Goal: Task Accomplishment & Management: Manage account settings

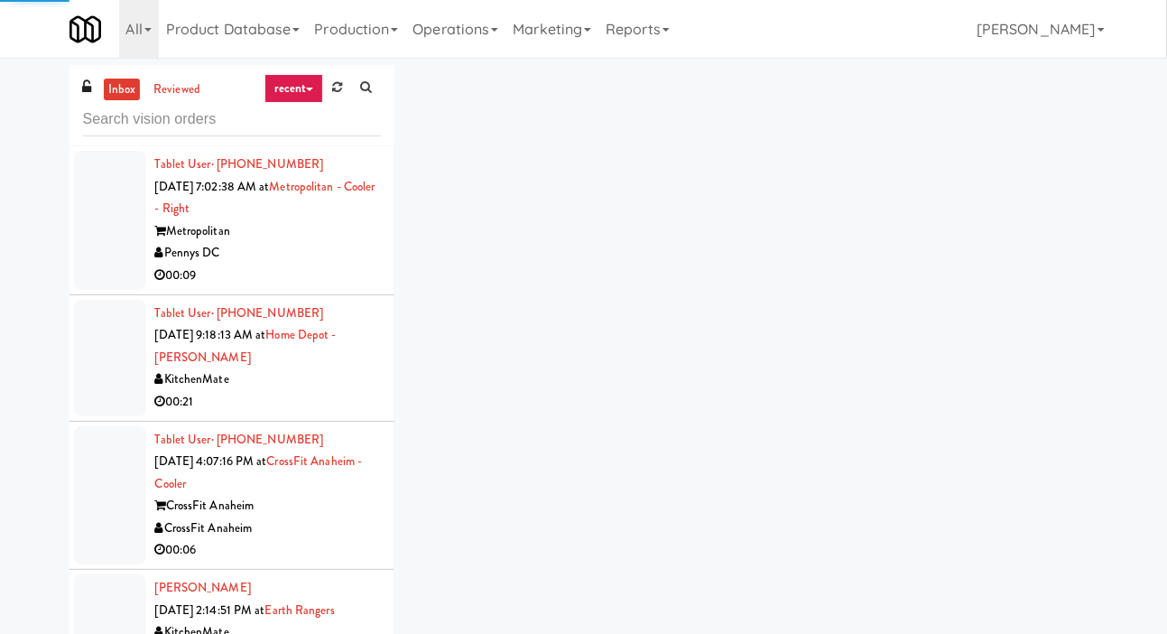
scroll to position [1284, 0]
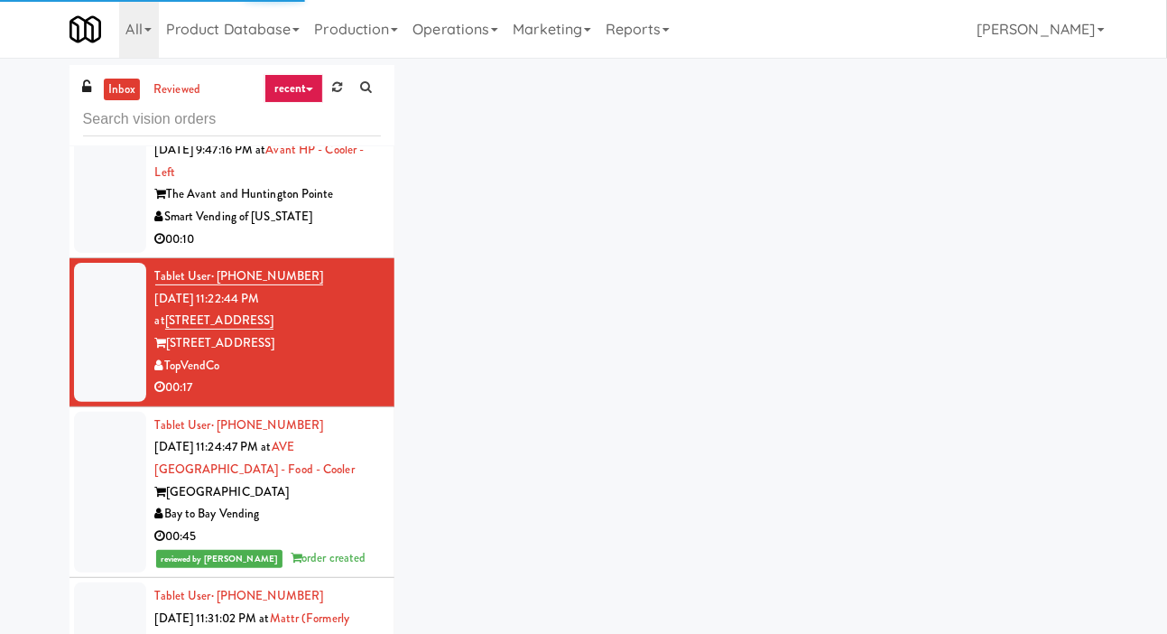
click at [341, 98] on link at bounding box center [337, 87] width 28 height 27
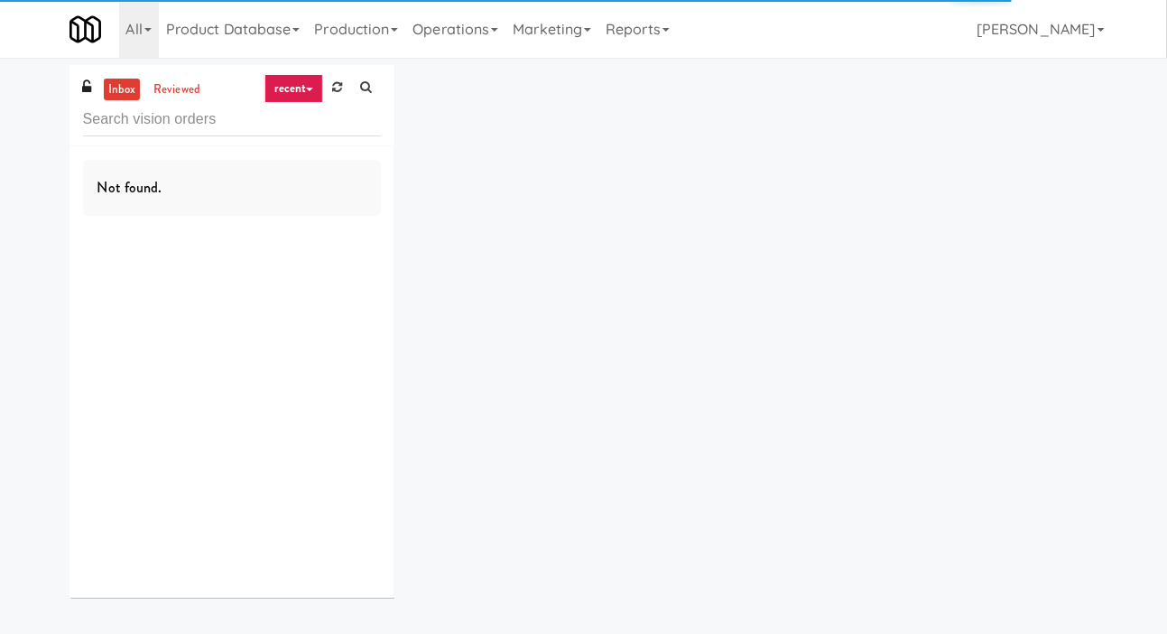
click at [30, 130] on div "inbox reviewed recent all unclear take inventory issue suspicious failed recent…" at bounding box center [583, 338] width 1167 height 546
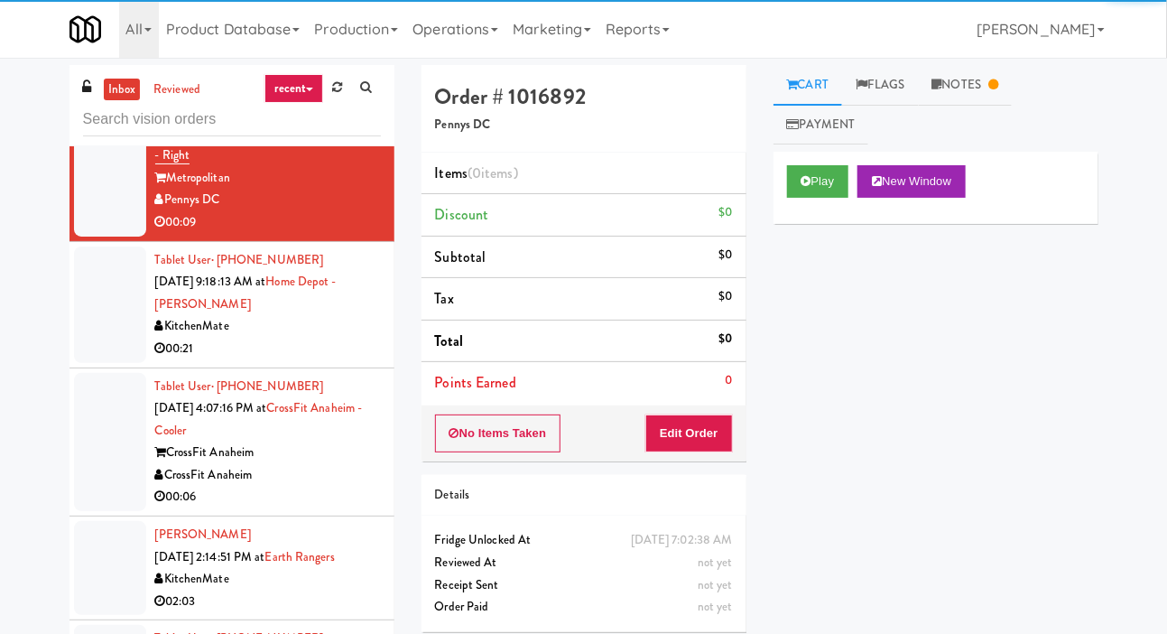
scroll to position [53, 0]
click at [98, 326] on div at bounding box center [110, 304] width 72 height 116
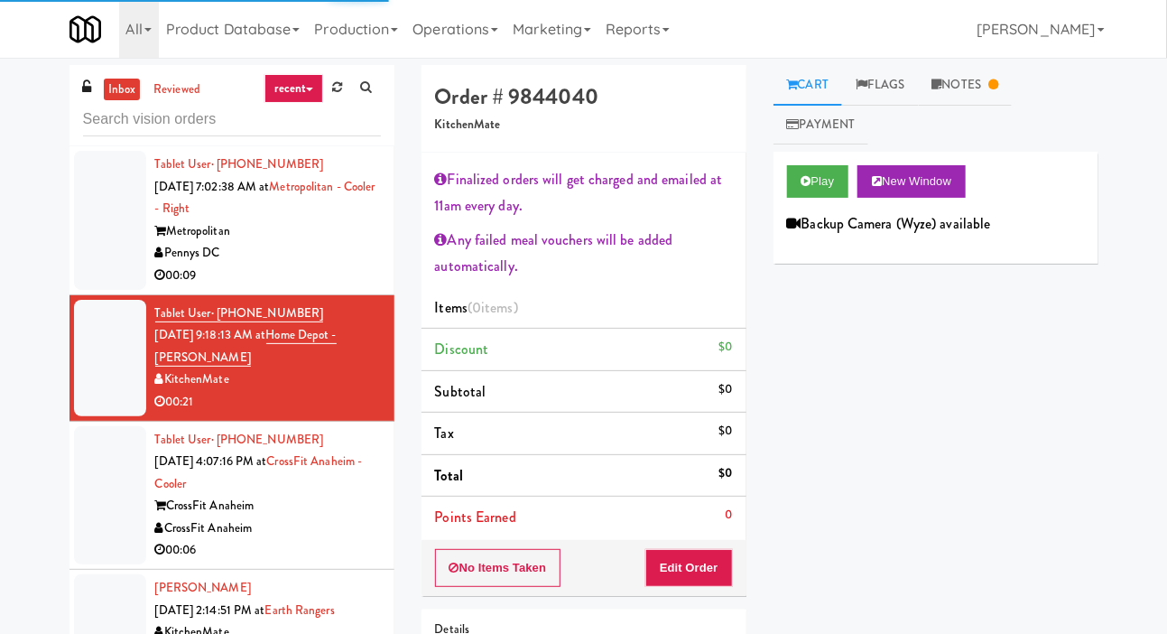
click at [106, 264] on div at bounding box center [110, 220] width 72 height 139
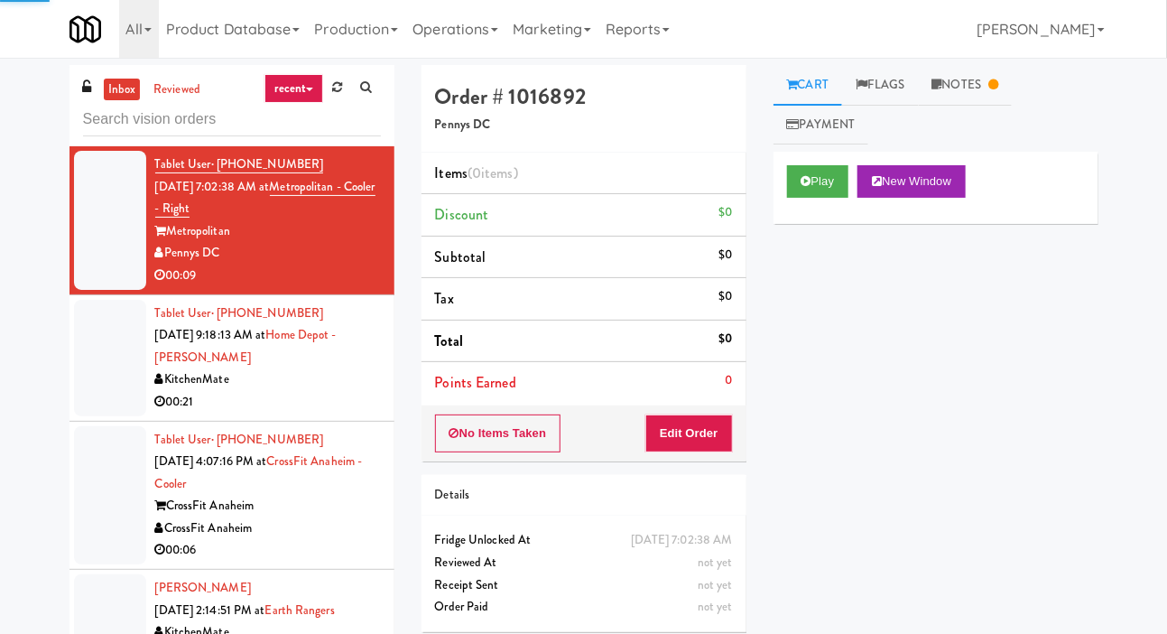
click at [129, 466] on div at bounding box center [110, 495] width 72 height 139
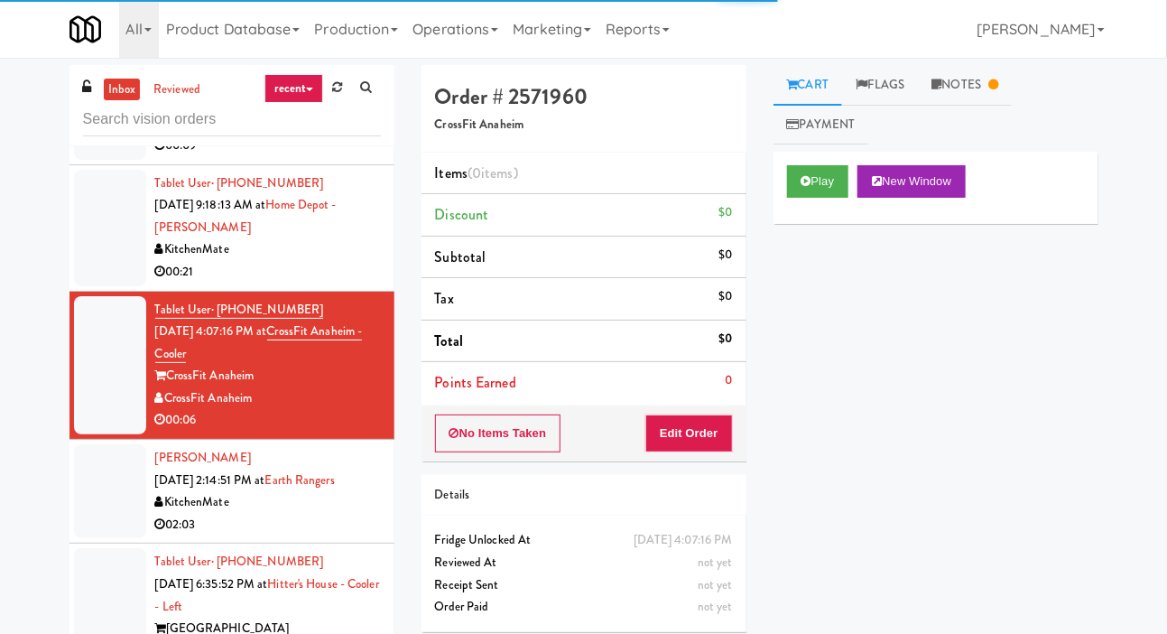
click at [130, 457] on div at bounding box center [110, 491] width 72 height 94
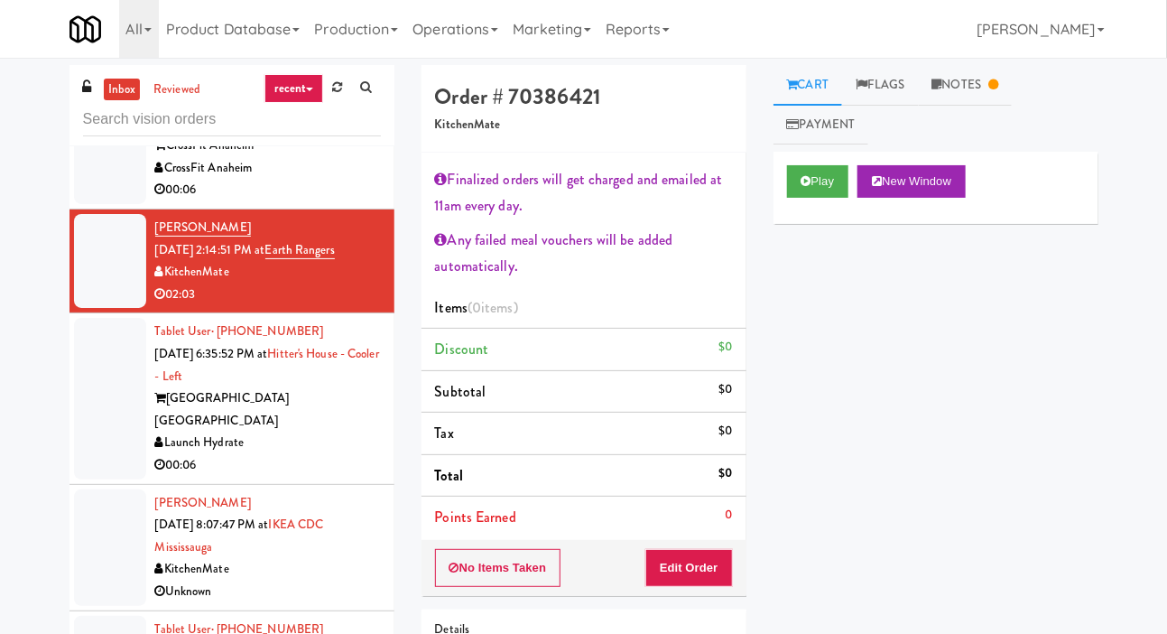
click at [126, 360] on div at bounding box center [110, 398] width 72 height 161
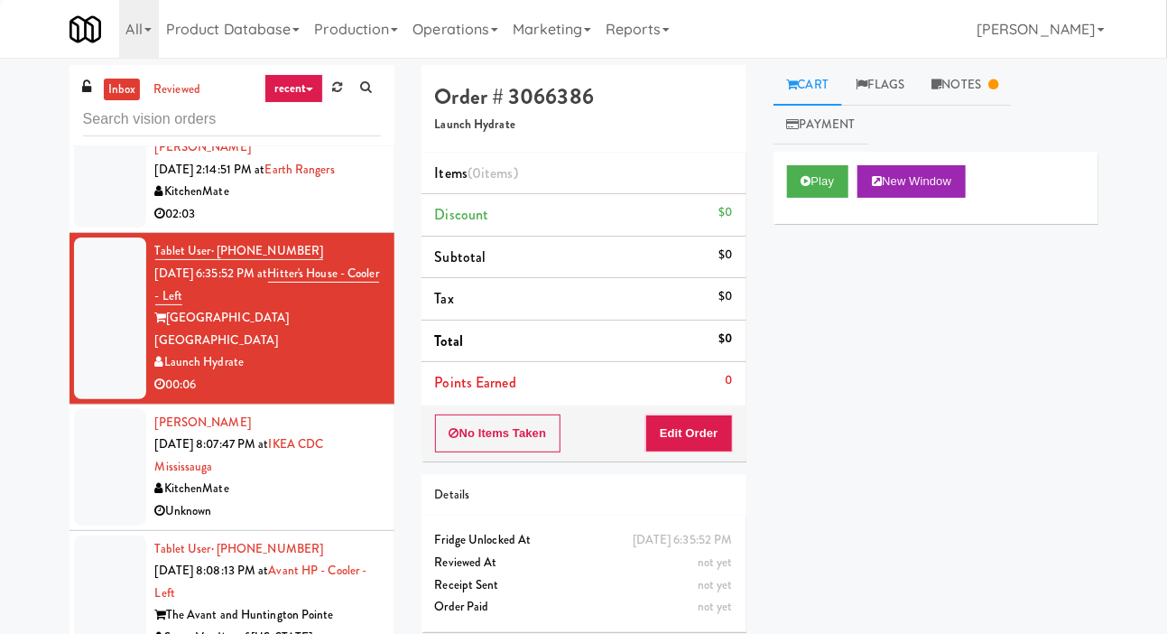
click at [129, 445] on div at bounding box center [110, 467] width 72 height 116
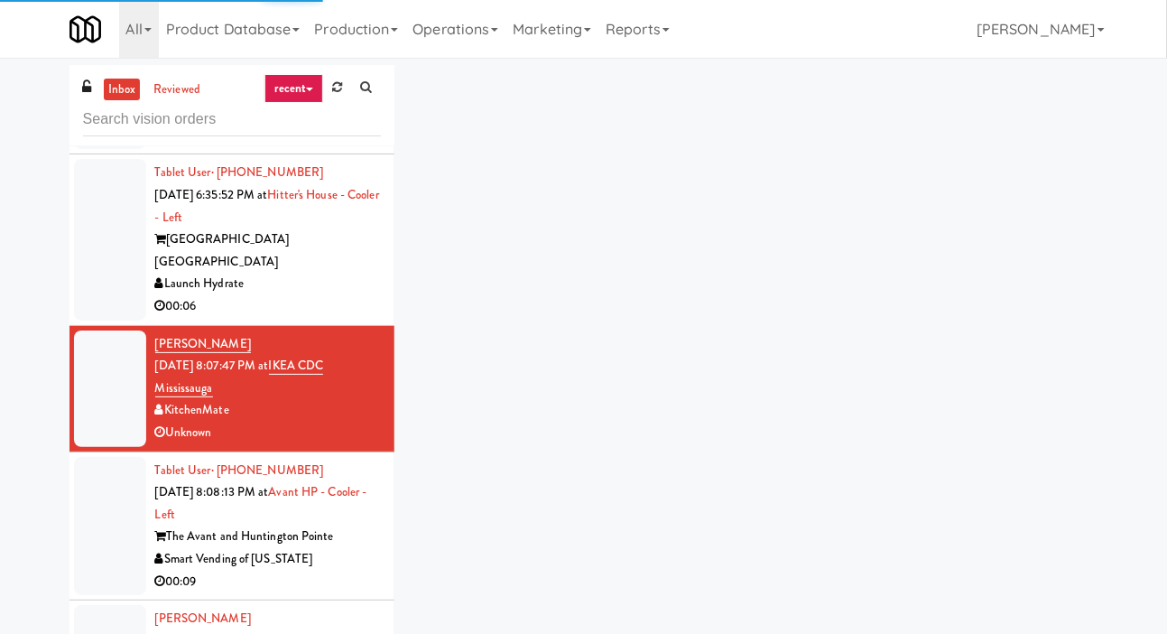
click at [107, 487] on div at bounding box center [110, 526] width 72 height 139
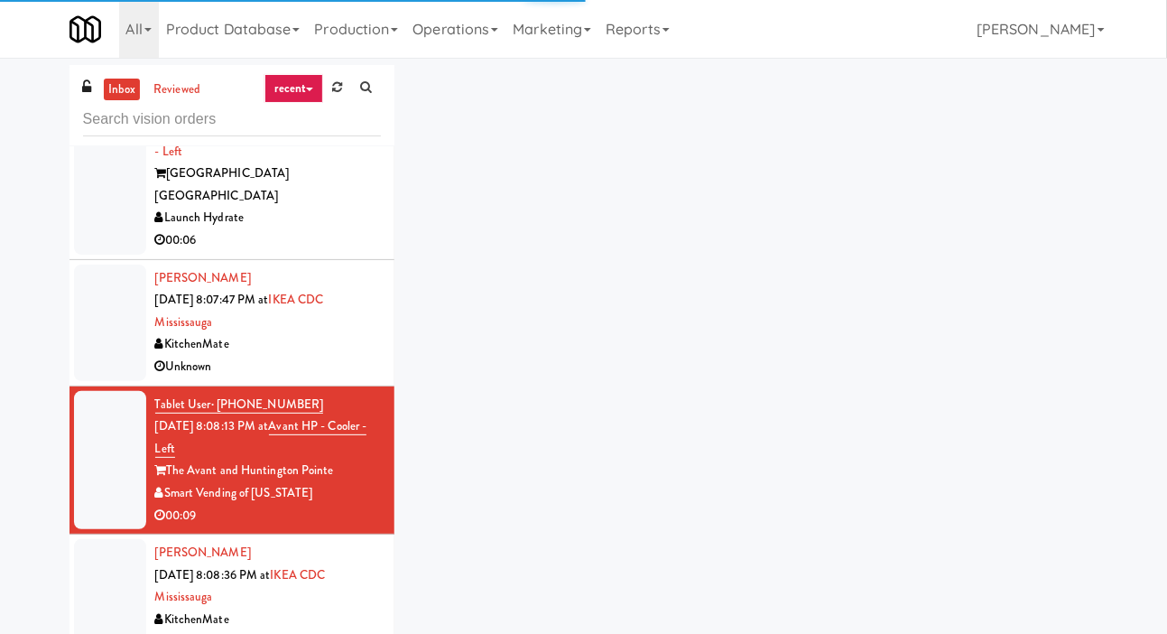
scroll to position [587, 0]
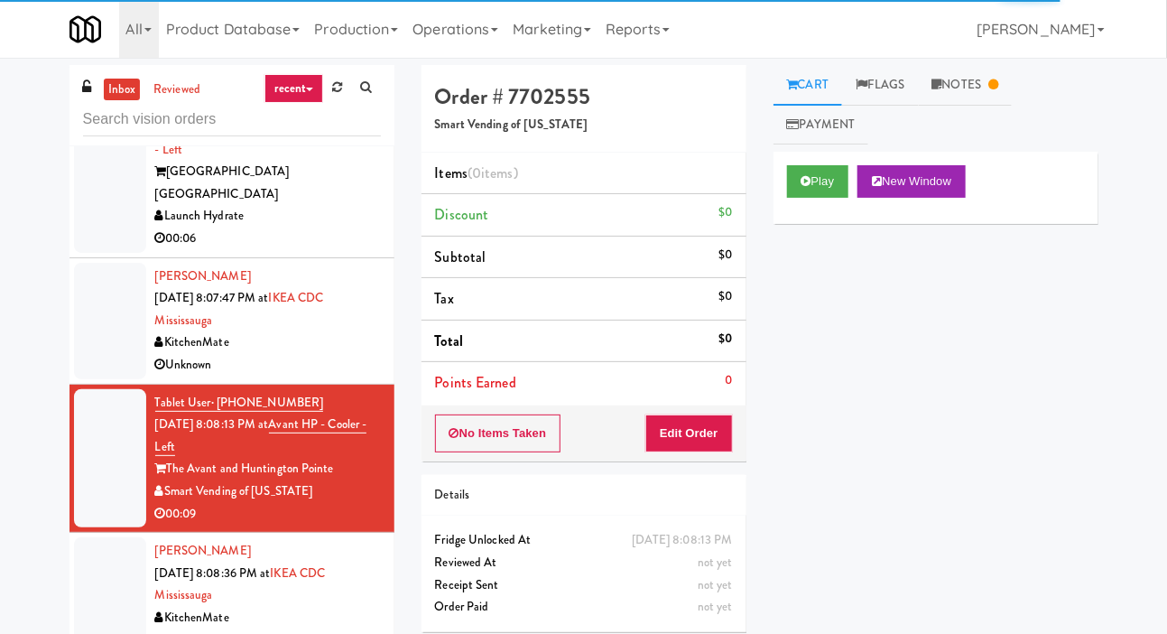
click at [122, 329] on div at bounding box center [110, 321] width 72 height 116
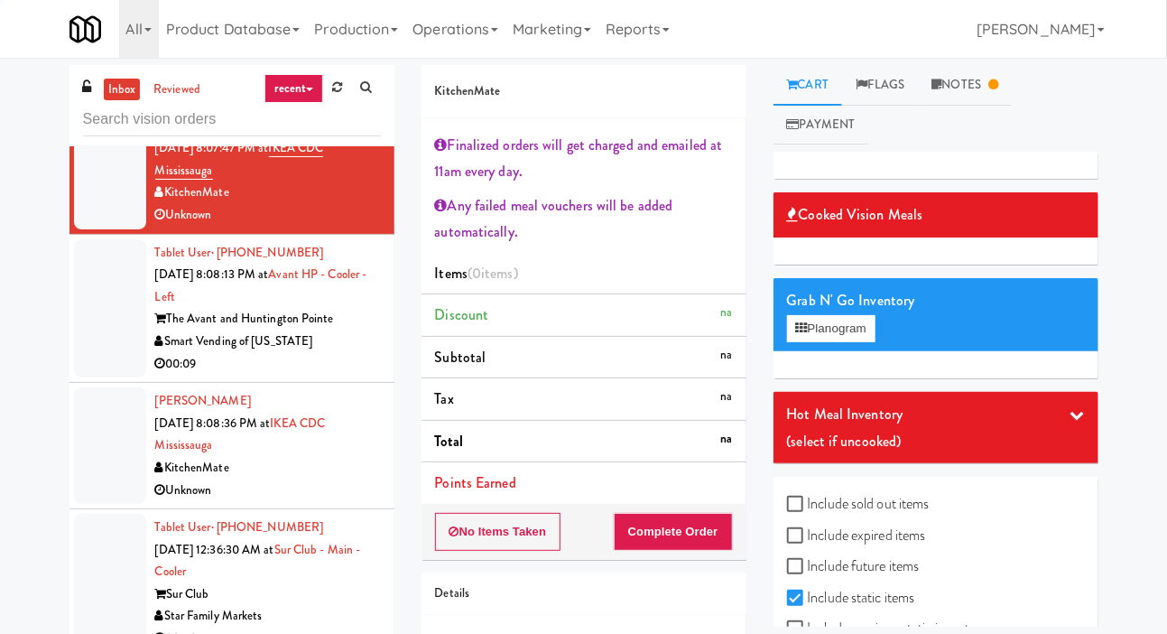
click at [112, 460] on div at bounding box center [110, 445] width 72 height 116
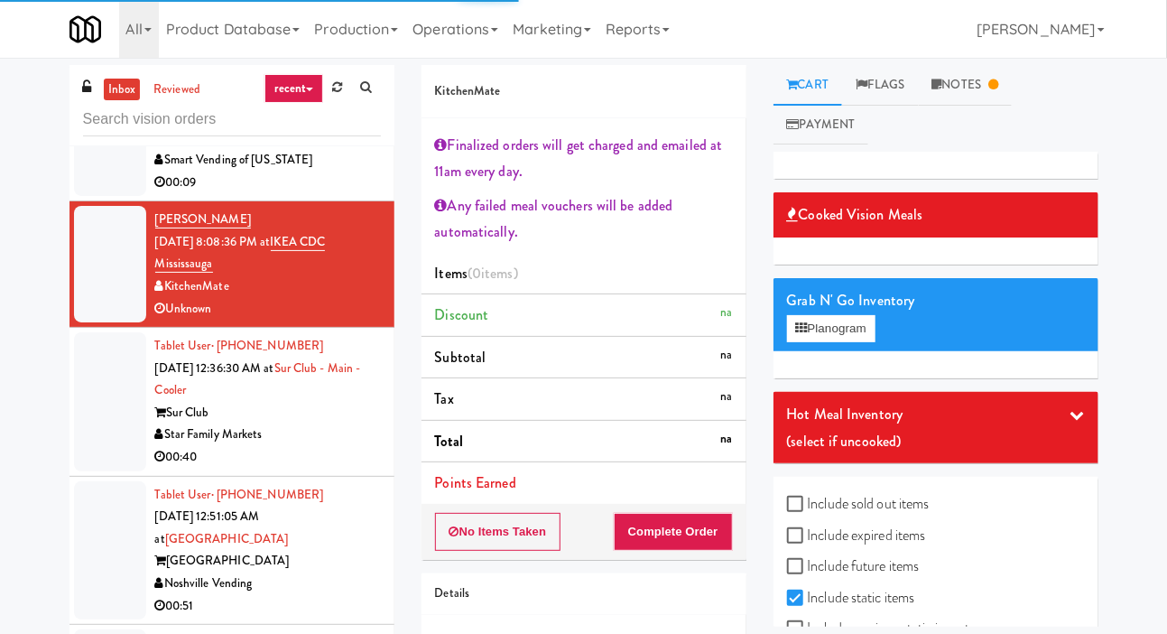
click at [128, 405] on div at bounding box center [110, 401] width 72 height 139
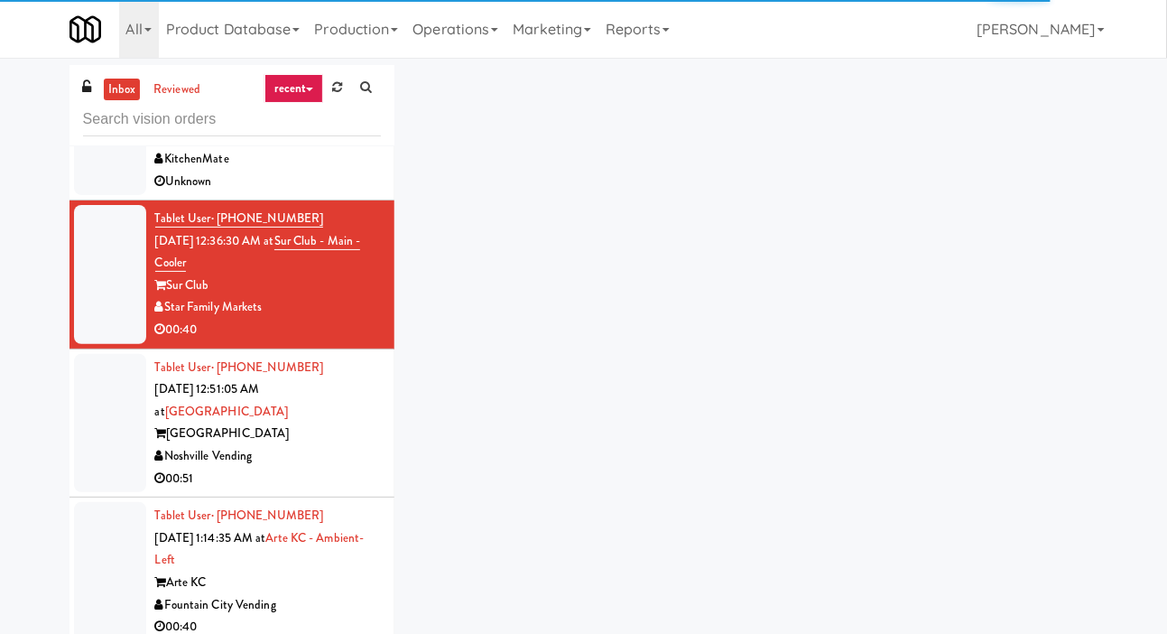
scroll to position [1045, 0]
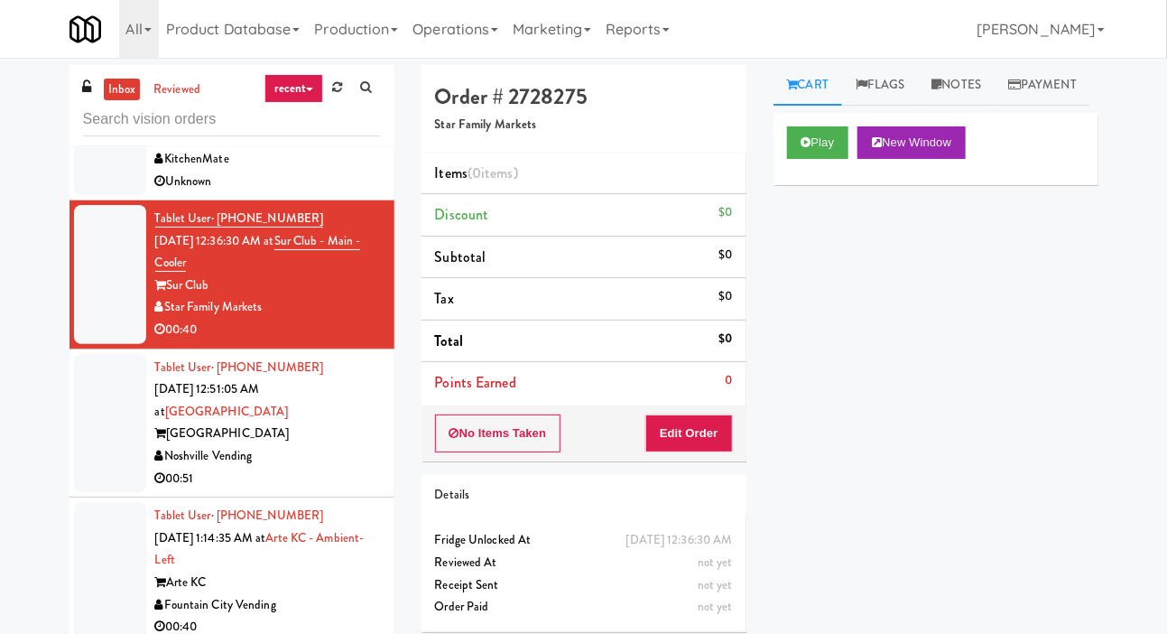
click at [118, 420] on div at bounding box center [110, 423] width 72 height 139
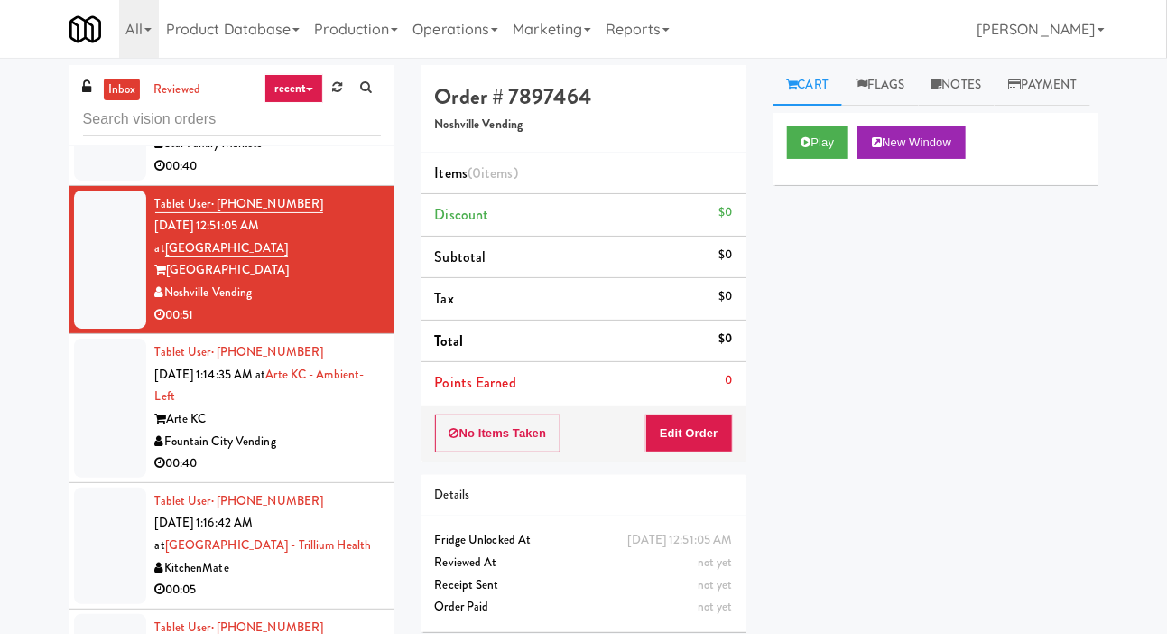
click at [108, 487] on div at bounding box center [110, 545] width 72 height 116
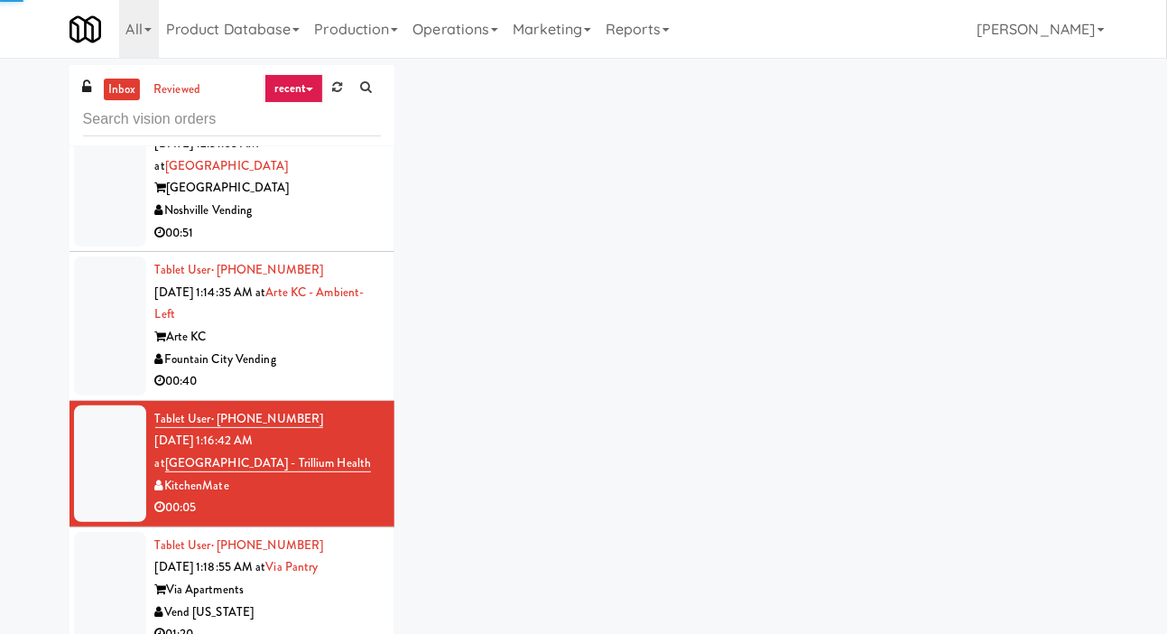
scroll to position [1328, 0]
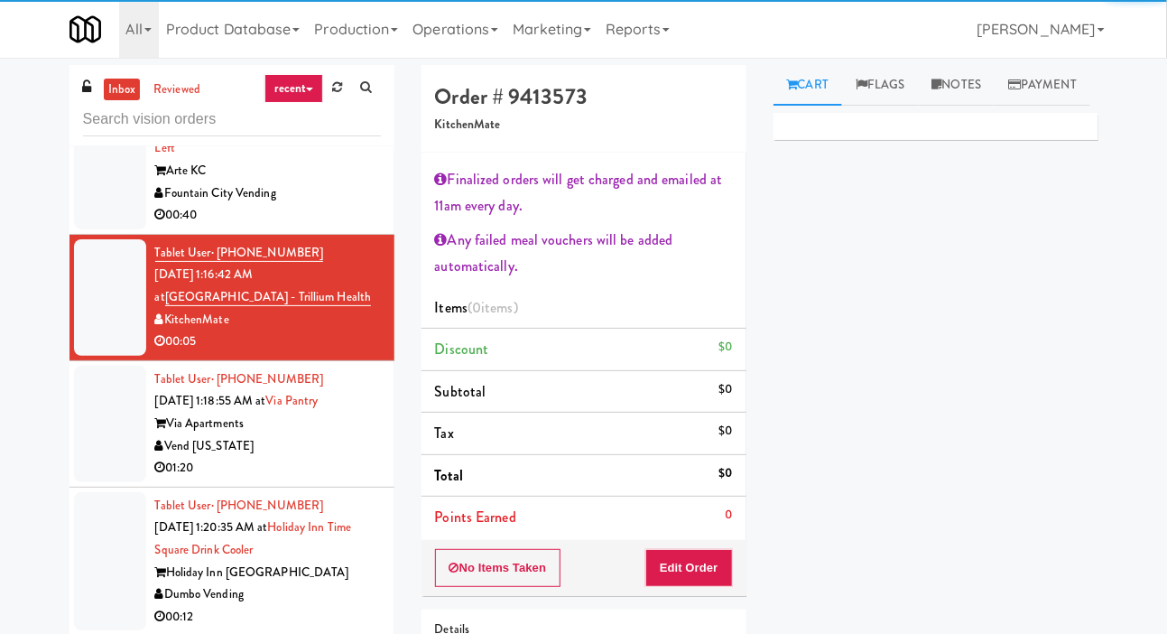
click at [118, 407] on div at bounding box center [110, 424] width 72 height 116
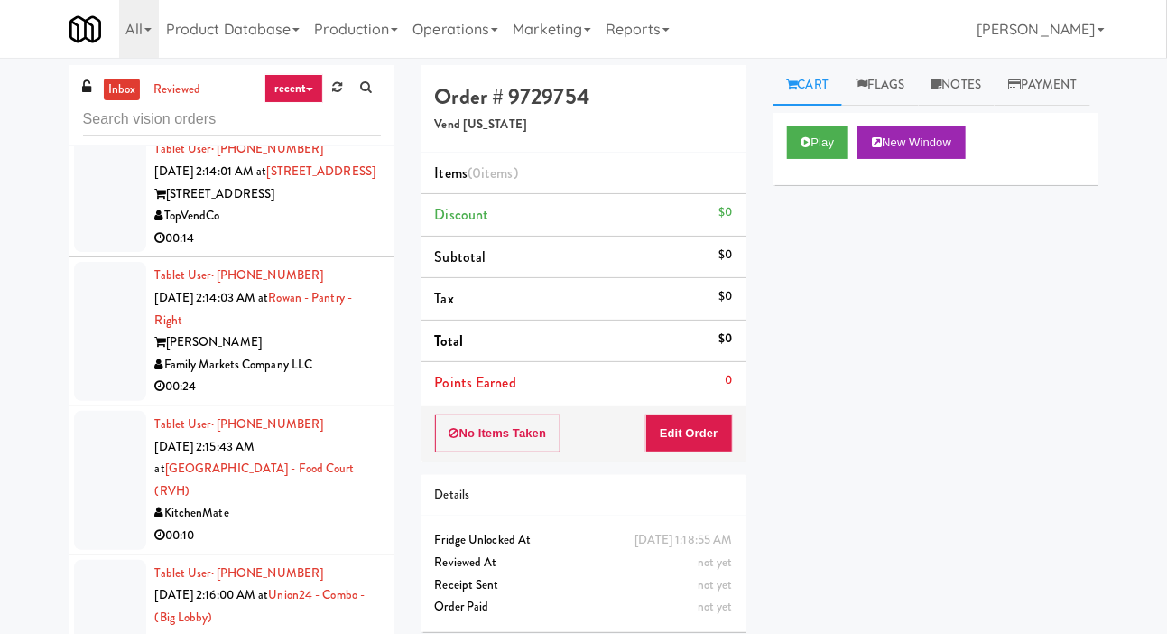
scroll to position [7555, 0]
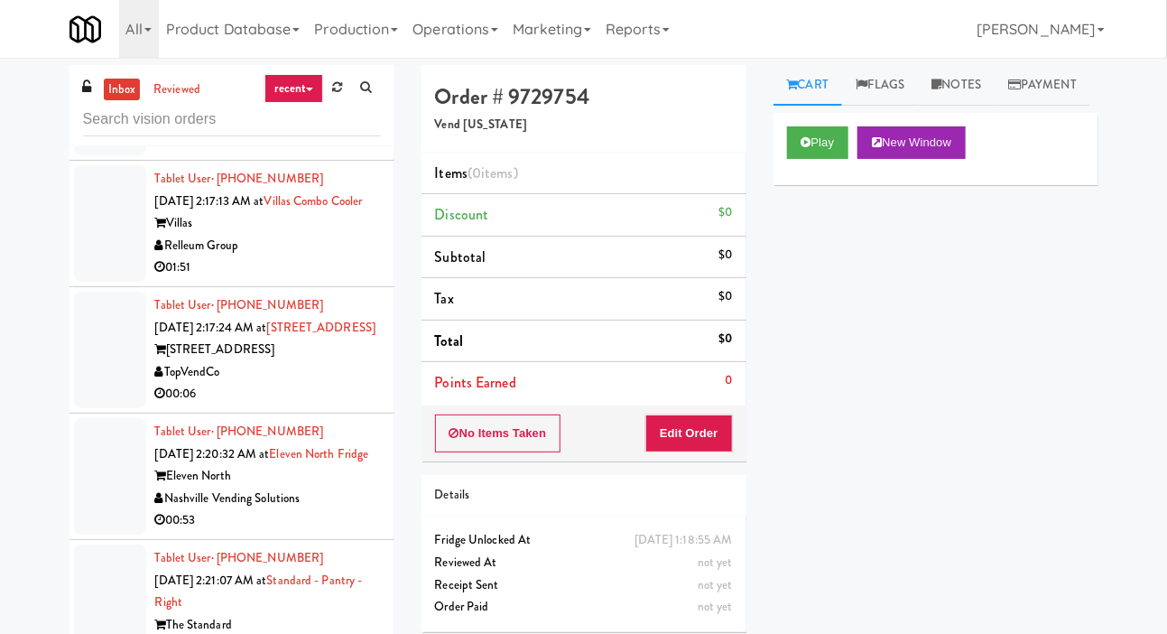
click at [119, 589] on div at bounding box center [110, 613] width 72 height 139
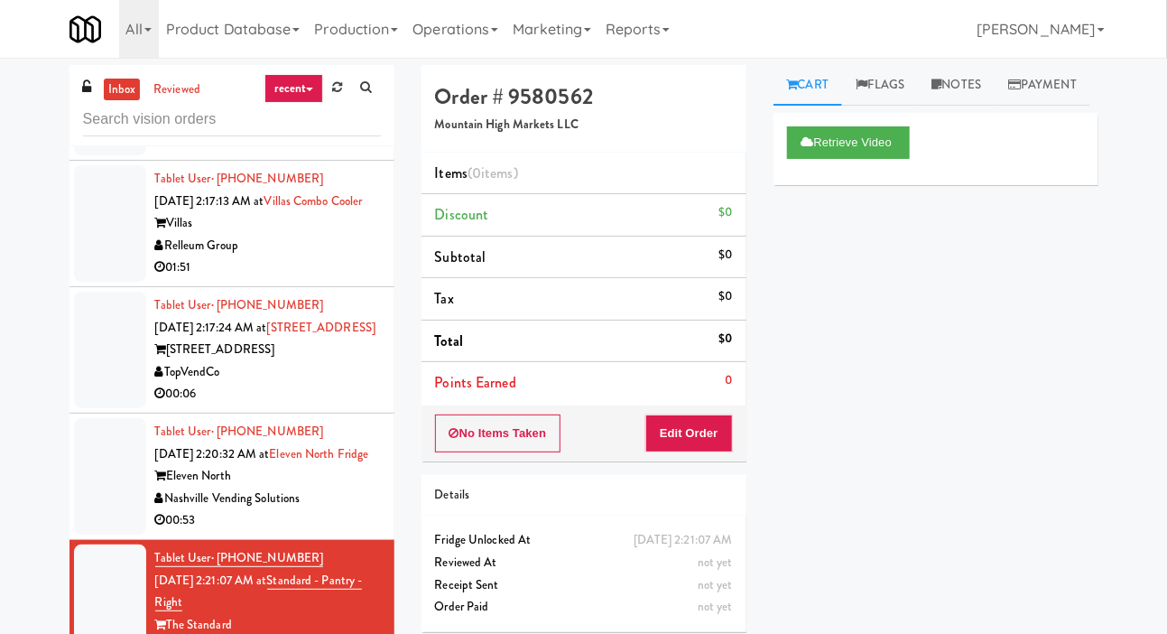
click at [114, 503] on div at bounding box center [110, 476] width 72 height 116
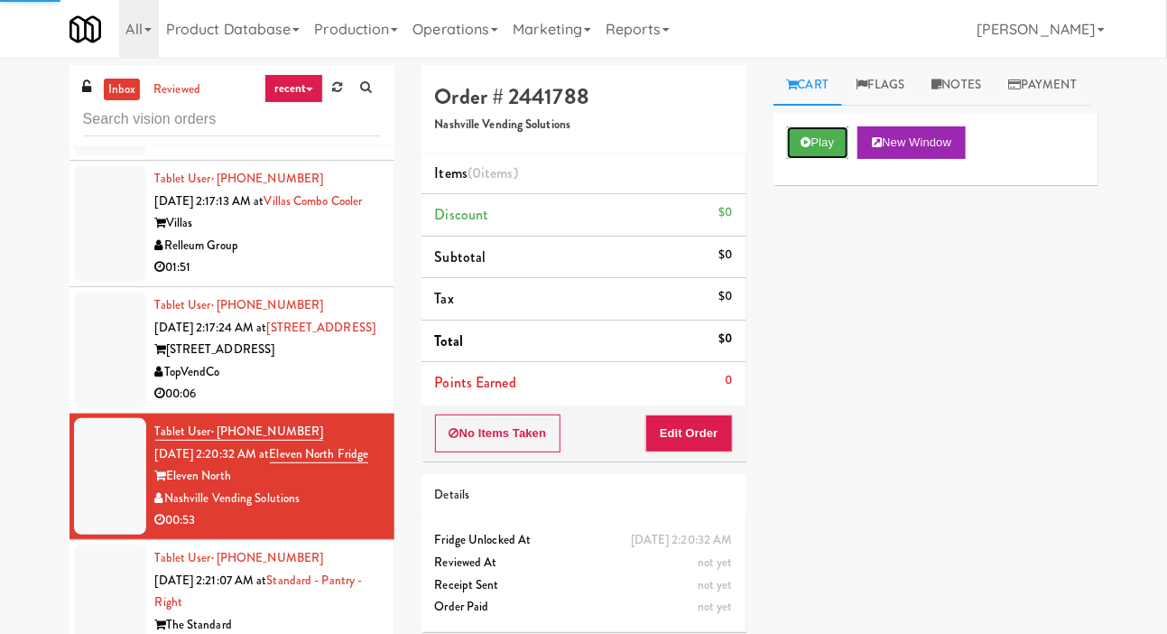
click at [823, 159] on button "Play" at bounding box center [818, 142] width 62 height 32
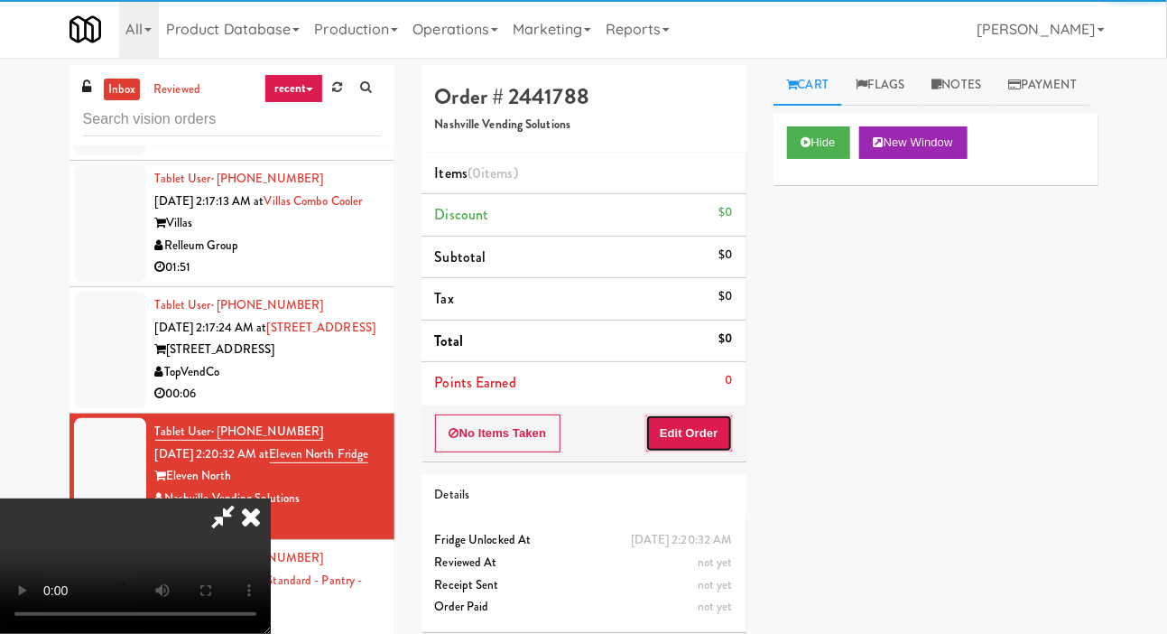
click at [672, 415] on button "Edit Order" at bounding box center [689, 433] width 88 height 38
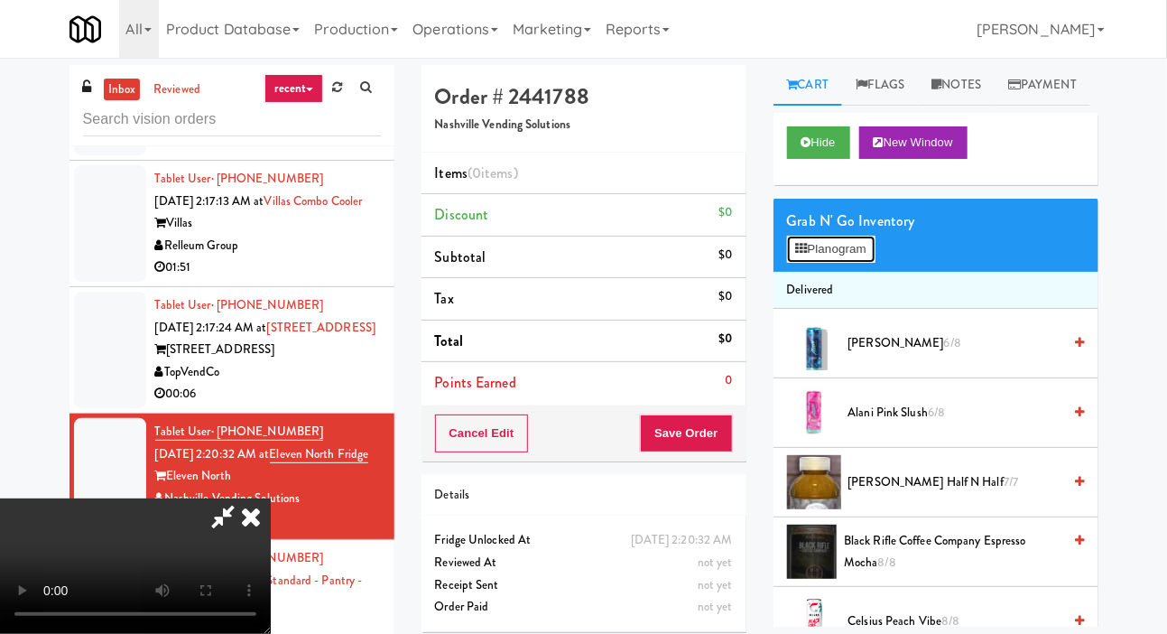
click at [857, 263] on button "Planogram" at bounding box center [831, 249] width 88 height 27
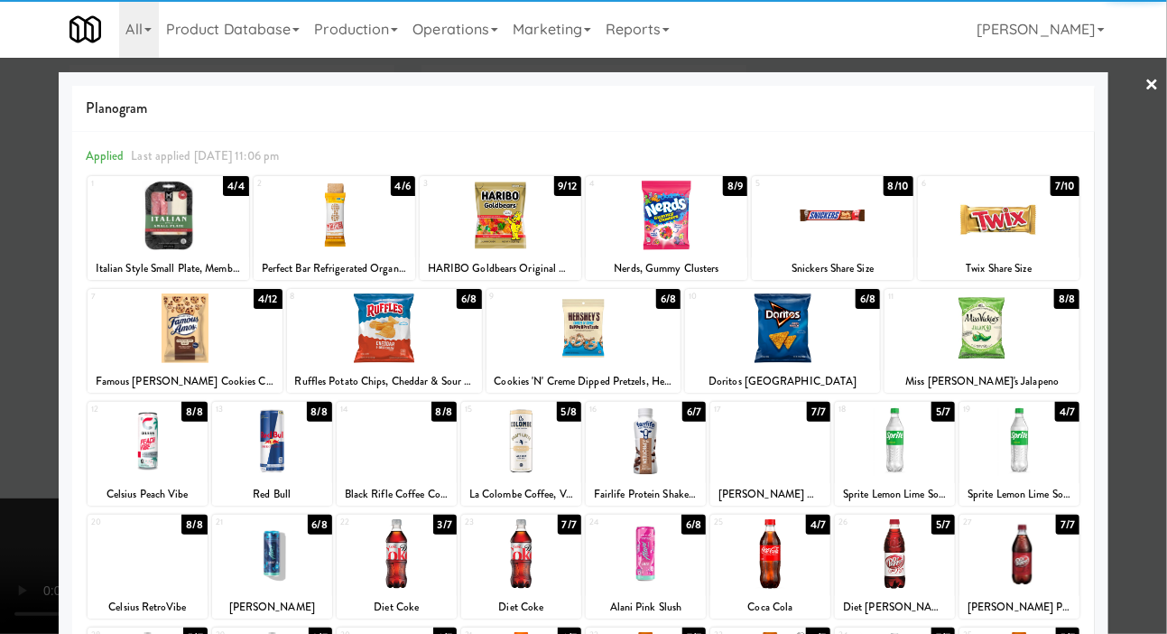
click at [941, 460] on div at bounding box center [895, 441] width 120 height 70
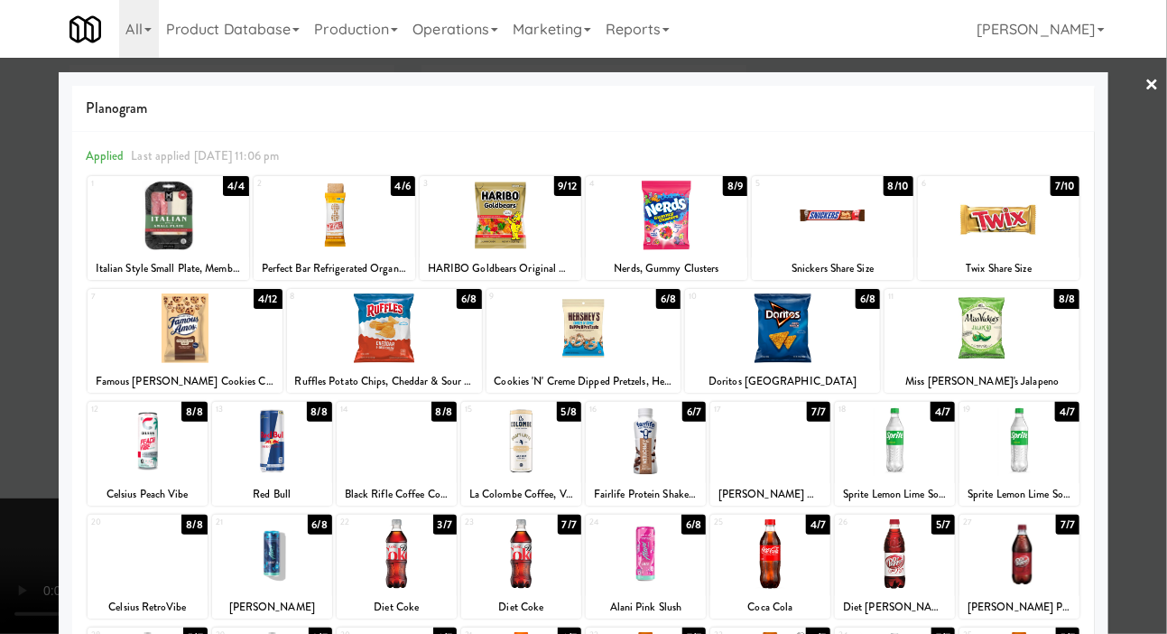
click at [51, 498] on div at bounding box center [583, 317] width 1167 height 634
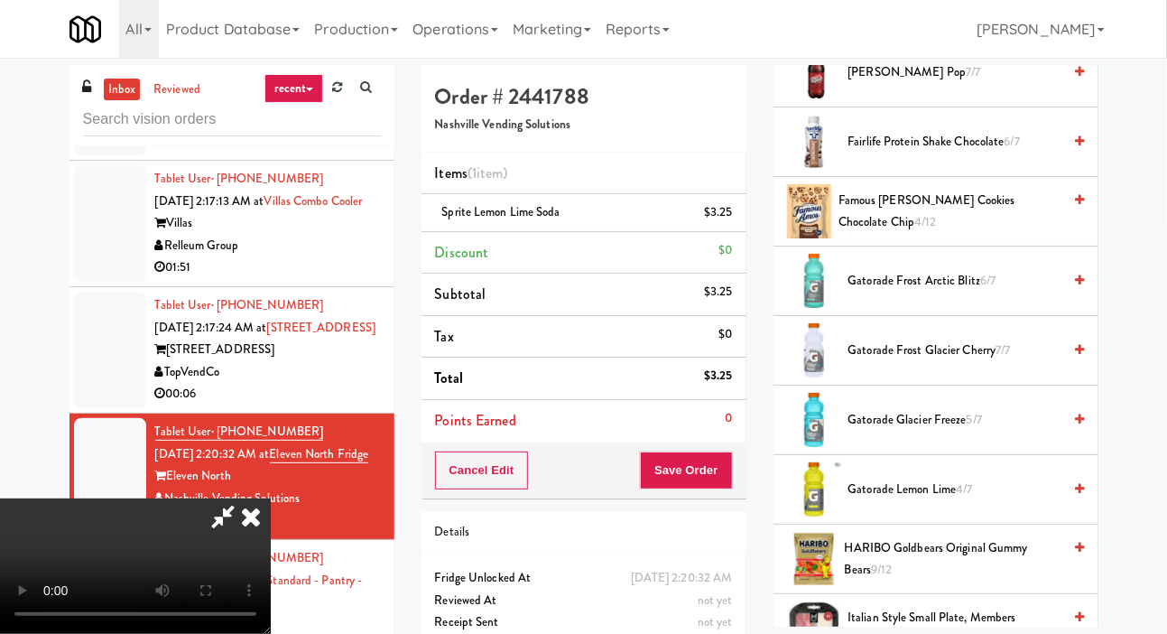
scroll to position [1109, 0]
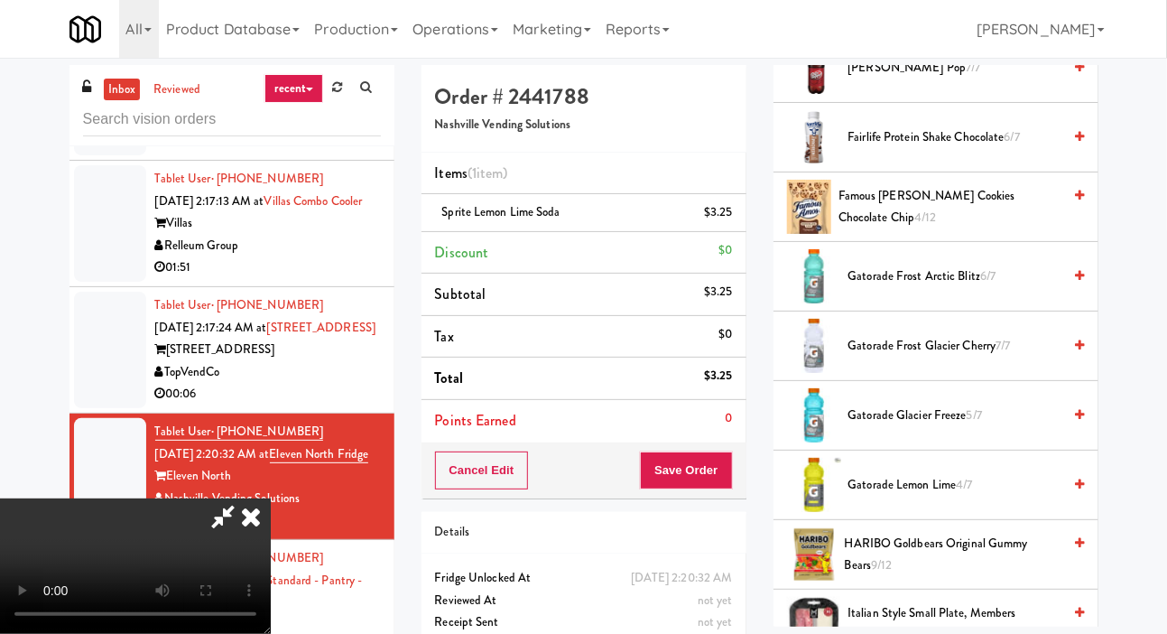
click at [954, 427] on span "Gatorade Glacier Freeze 5/7" at bounding box center [955, 415] width 214 height 23
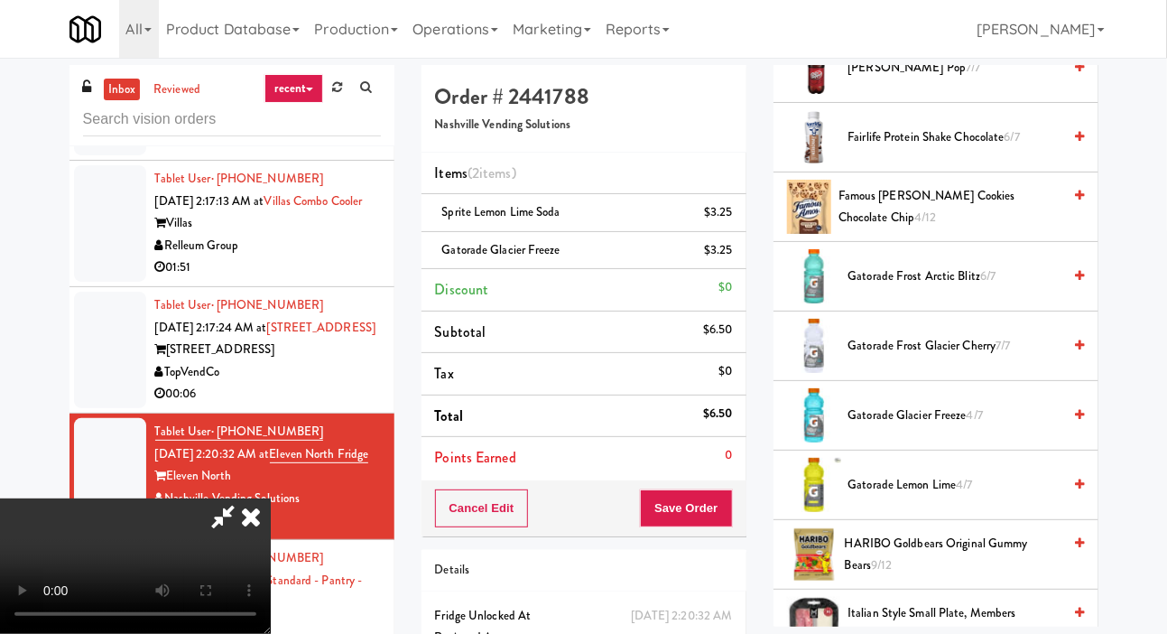
click at [1007, 229] on span "Famous [PERSON_NAME] Cookies Chocolate Chip 4/12" at bounding box center [951, 207] width 224 height 44
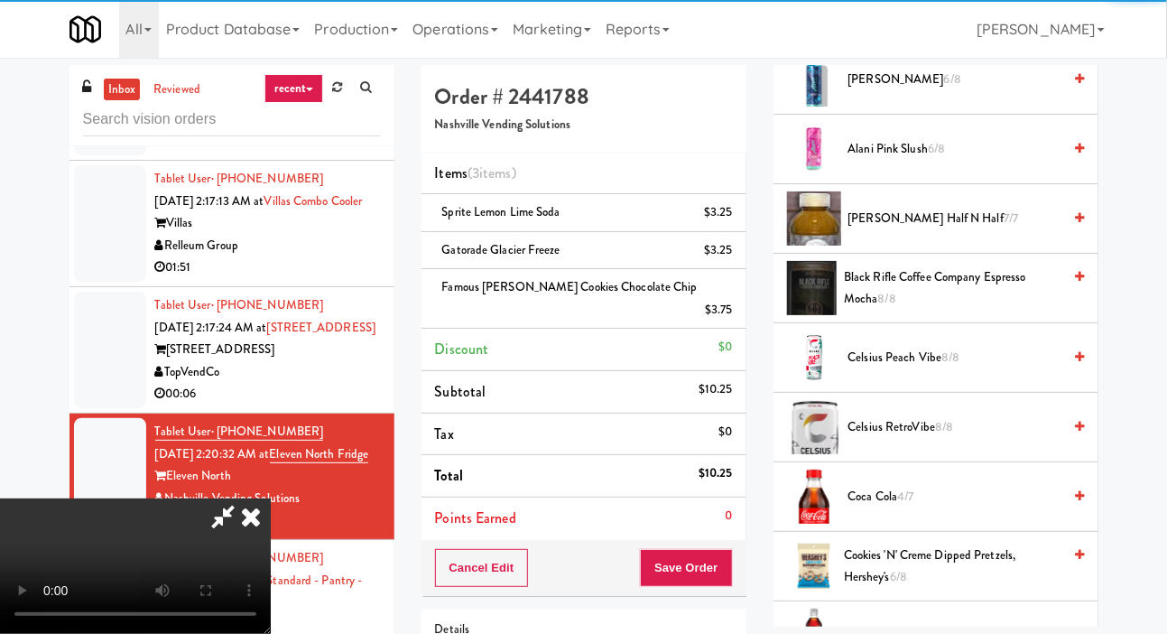
scroll to position [0, 0]
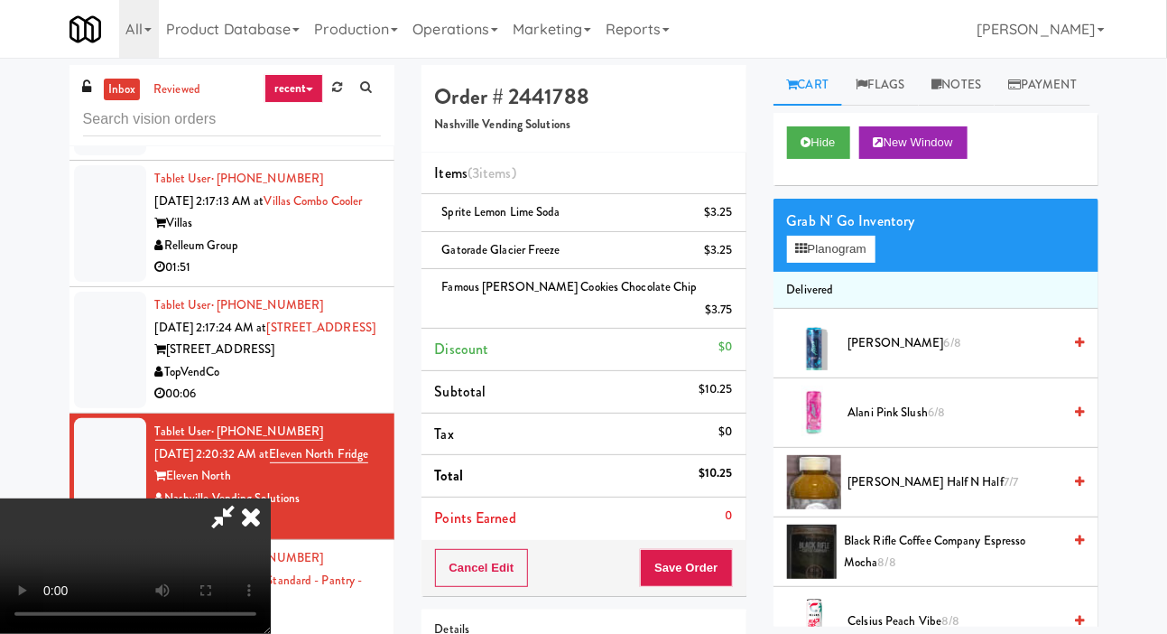
click at [889, 272] on div "Grab N' Go Inventory Planogram" at bounding box center [936, 235] width 325 height 73
click at [876, 263] on button "Planogram" at bounding box center [831, 249] width 88 height 27
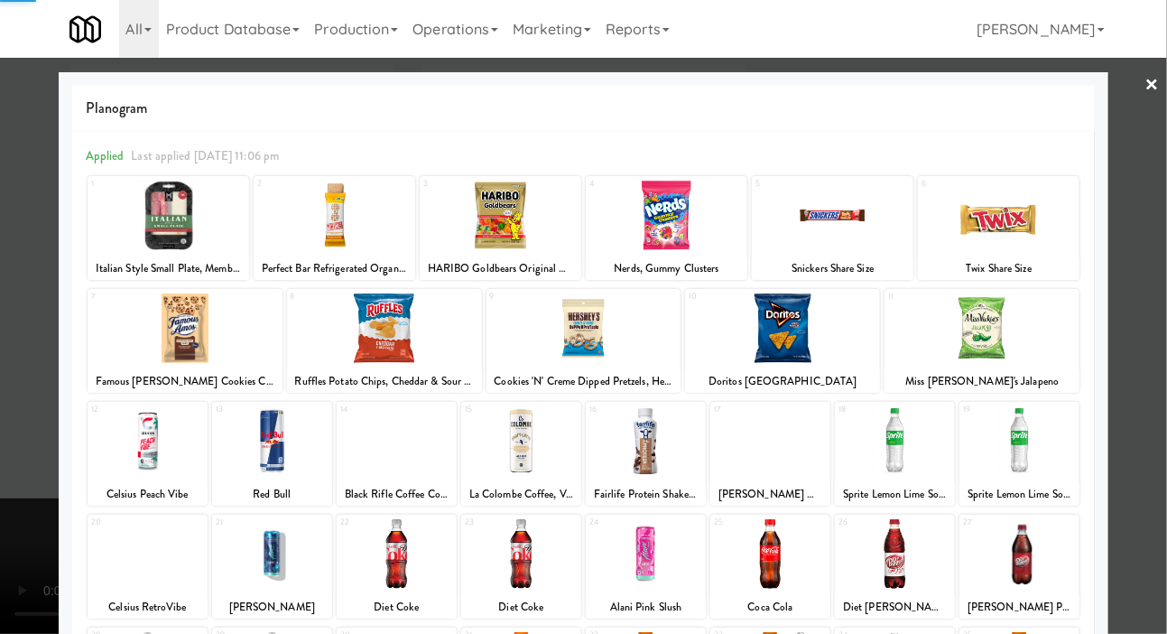
scroll to position [155, 0]
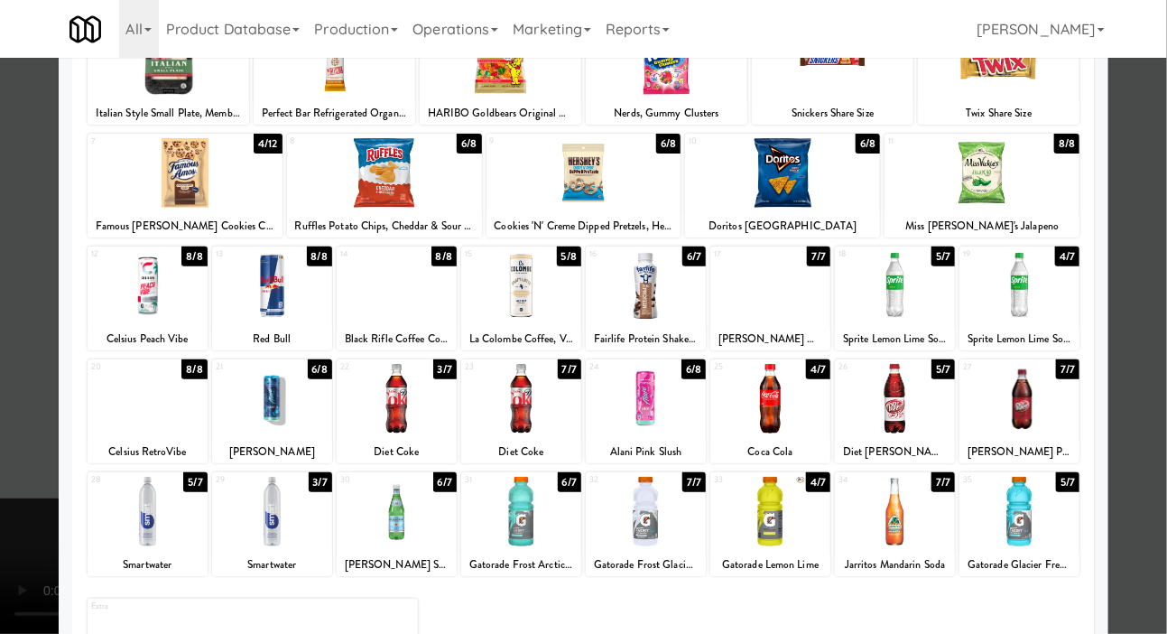
click at [941, 524] on div at bounding box center [895, 512] width 120 height 70
click at [1157, 430] on div at bounding box center [583, 317] width 1167 height 634
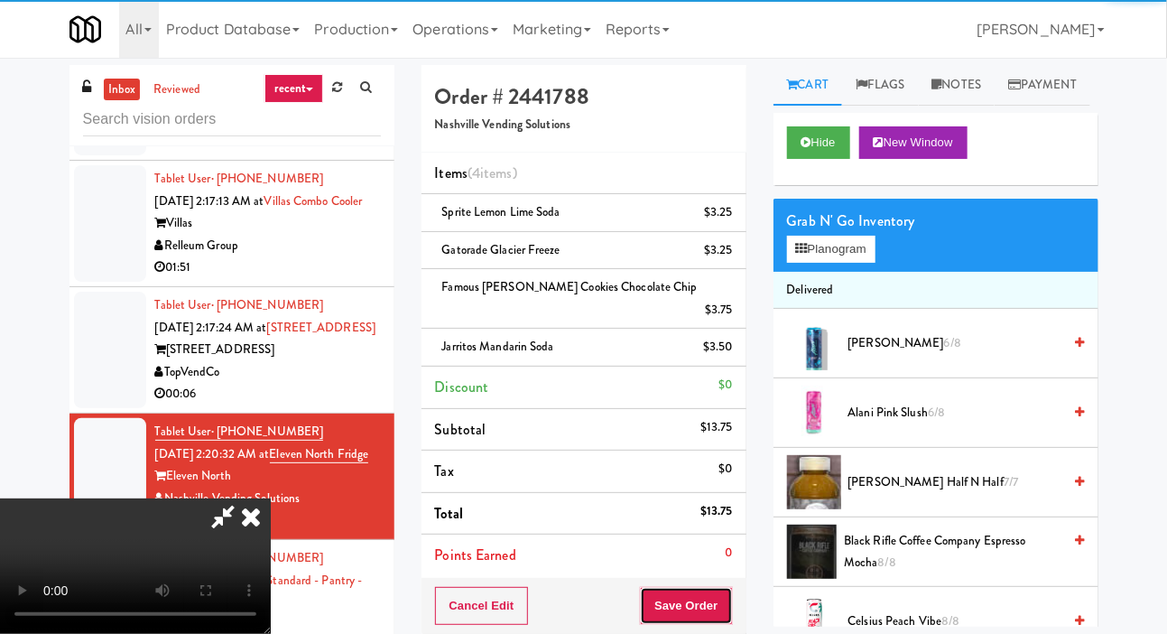
click at [728, 592] on button "Save Order" at bounding box center [686, 606] width 92 height 38
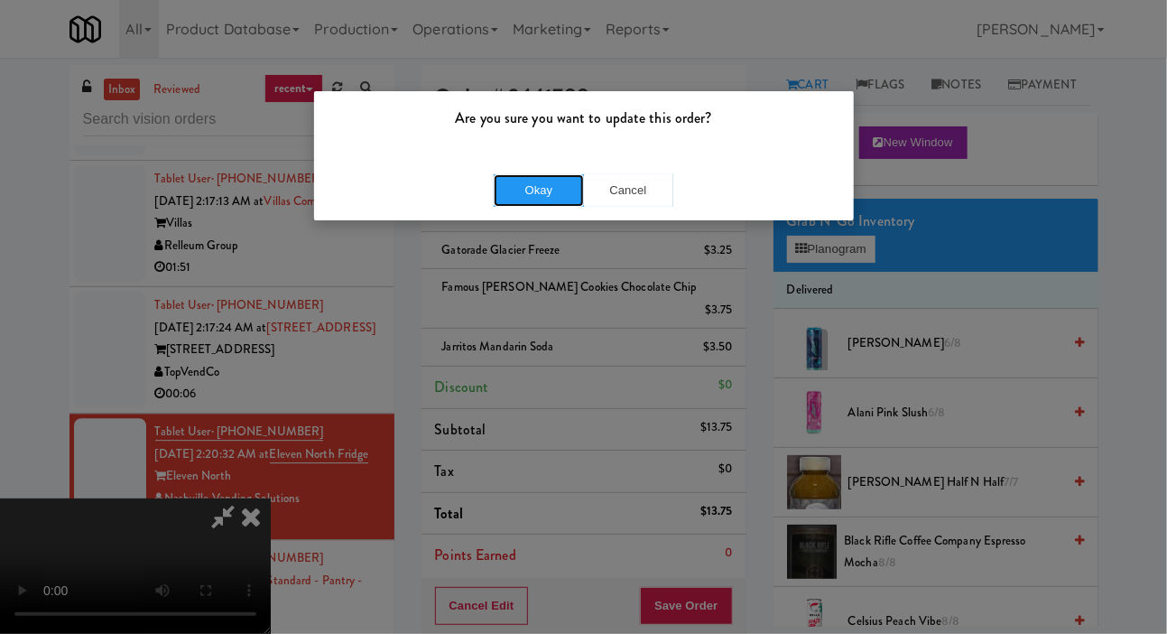
click at [502, 203] on button "Okay" at bounding box center [539, 190] width 90 height 32
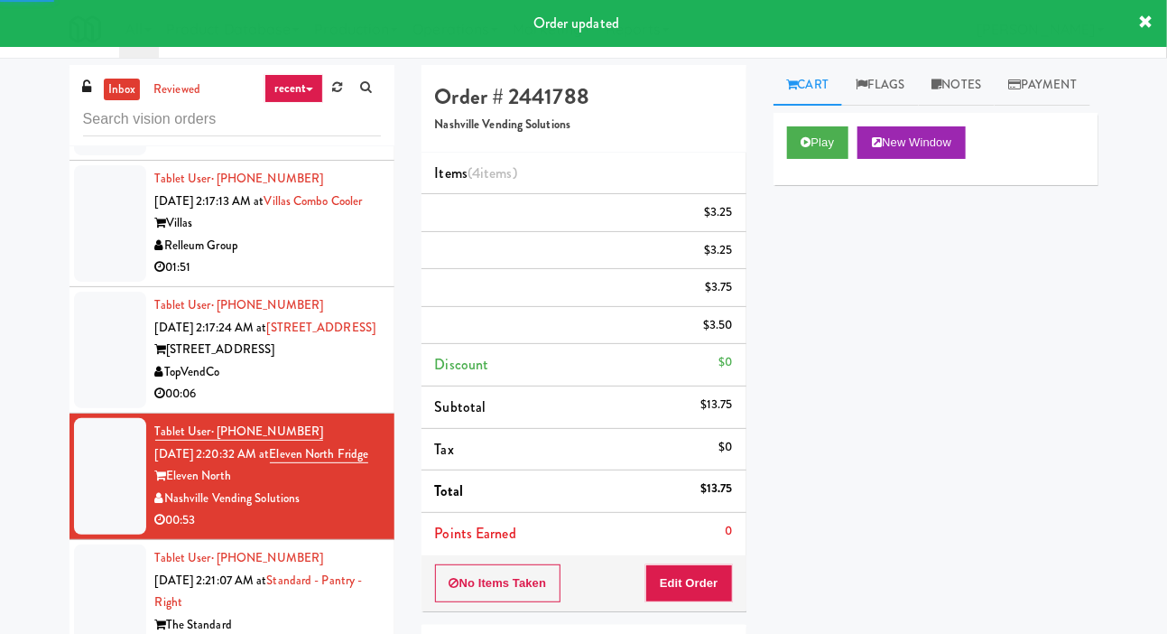
click at [80, 355] on div at bounding box center [110, 350] width 72 height 116
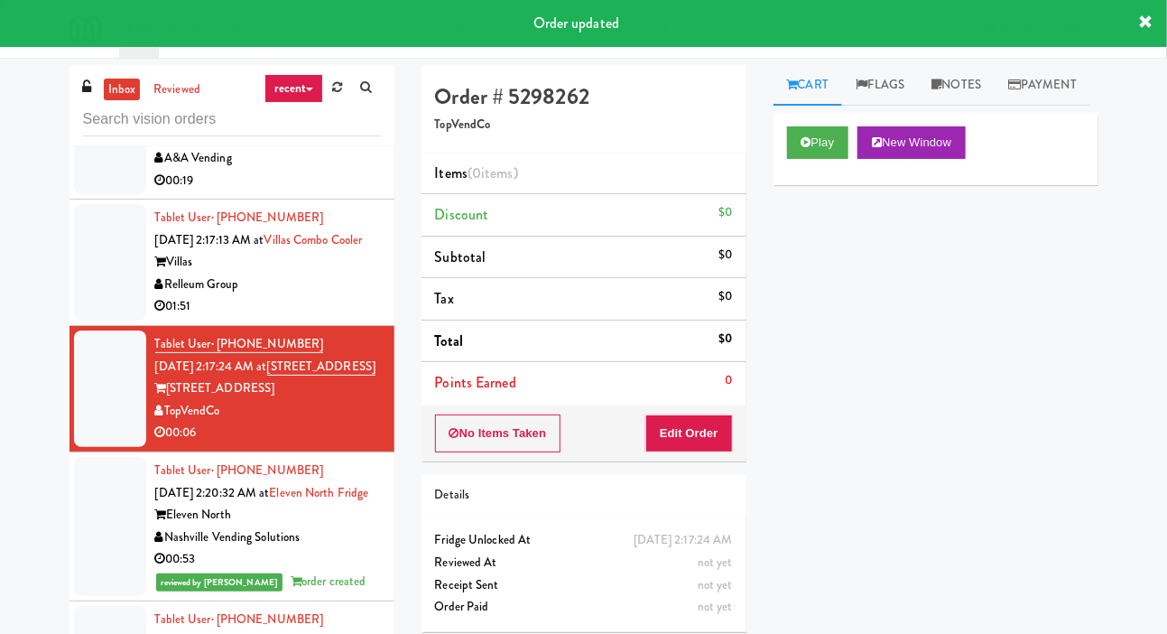
scroll to position [7437, 0]
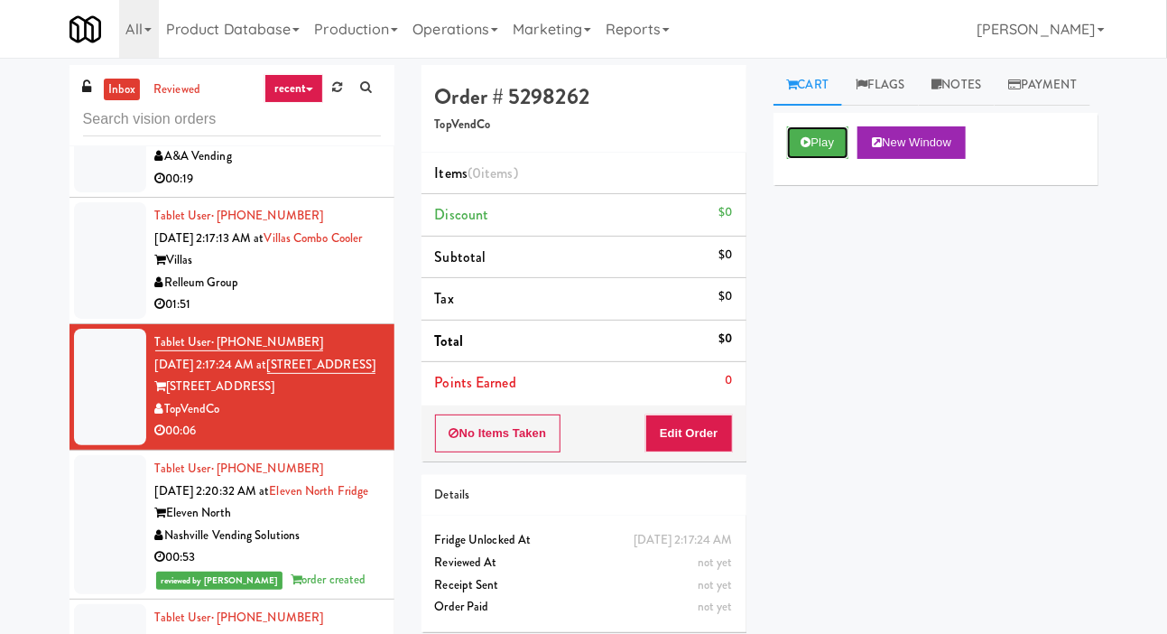
click at [799, 159] on button "Play" at bounding box center [818, 142] width 62 height 32
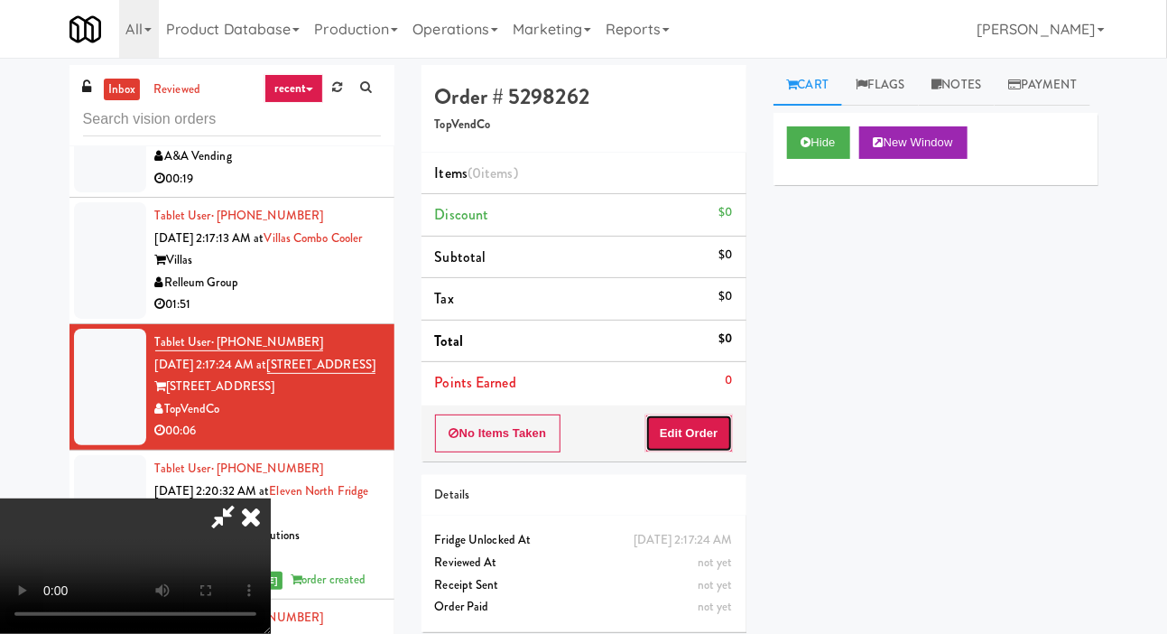
click at [692, 431] on button "Edit Order" at bounding box center [689, 433] width 88 height 38
click at [1155, 325] on div "inbox reviewed recent all unclear take inventory issue suspicious failed recent…" at bounding box center [583, 383] width 1167 height 636
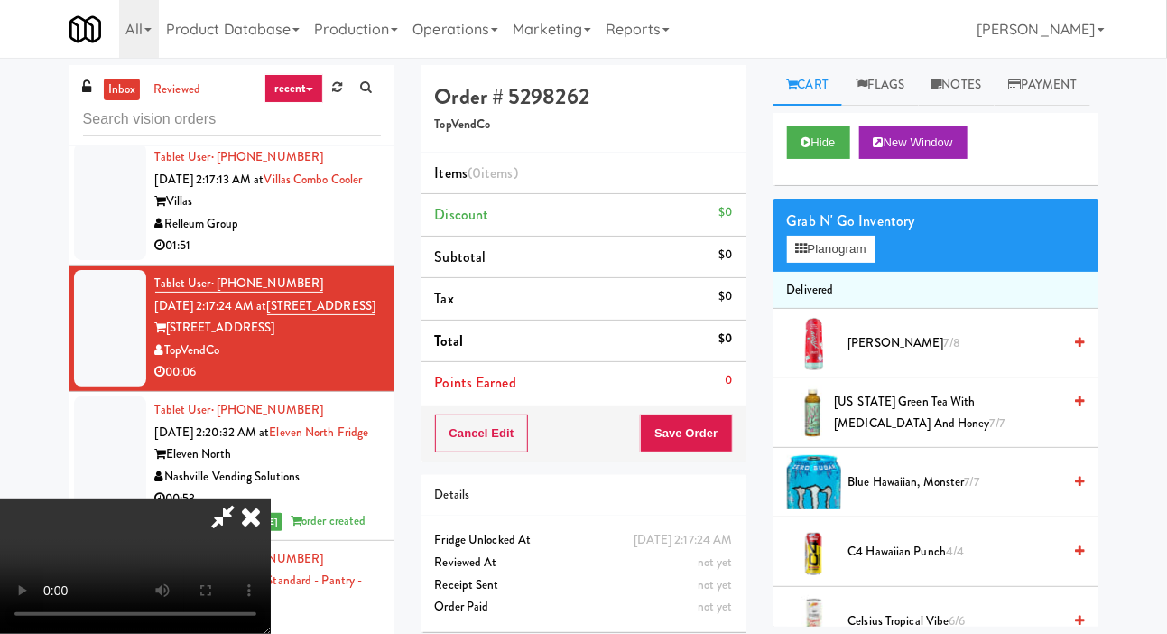
click at [843, 310] on li "Delivered" at bounding box center [936, 291] width 325 height 38
click at [848, 263] on button "Planogram" at bounding box center [831, 249] width 88 height 27
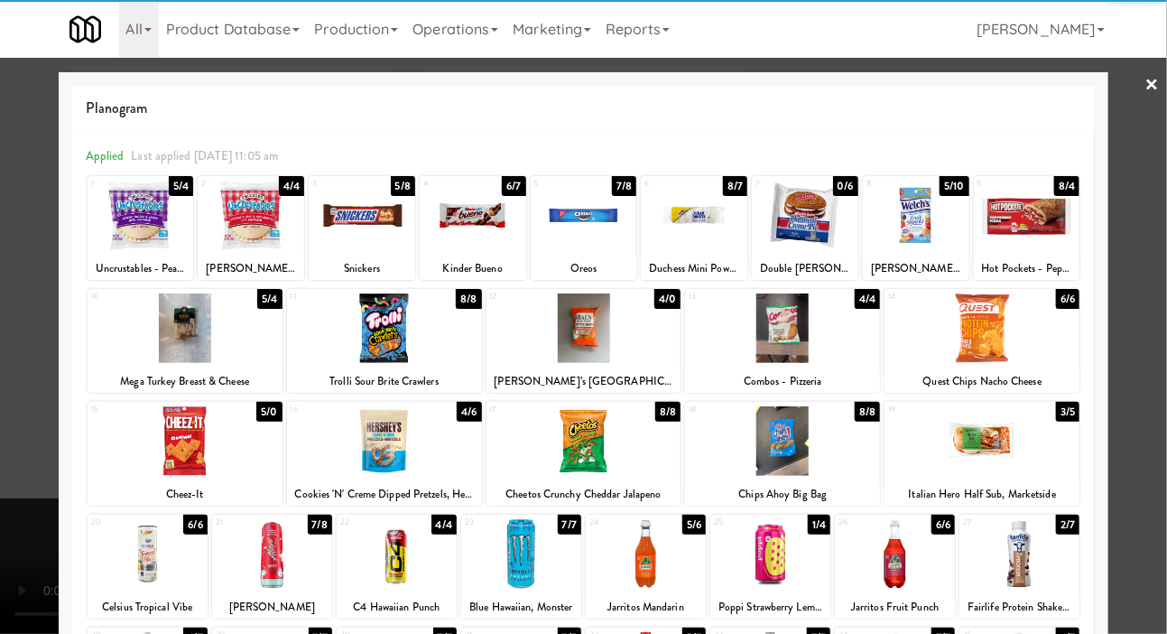
click at [161, 440] on div at bounding box center [185, 441] width 195 height 70
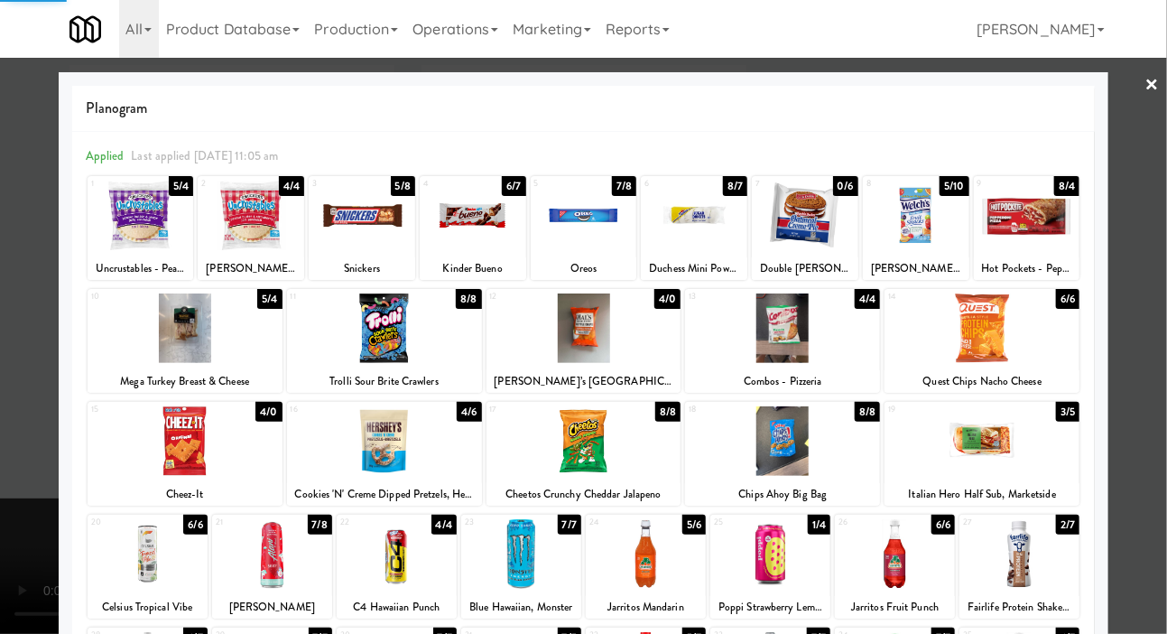
click at [32, 246] on div at bounding box center [583, 317] width 1167 height 634
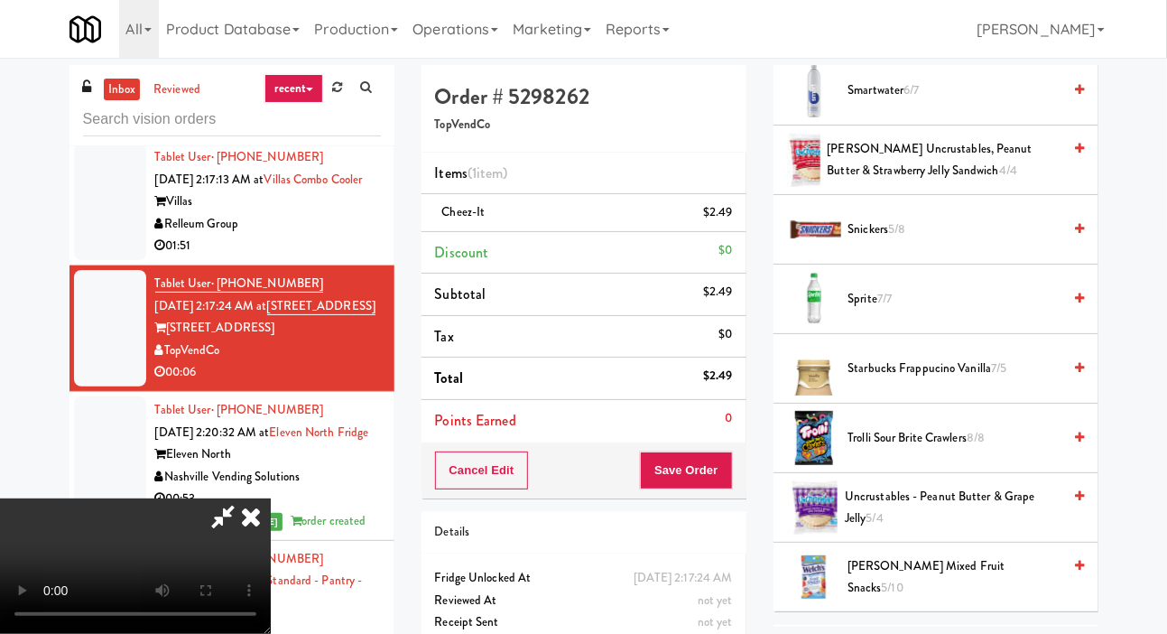
scroll to position [2191, 0]
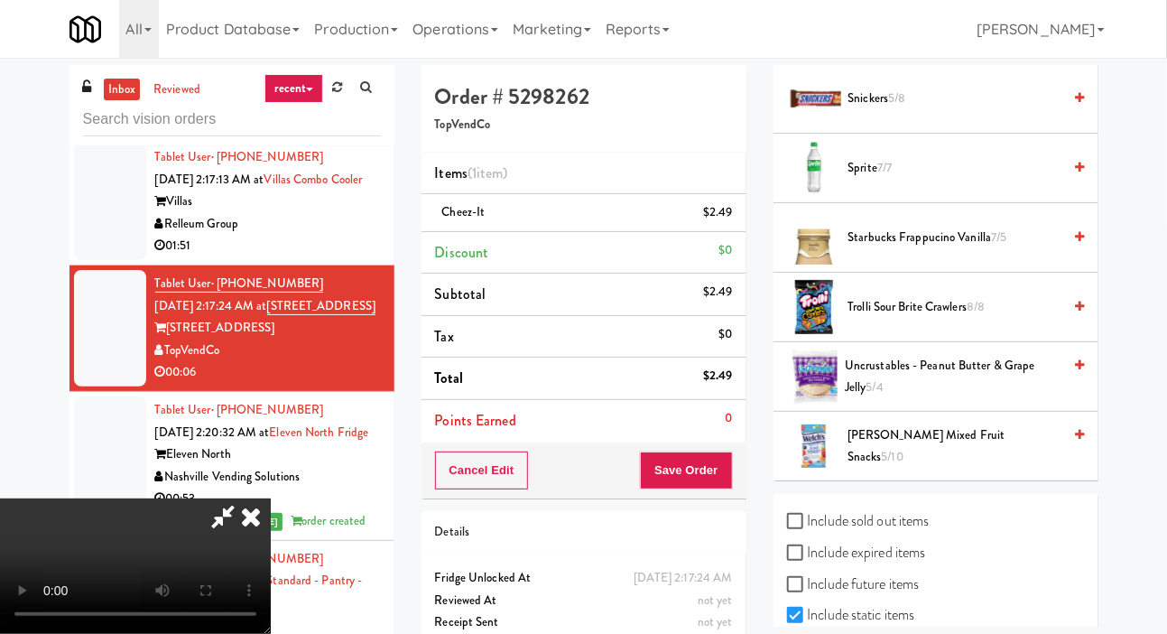
click at [941, 468] on span "[PERSON_NAME] Mixed Fruit Snacks 5/10" at bounding box center [955, 446] width 214 height 44
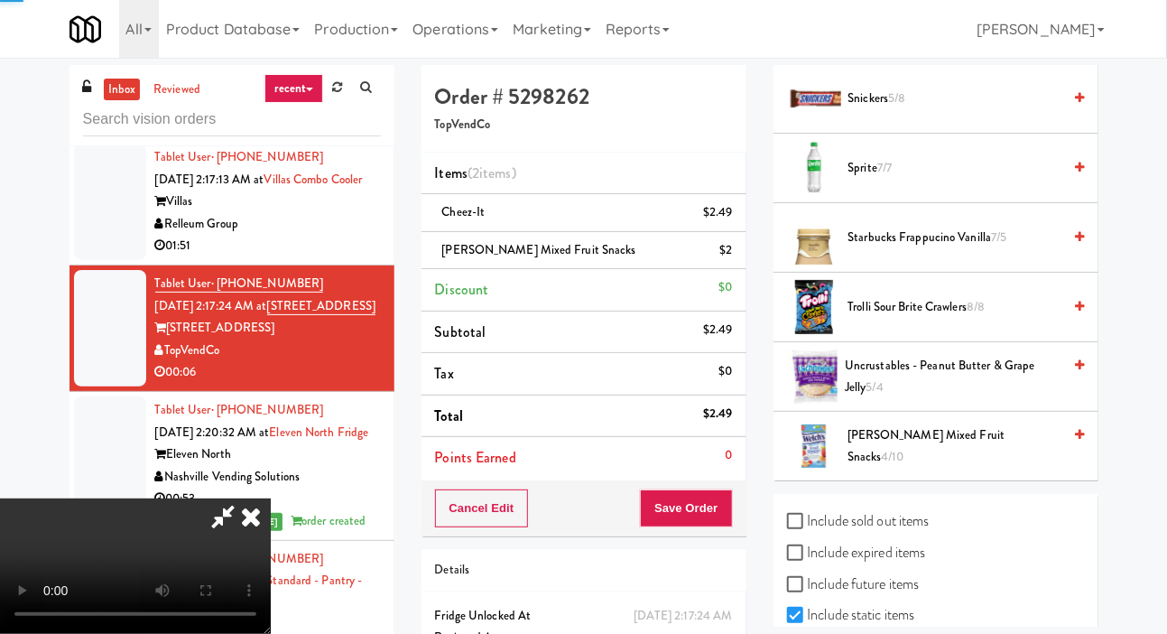
click at [950, 468] on span "[PERSON_NAME] Mixed Fruit Snacks 4/10" at bounding box center [955, 446] width 215 height 44
click at [719, 514] on button "Save Order" at bounding box center [686, 508] width 92 height 38
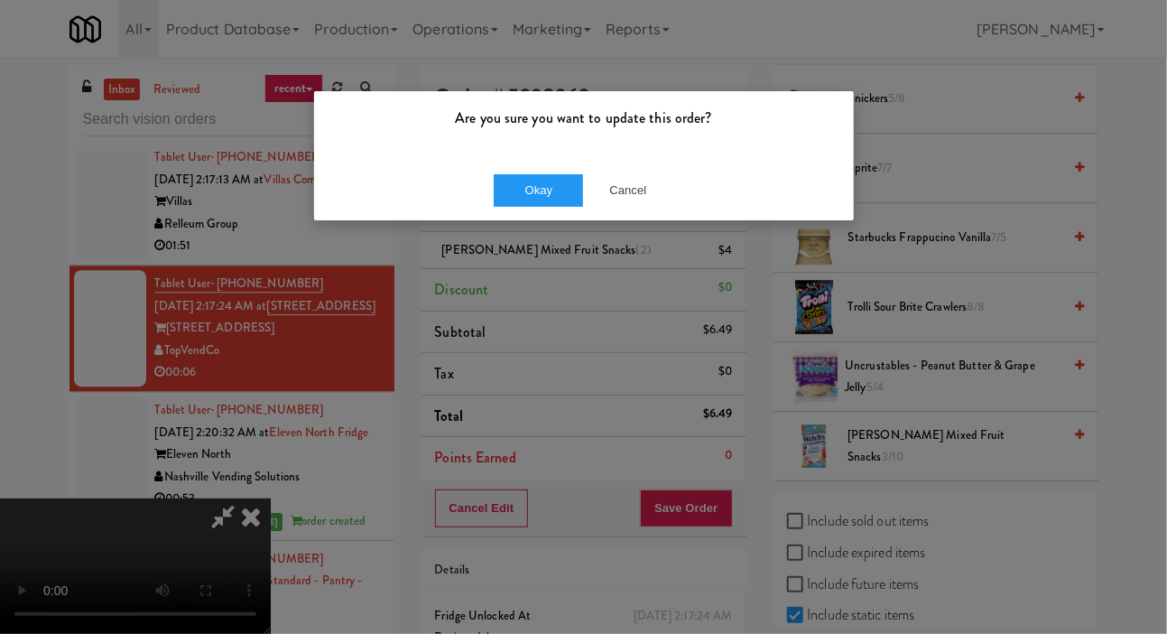
click at [481, 206] on div "Okay Cancel" at bounding box center [584, 190] width 540 height 60
click at [503, 185] on button "Okay" at bounding box center [539, 190] width 90 height 32
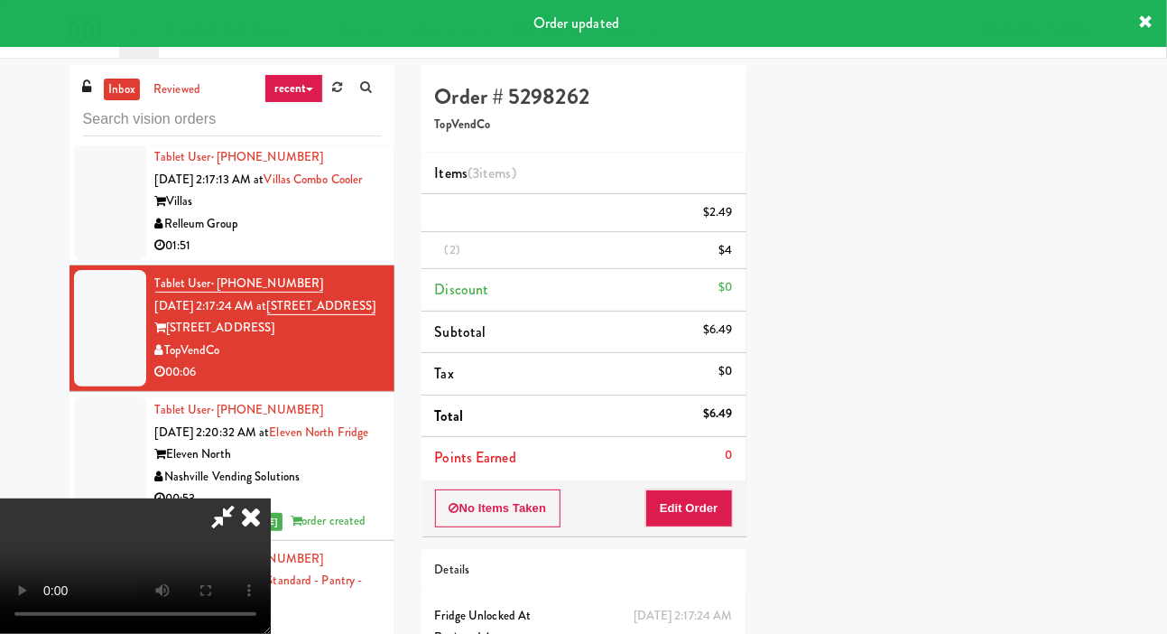
scroll to position [105, 0]
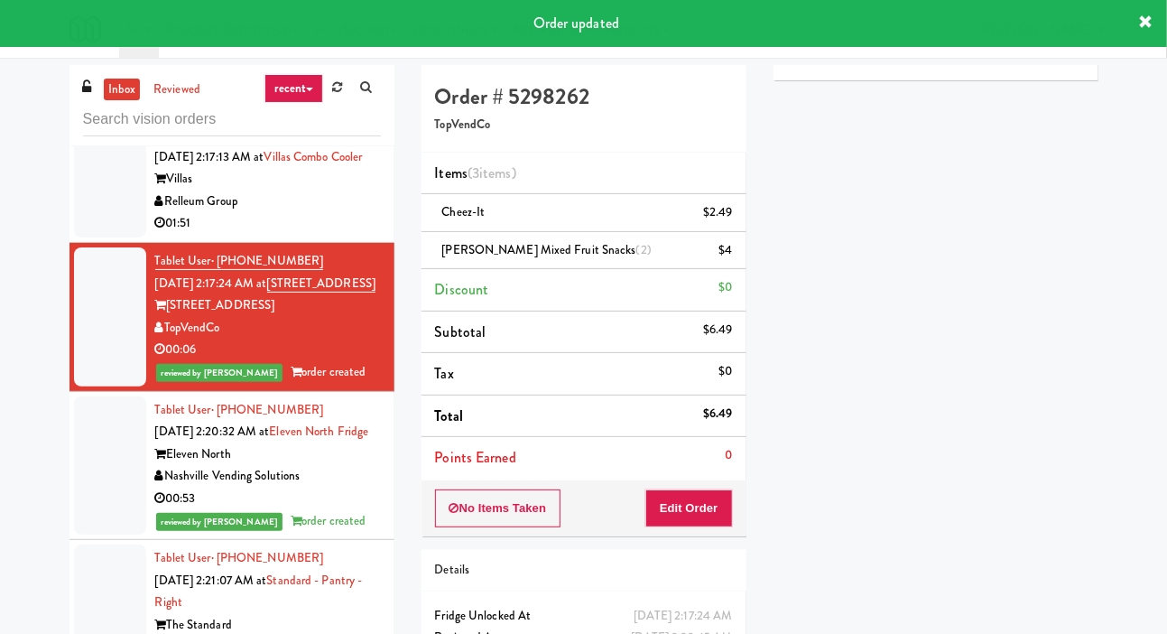
click at [97, 228] on div at bounding box center [110, 179] width 72 height 116
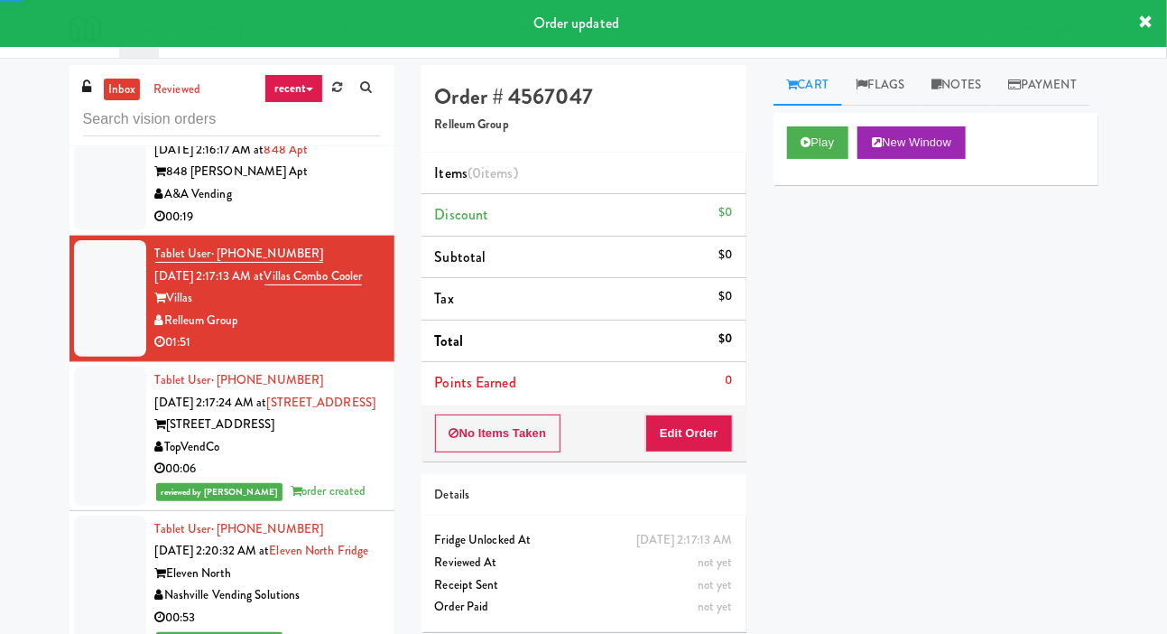
scroll to position [7397, 0]
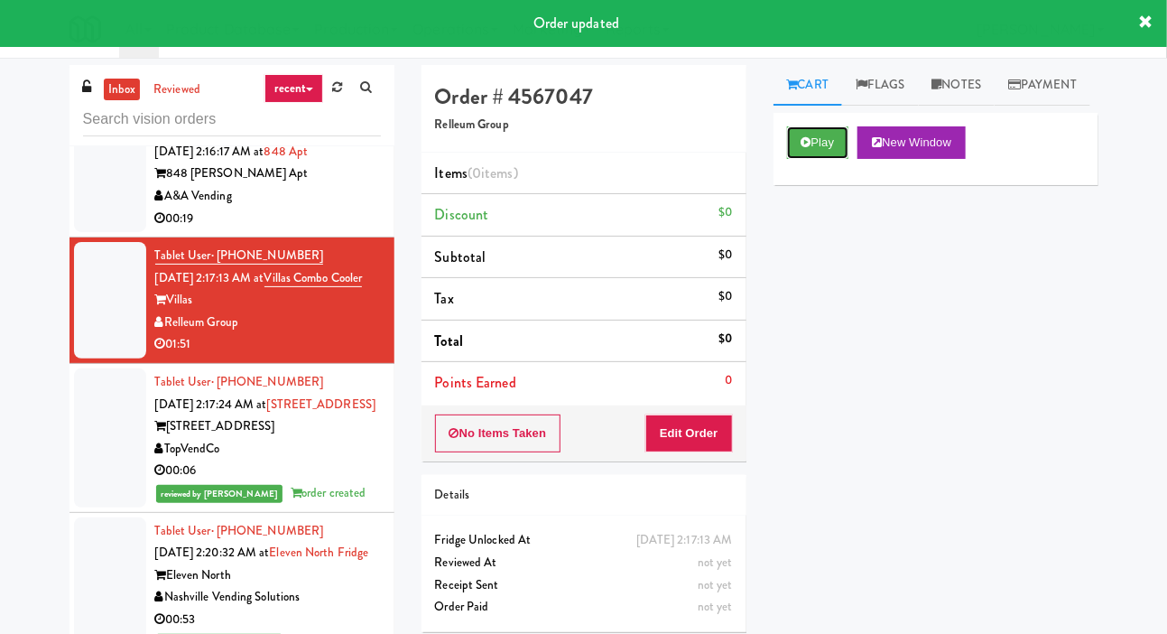
click at [836, 159] on button "Play" at bounding box center [818, 142] width 62 height 32
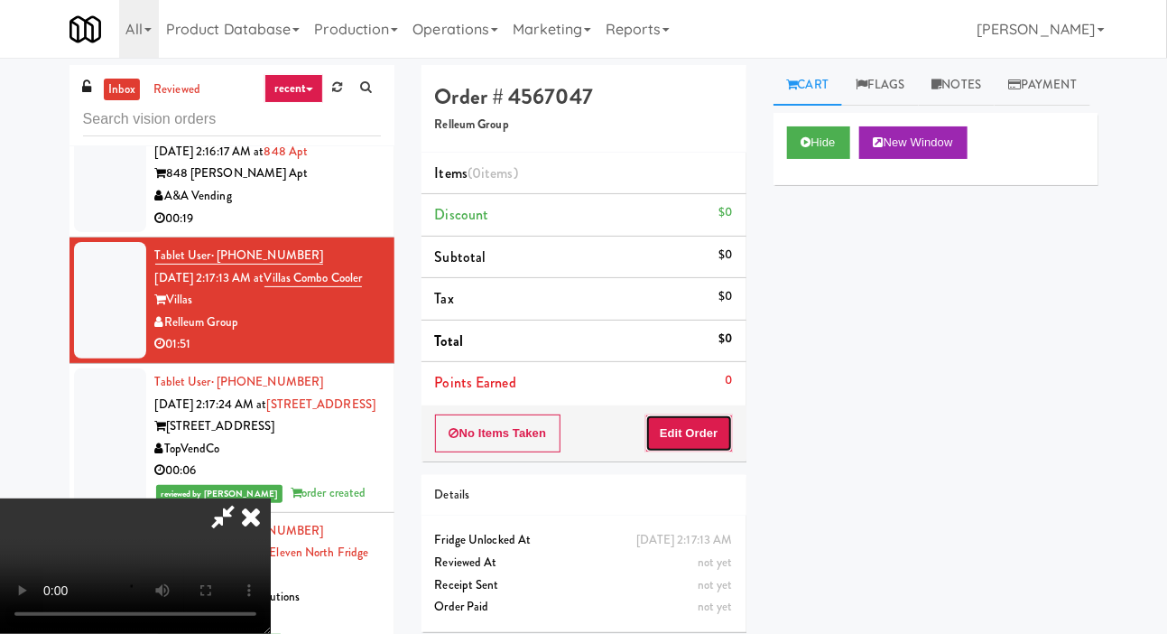
click at [700, 435] on button "Edit Order" at bounding box center [689, 433] width 88 height 38
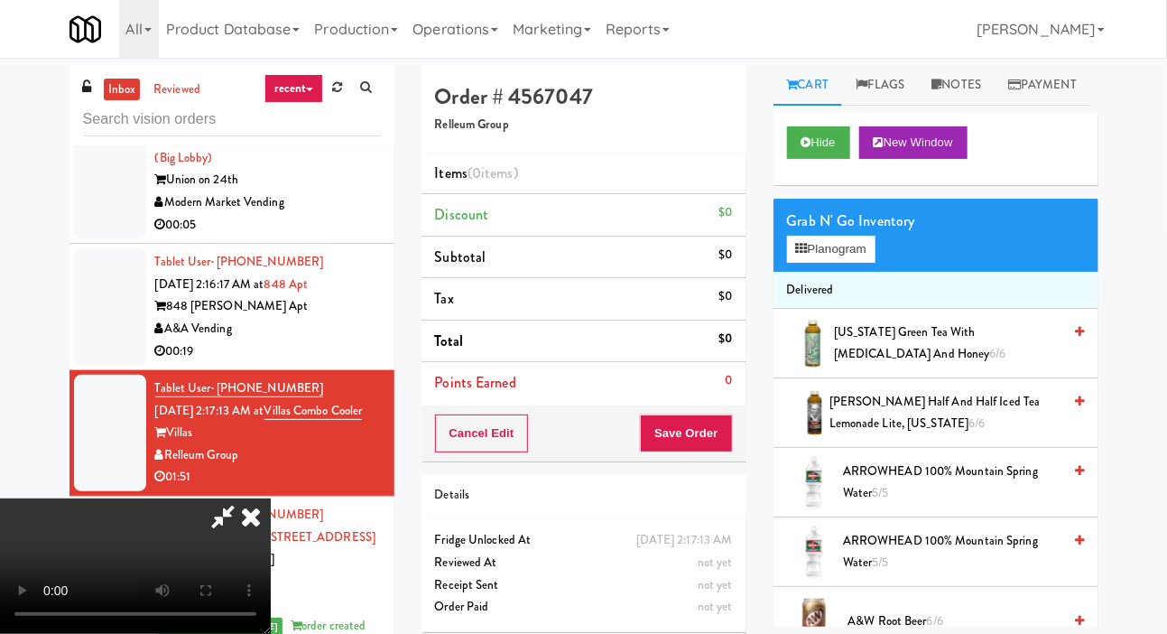
scroll to position [0, 0]
click at [843, 263] on button "Planogram" at bounding box center [831, 249] width 88 height 27
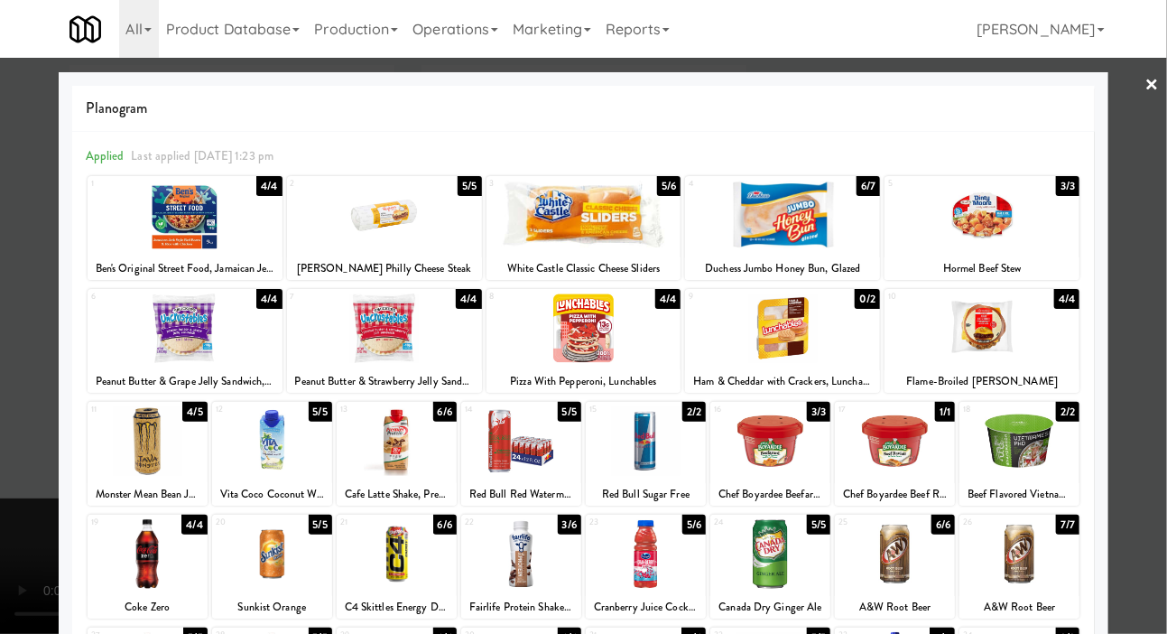
click at [542, 237] on div at bounding box center [584, 216] width 195 height 70
click at [1154, 306] on div at bounding box center [583, 317] width 1167 height 634
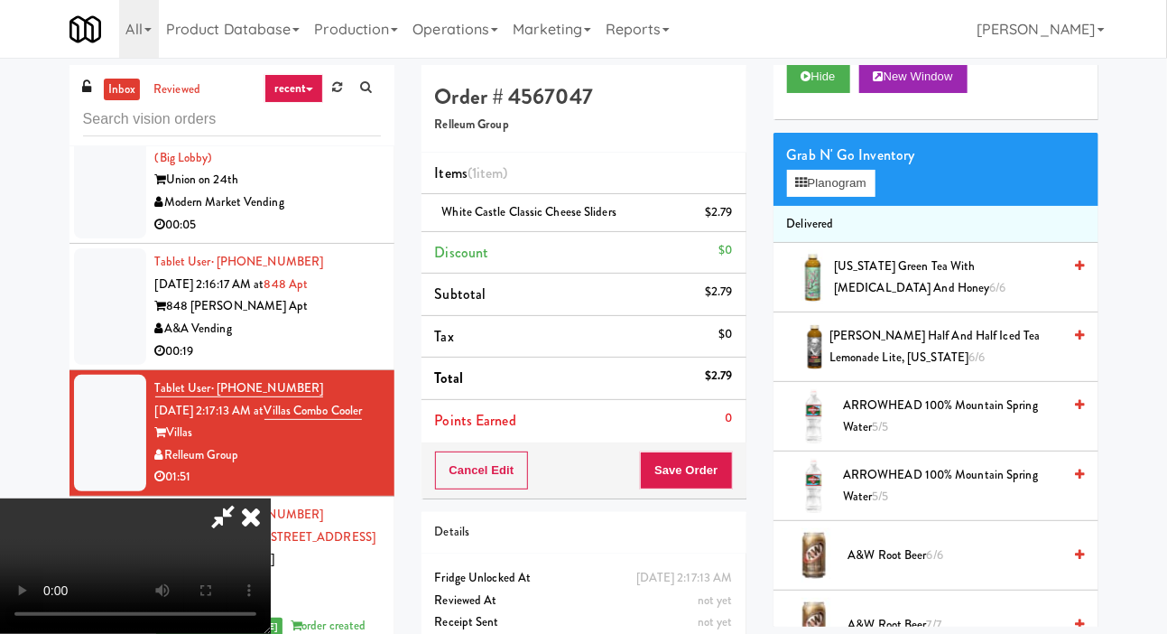
scroll to position [71, 0]
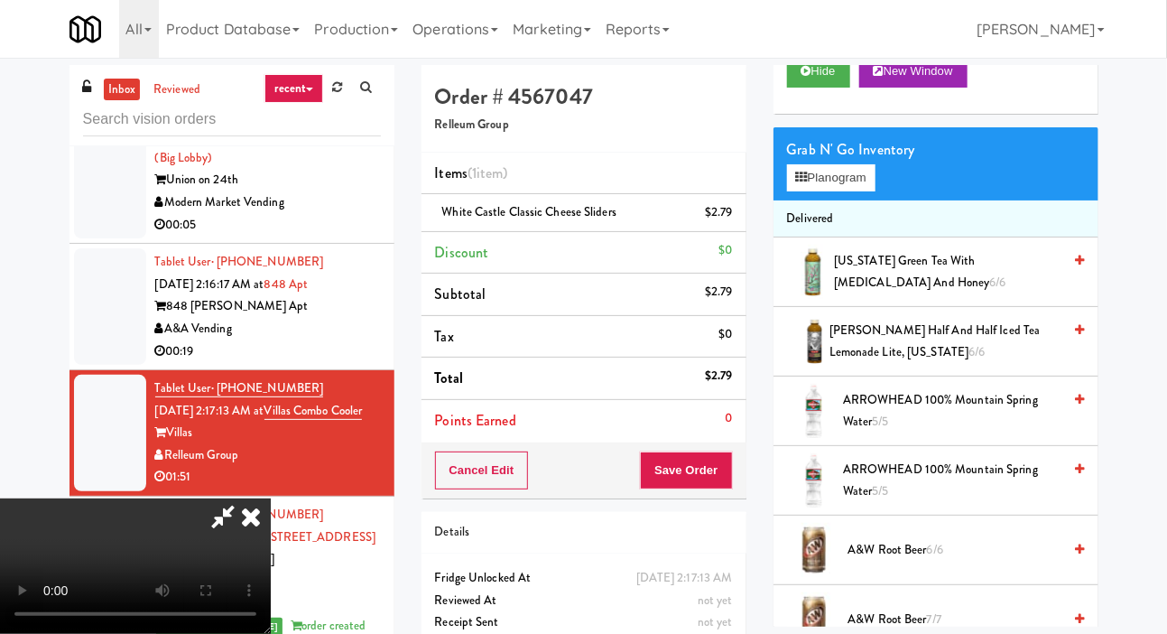
click at [903, 364] on span "[PERSON_NAME] Half and Half Iced Tea Lemonade Lite, [US_STATE] 6/6" at bounding box center [946, 342] width 233 height 44
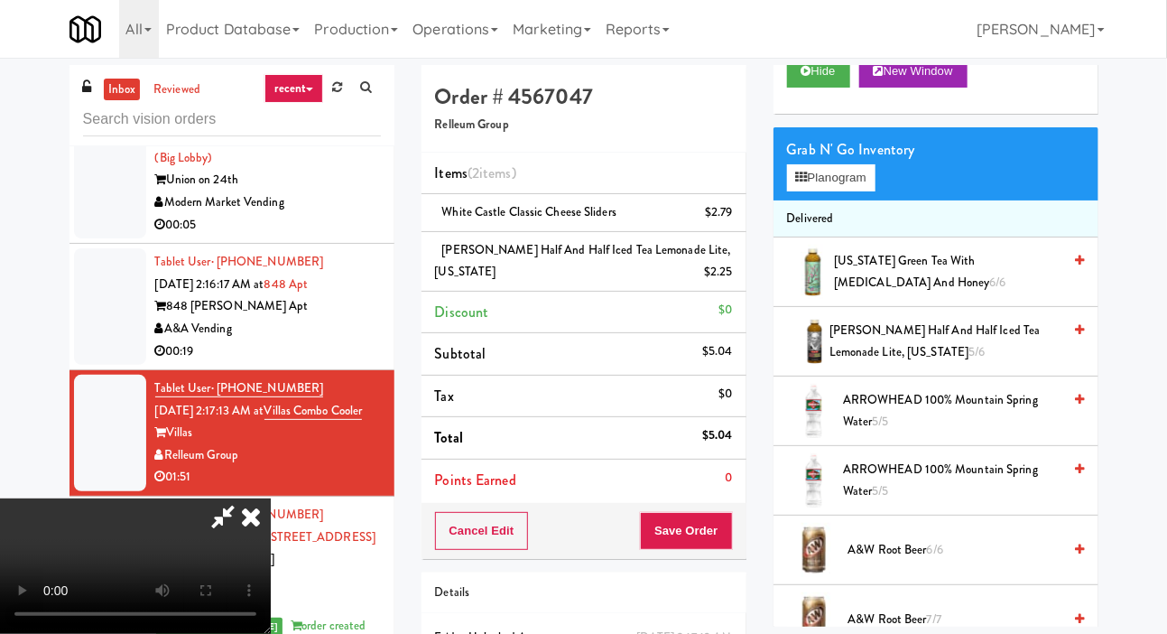
scroll to position [0, 0]
click at [839, 191] on button "Planogram" at bounding box center [831, 177] width 88 height 27
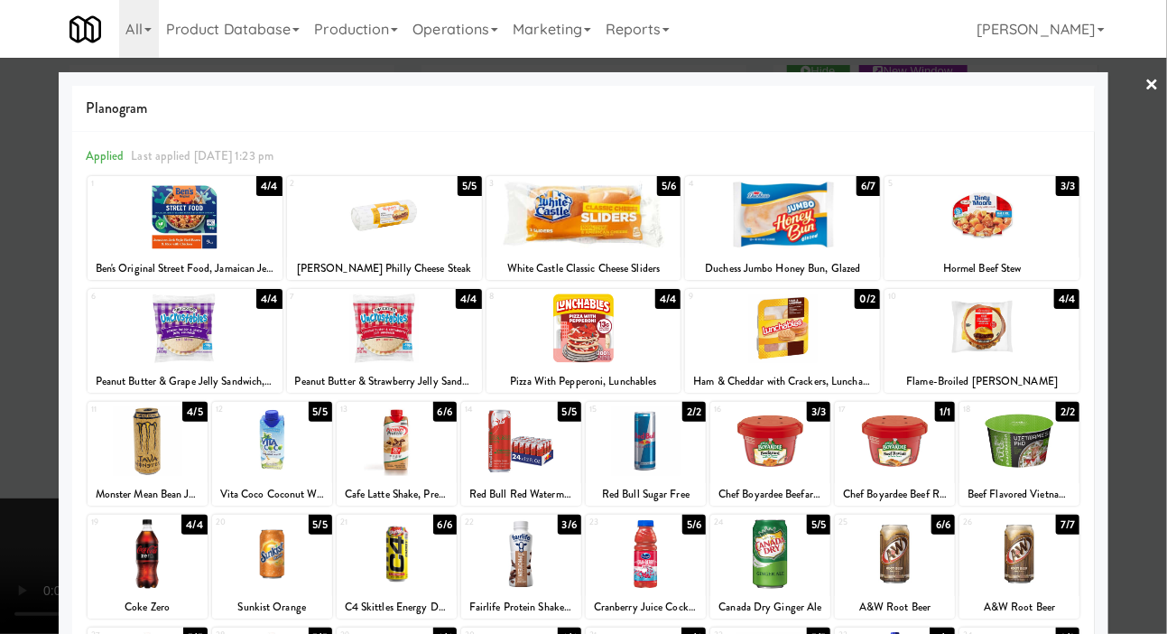
click at [844, 260] on div "Duchess Jumbo Honey Bun, Glazed" at bounding box center [783, 268] width 190 height 23
click at [803, 257] on div "Duchess Jumbo Honey Bun, Glazed" at bounding box center [783, 268] width 190 height 23
click at [623, 242] on div at bounding box center [584, 216] width 195 height 70
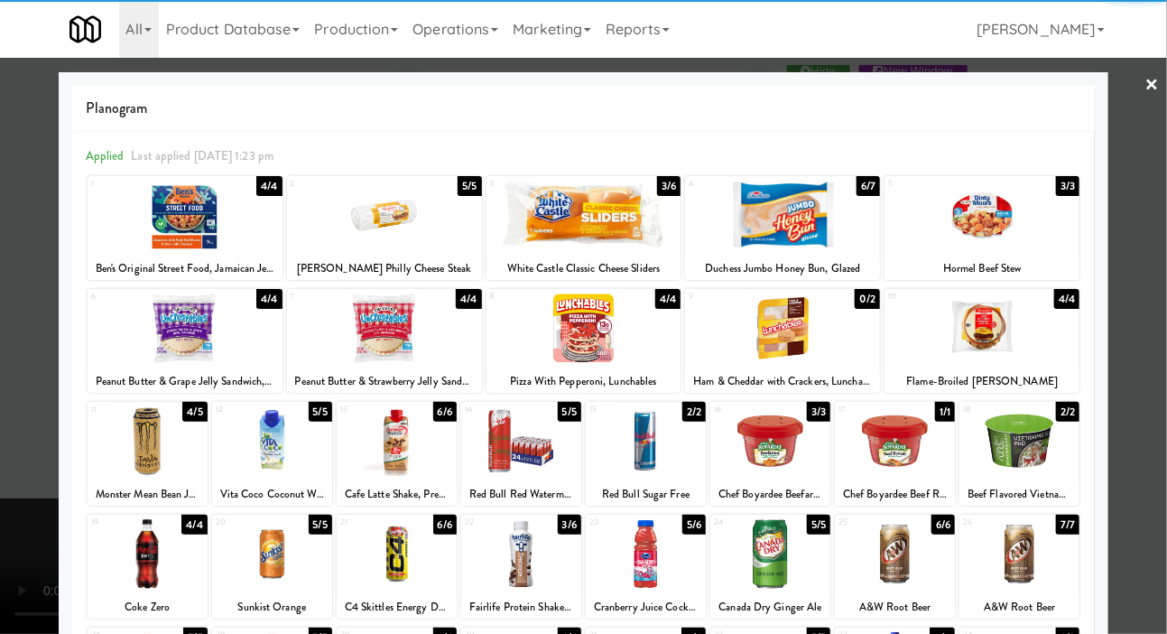
click at [785, 260] on div "Duchess Jumbo Honey Bun, Glazed" at bounding box center [783, 268] width 190 height 23
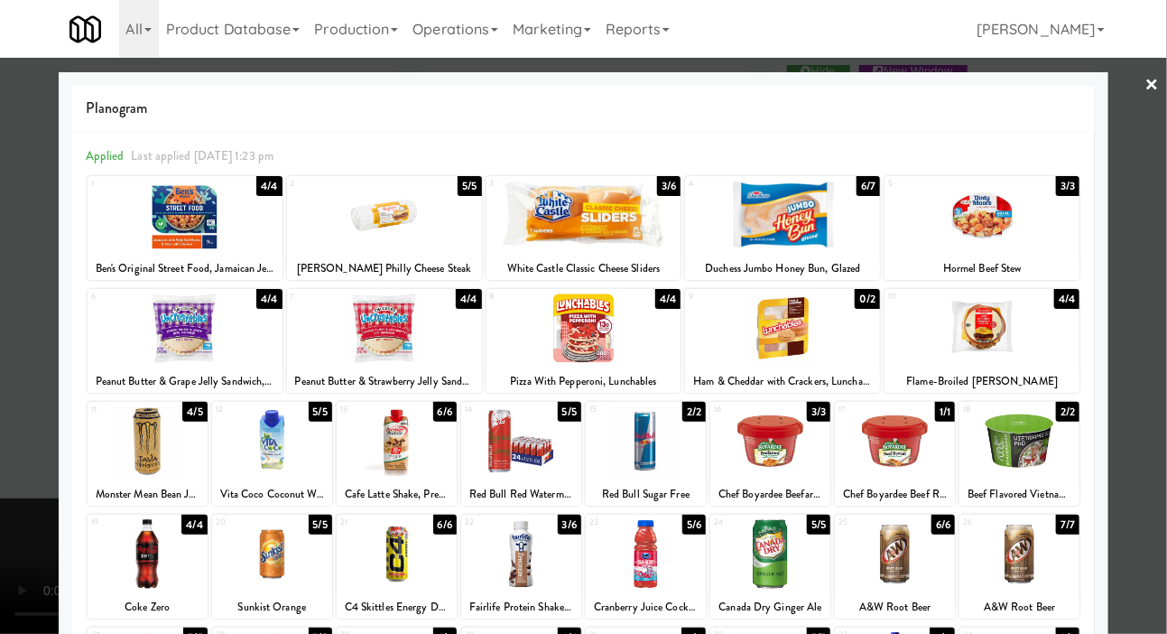
click at [49, 211] on div at bounding box center [583, 317] width 1167 height 634
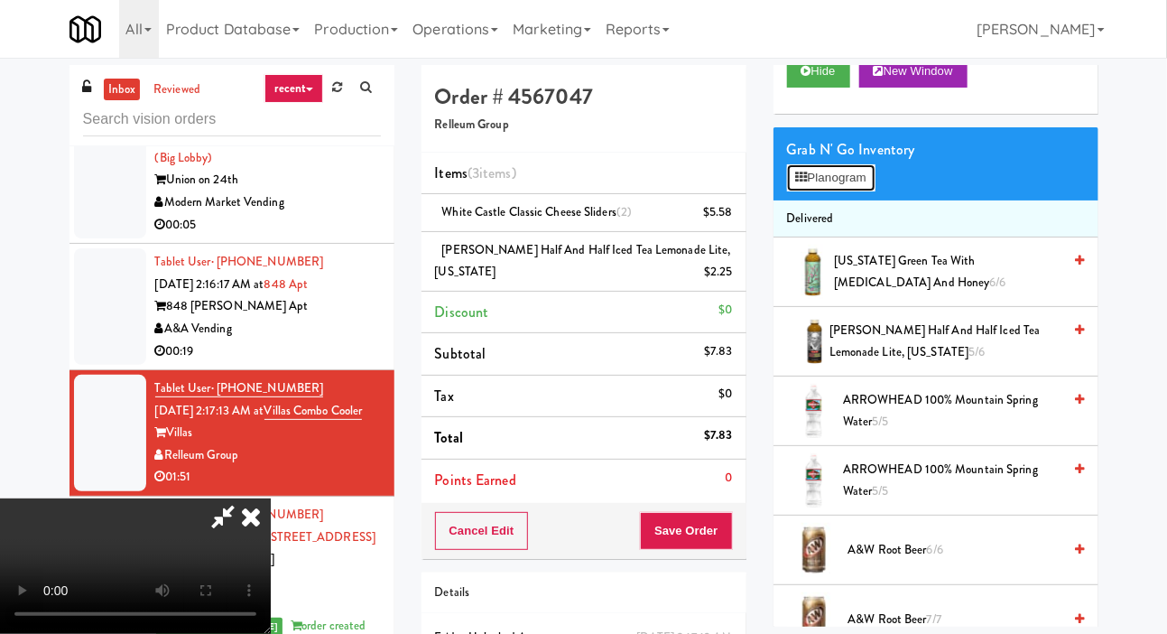
click at [861, 191] on button "Planogram" at bounding box center [831, 177] width 88 height 27
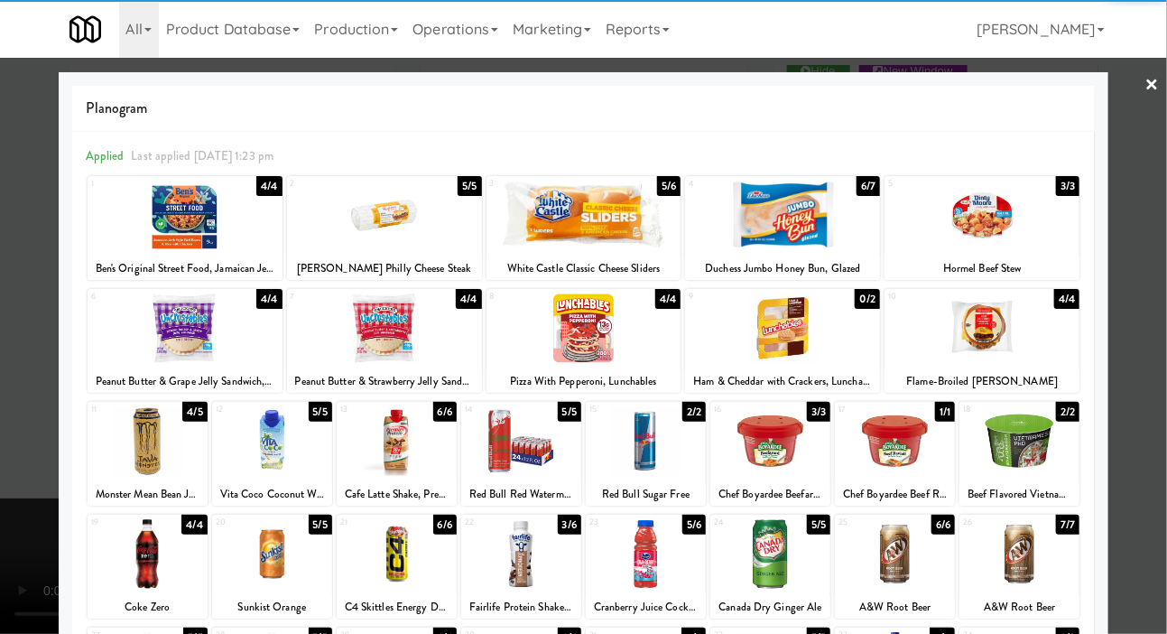
click at [34, 192] on div at bounding box center [583, 317] width 1167 height 634
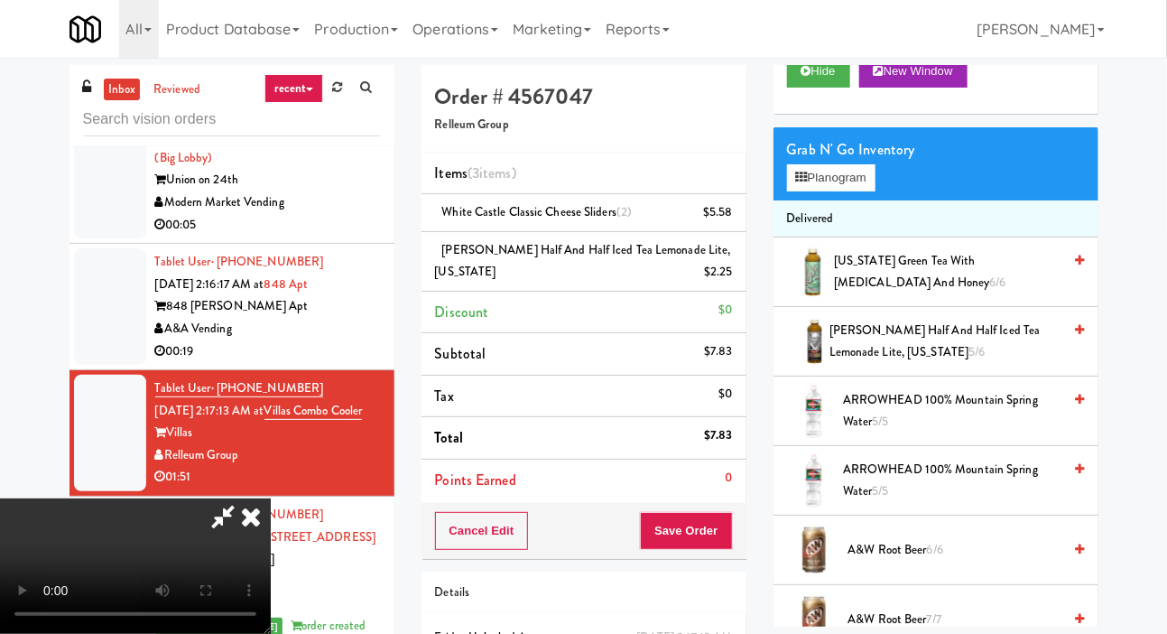
click at [737, 219] on li "White Castle Classic Cheese Sliders (2) $5.58" at bounding box center [584, 213] width 325 height 38
click at [735, 219] on icon at bounding box center [733, 219] width 9 height 12
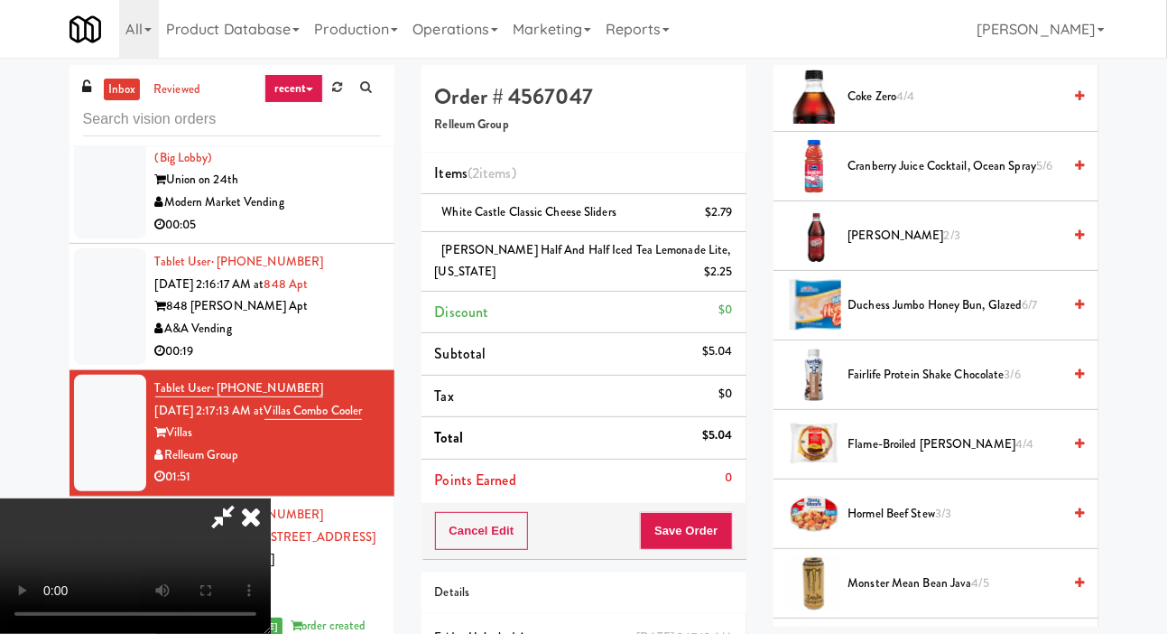
scroll to position [1282, 0]
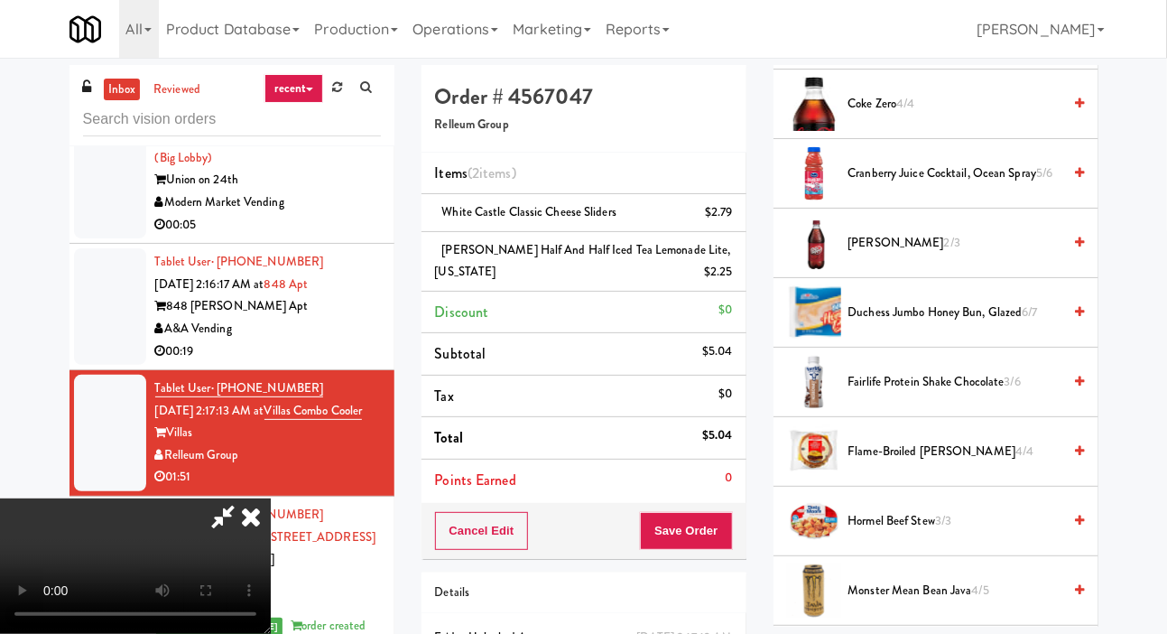
click at [958, 324] on span "Duchess Jumbo Honey Bun, Glazed 6/7" at bounding box center [955, 312] width 214 height 23
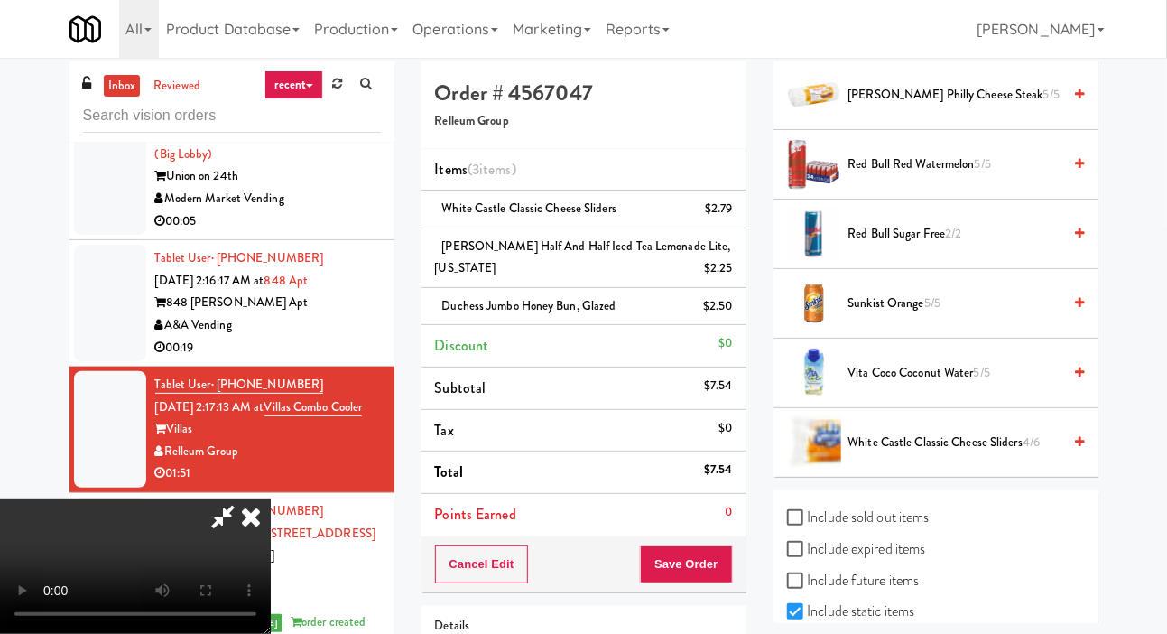
scroll to position [11, 0]
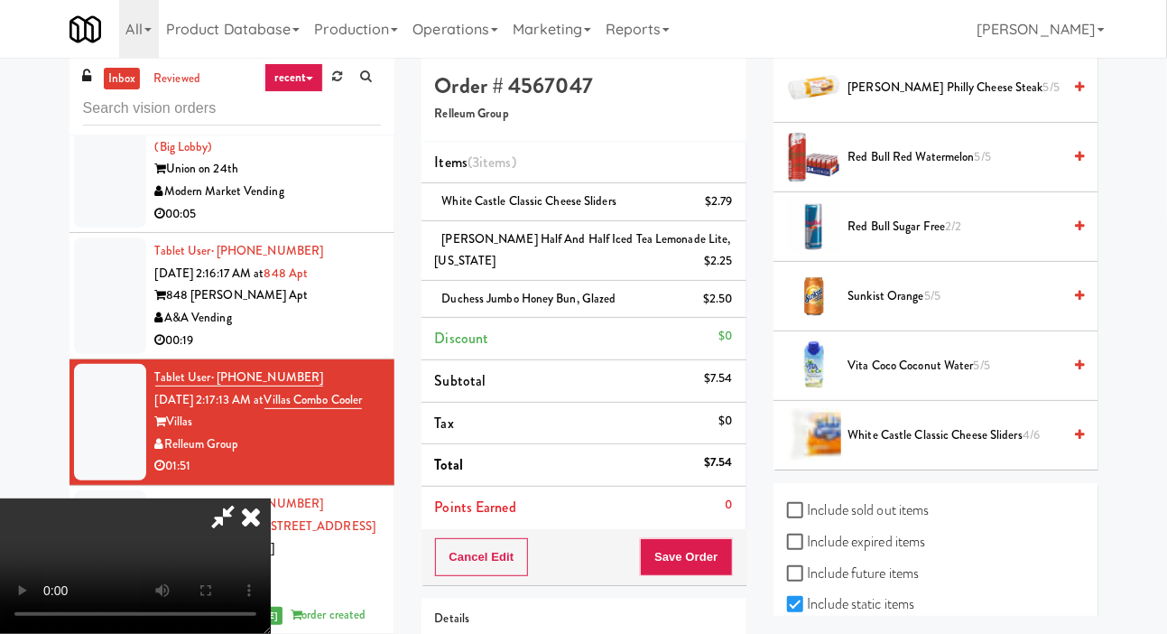
click at [948, 308] on span "Sunkist Orange 5/5" at bounding box center [955, 296] width 214 height 23
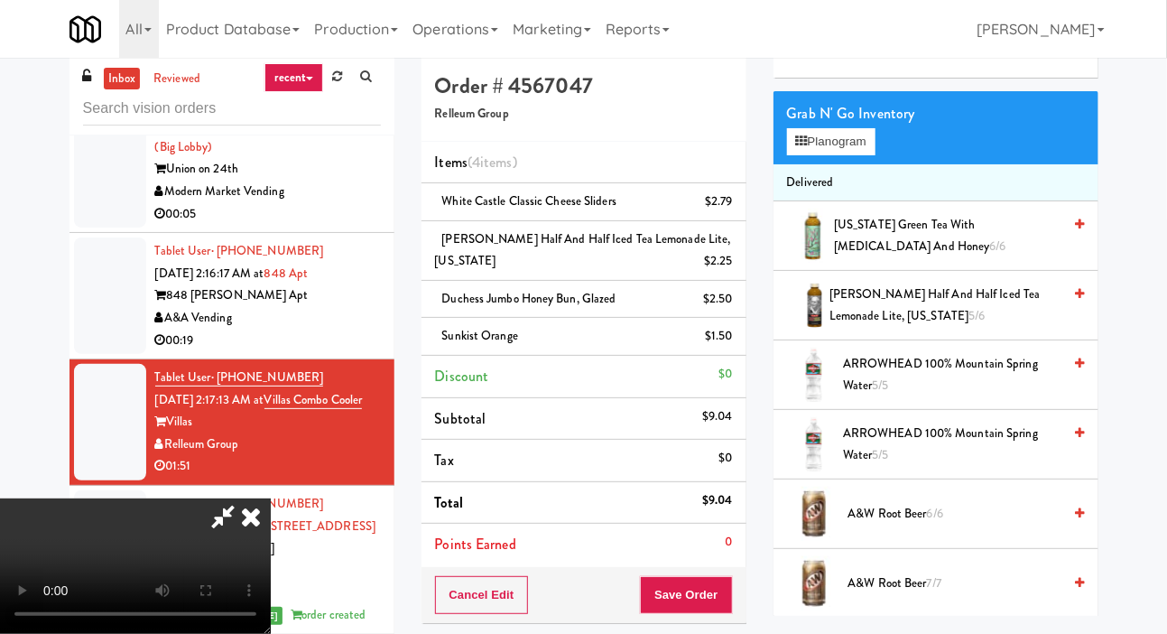
scroll to position [0, 0]
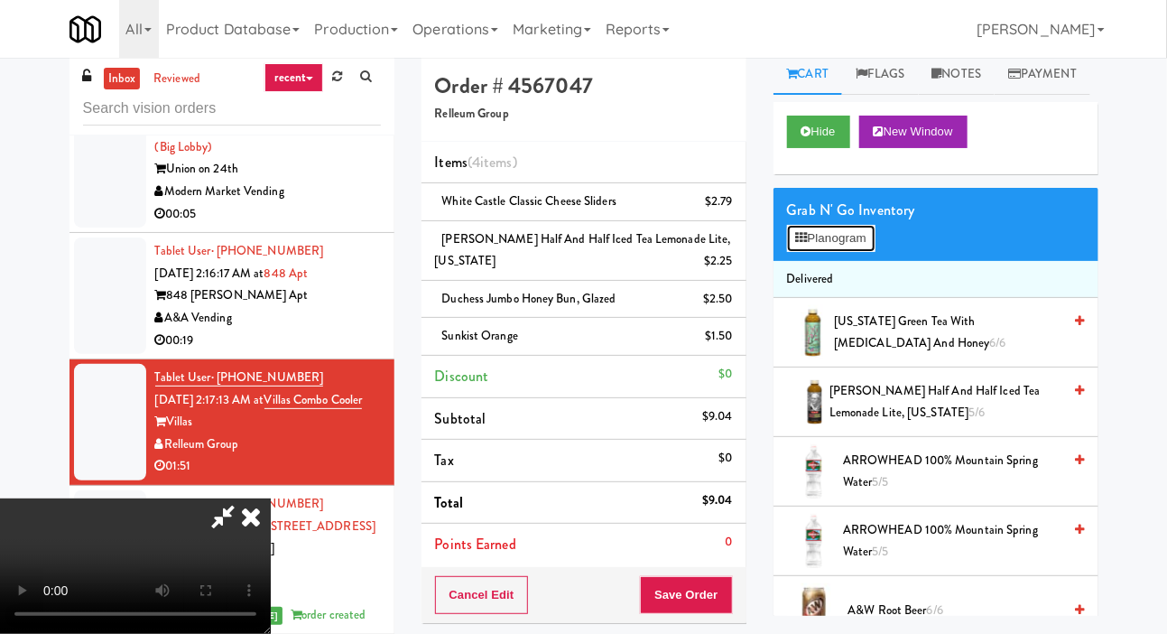
click at [855, 252] on button "Planogram" at bounding box center [831, 238] width 88 height 27
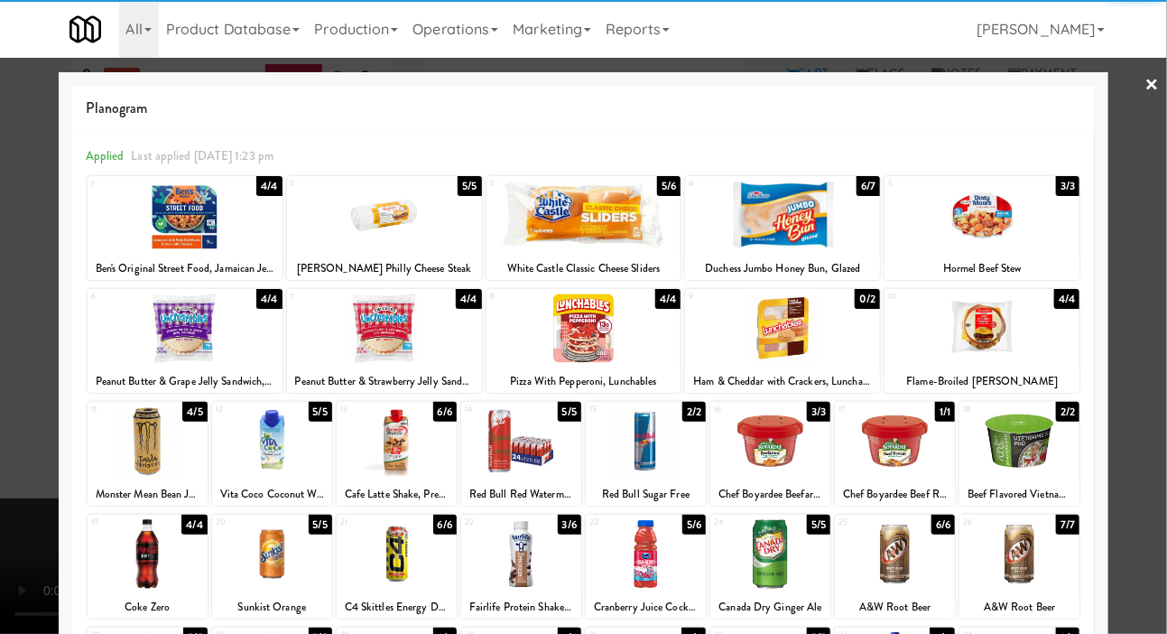
click at [177, 227] on div at bounding box center [185, 216] width 195 height 70
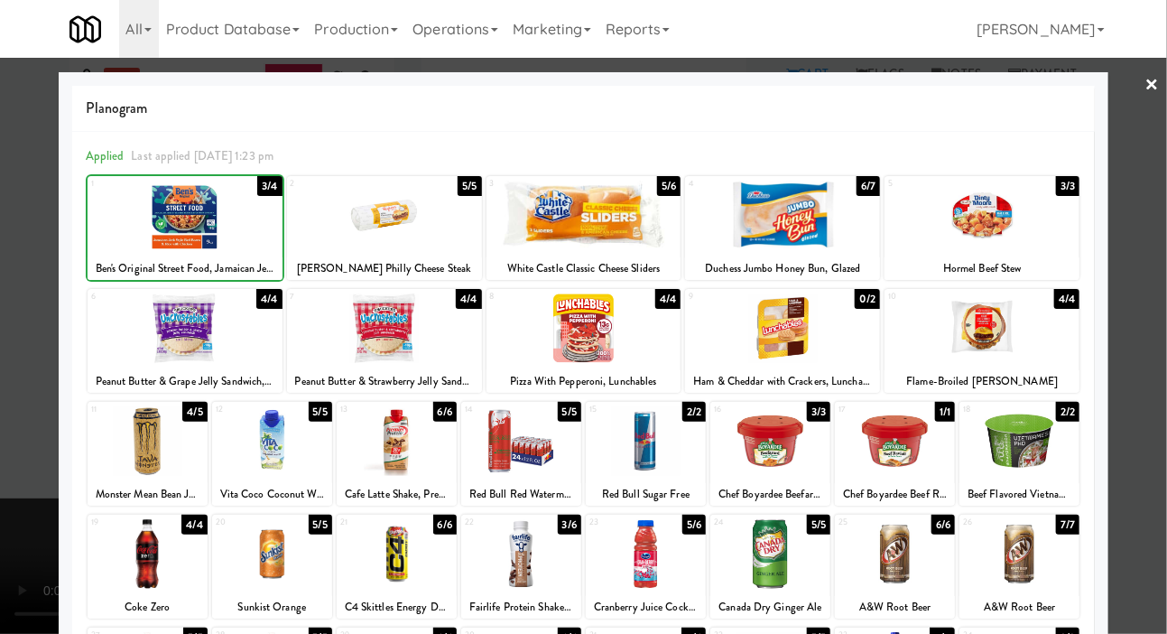
click at [13, 179] on div at bounding box center [583, 317] width 1167 height 634
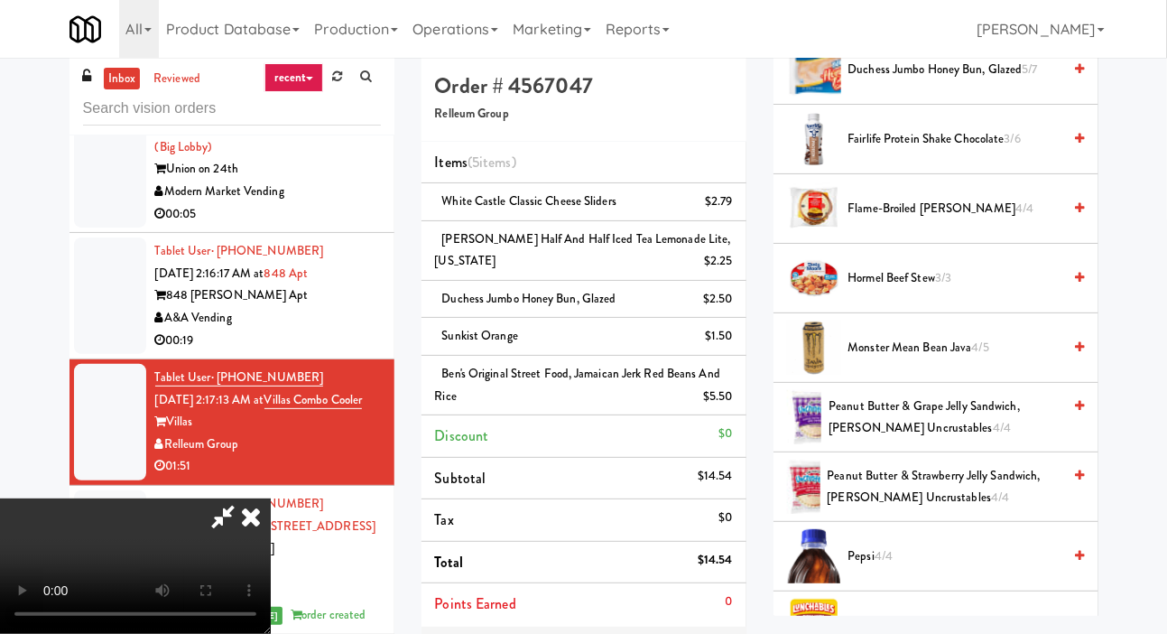
scroll to position [2121, 0]
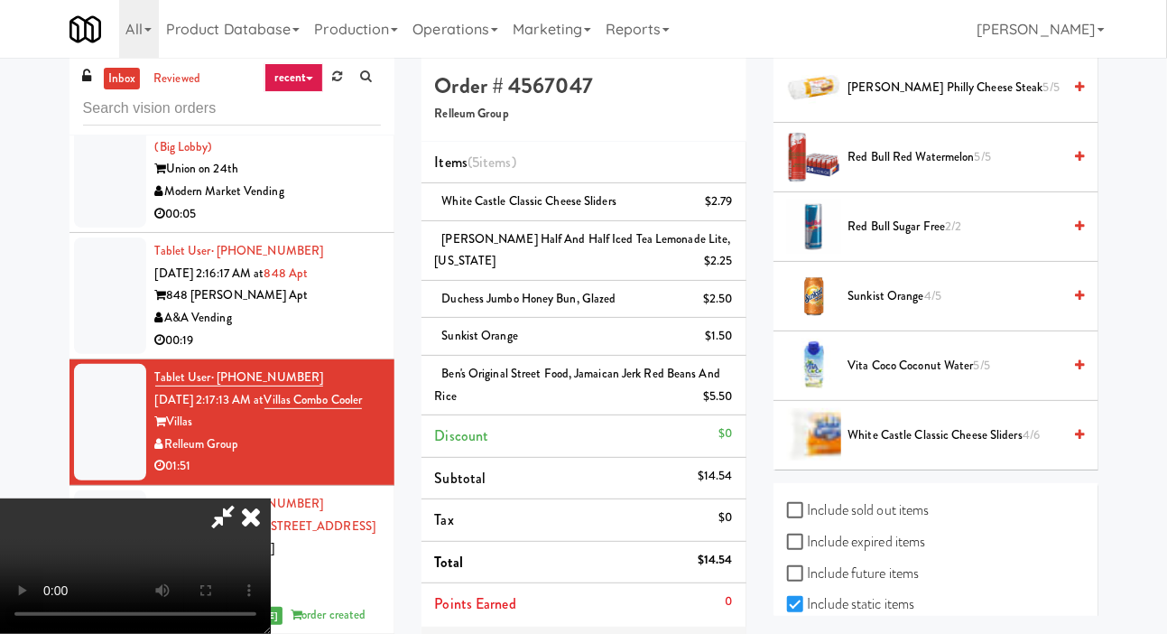
click at [929, 308] on span "Sunkist Orange 4/5" at bounding box center [955, 296] width 214 height 23
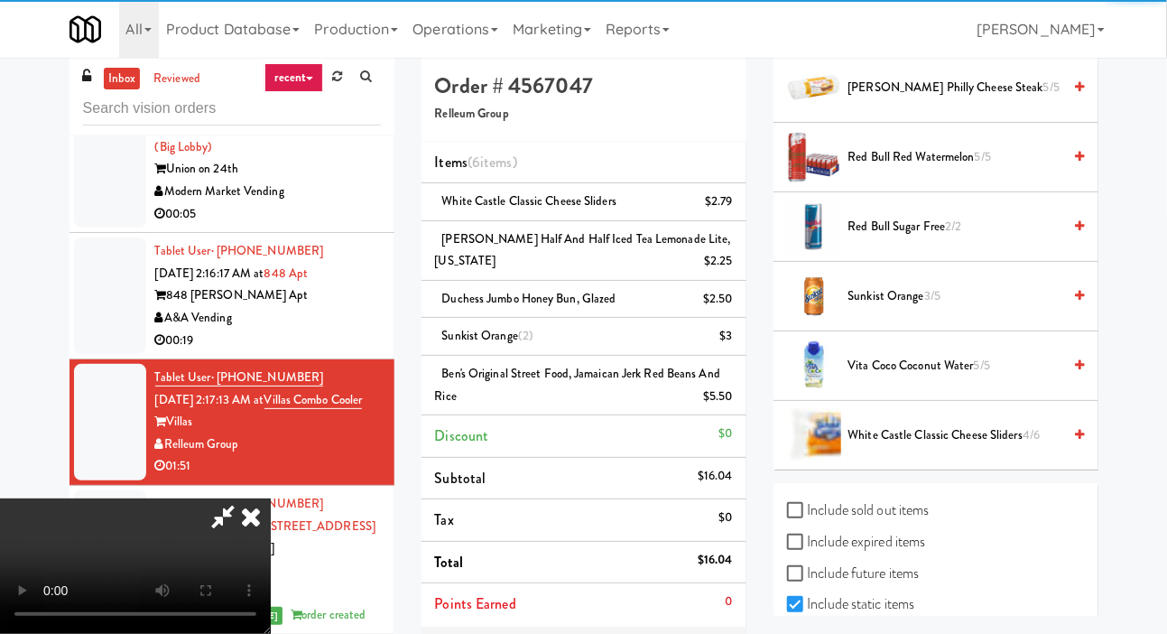
click at [893, 308] on span "Sunkist Orange 3/5" at bounding box center [955, 296] width 214 height 23
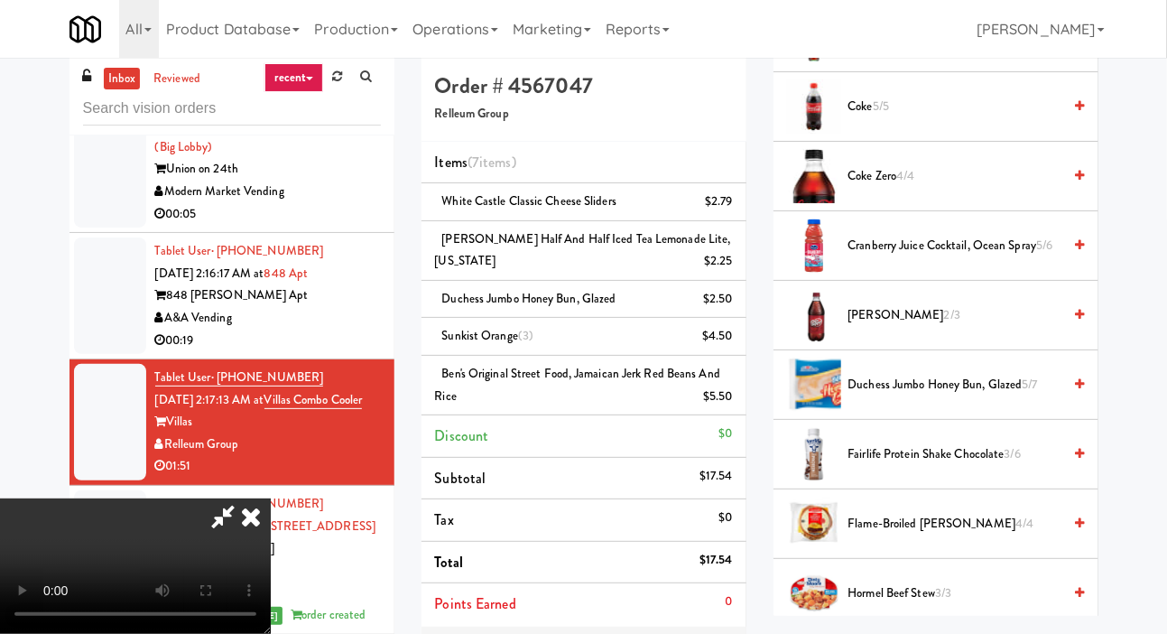
scroll to position [1218, 0]
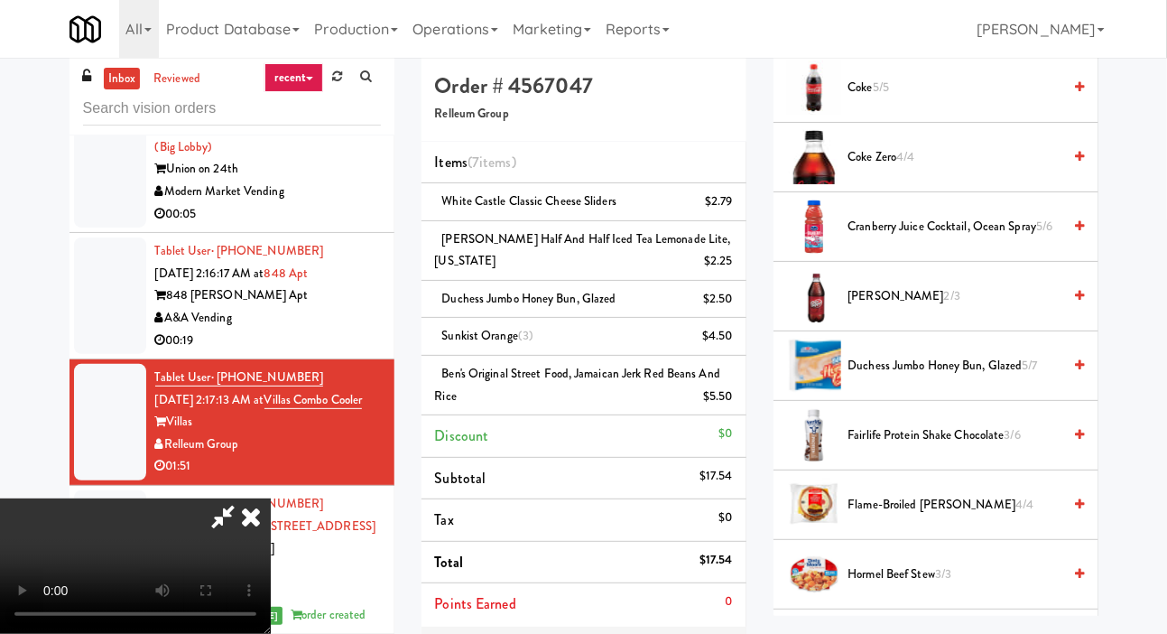
click at [940, 377] on span "Duchess Jumbo Honey Bun, Glazed 5/7" at bounding box center [955, 366] width 214 height 23
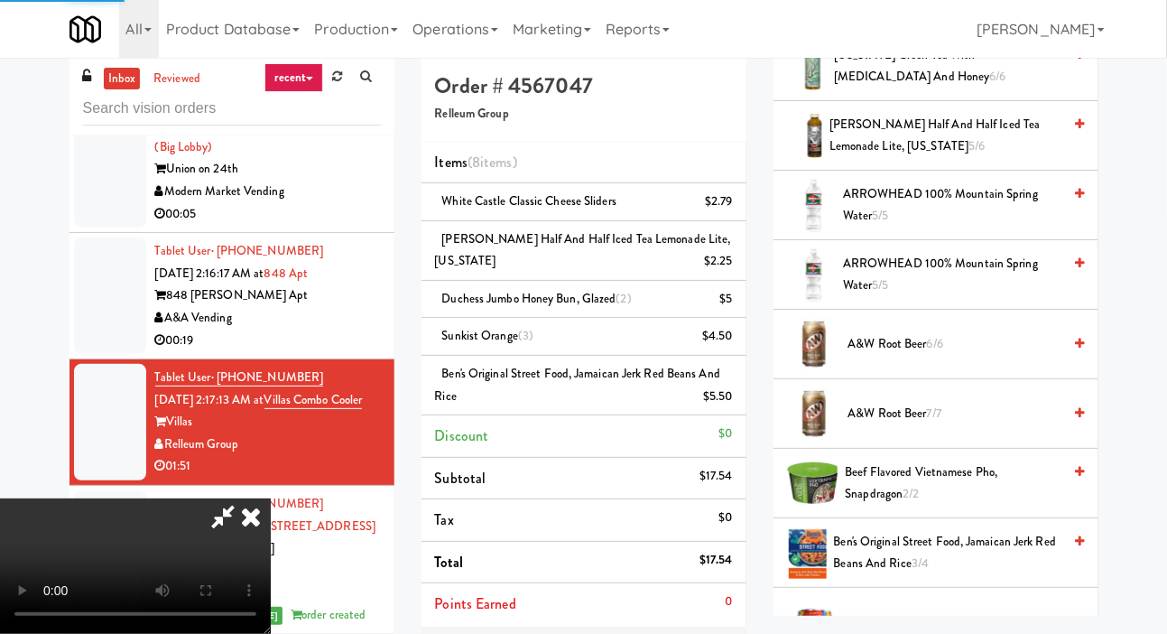
scroll to position [0, 0]
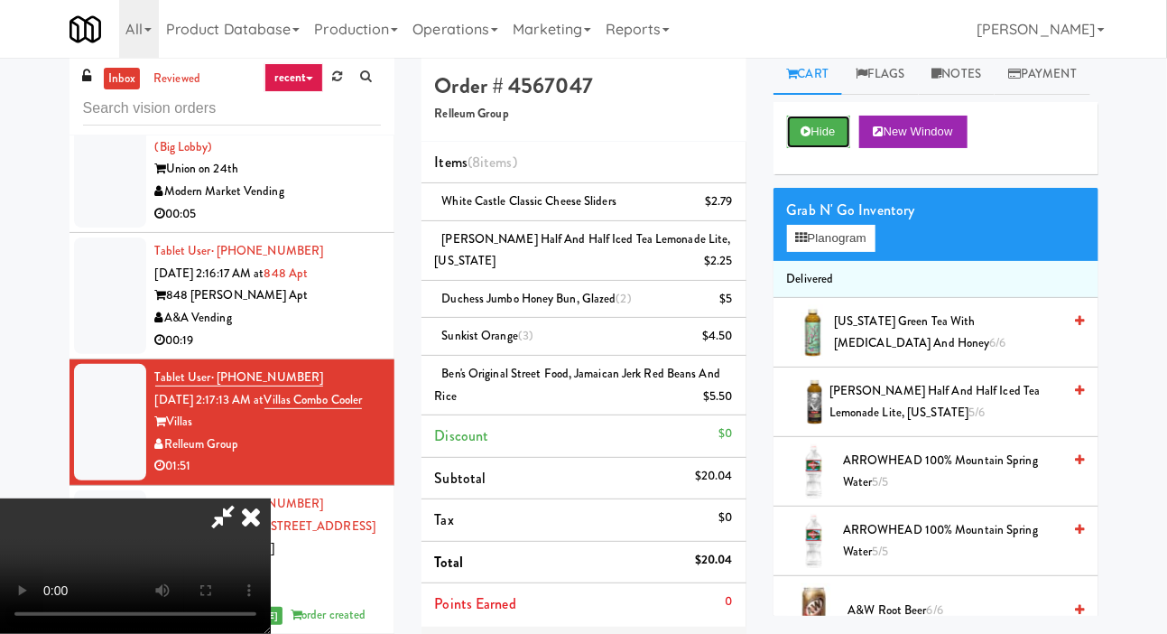
click at [826, 148] on button "Hide" at bounding box center [818, 132] width 63 height 32
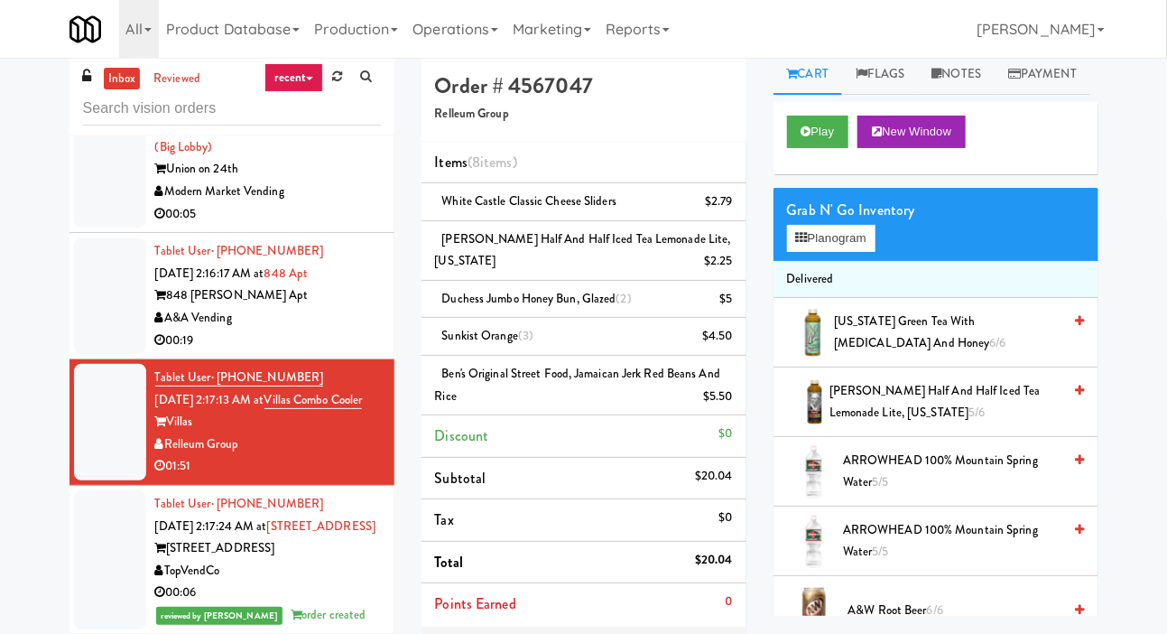
click at [726, 205] on div "$2.79" at bounding box center [719, 201] width 28 height 23
click at [725, 209] on link at bounding box center [730, 209] width 16 height 23
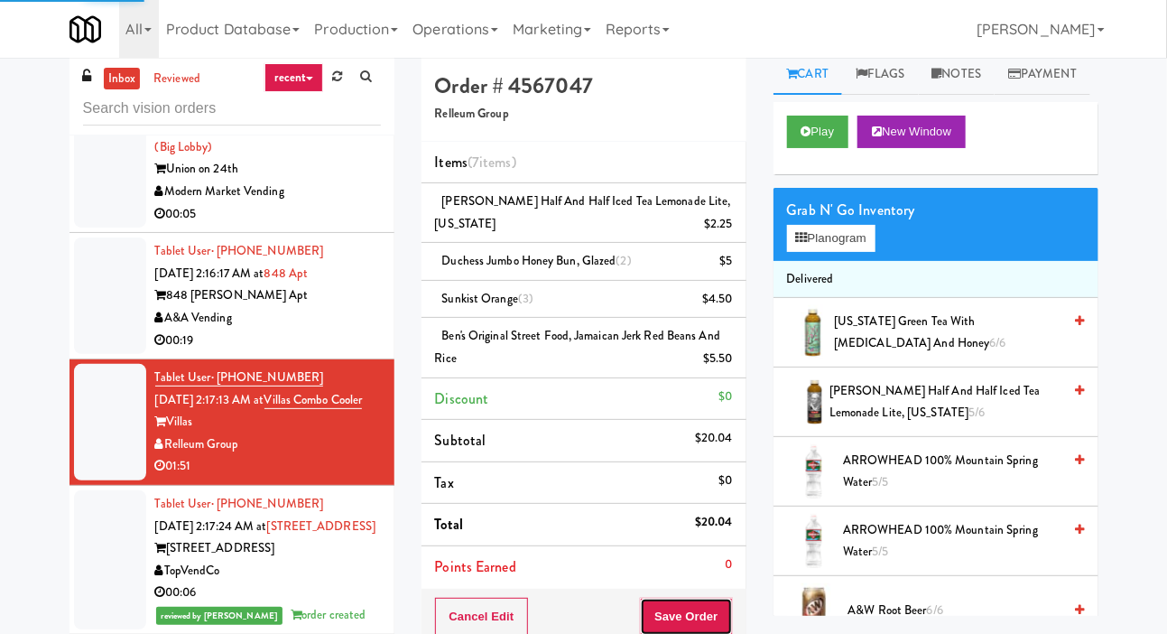
click at [724, 622] on button "Save Order" at bounding box center [686, 617] width 92 height 38
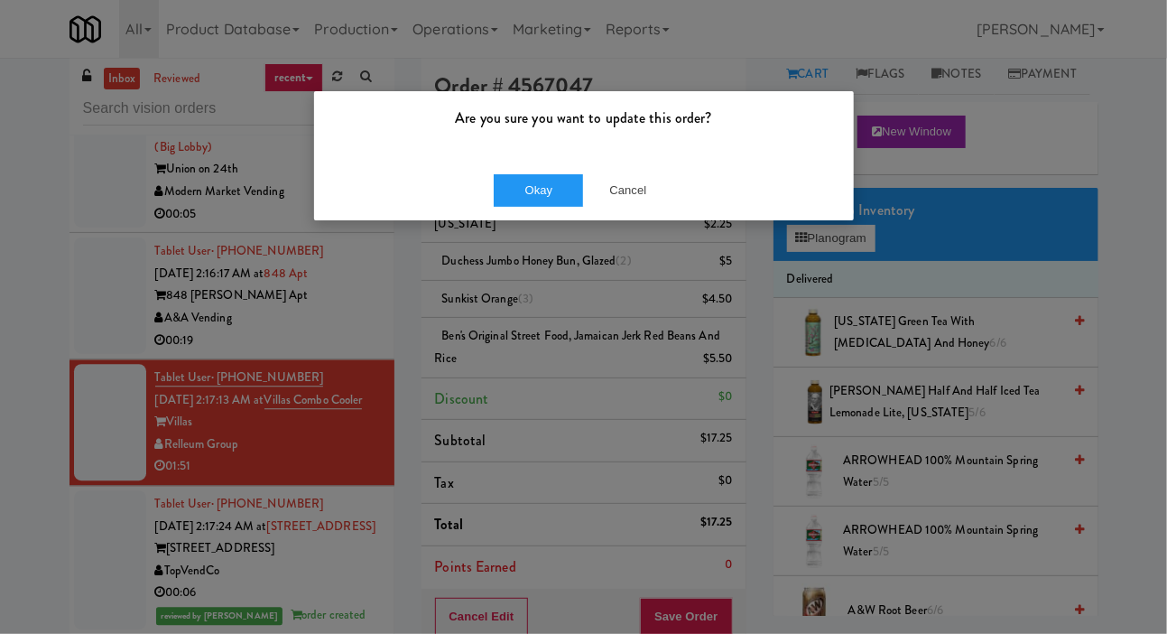
click at [530, 217] on div "Okay Cancel" at bounding box center [584, 190] width 540 height 60
click at [534, 193] on button "Okay" at bounding box center [539, 190] width 90 height 32
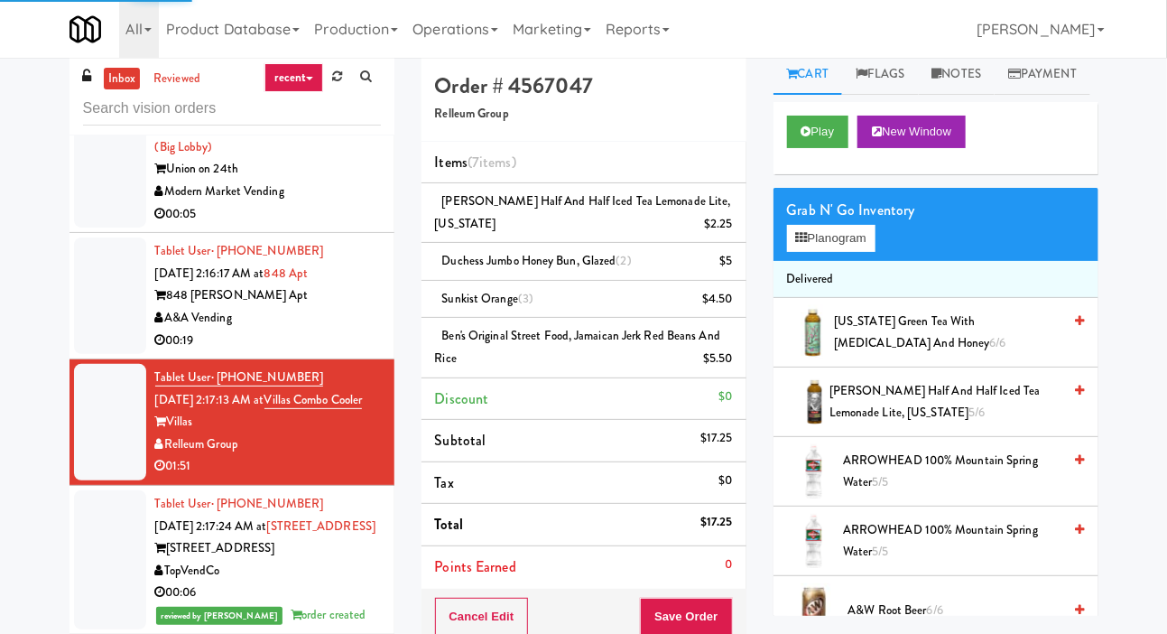
click at [92, 330] on div at bounding box center [110, 295] width 72 height 116
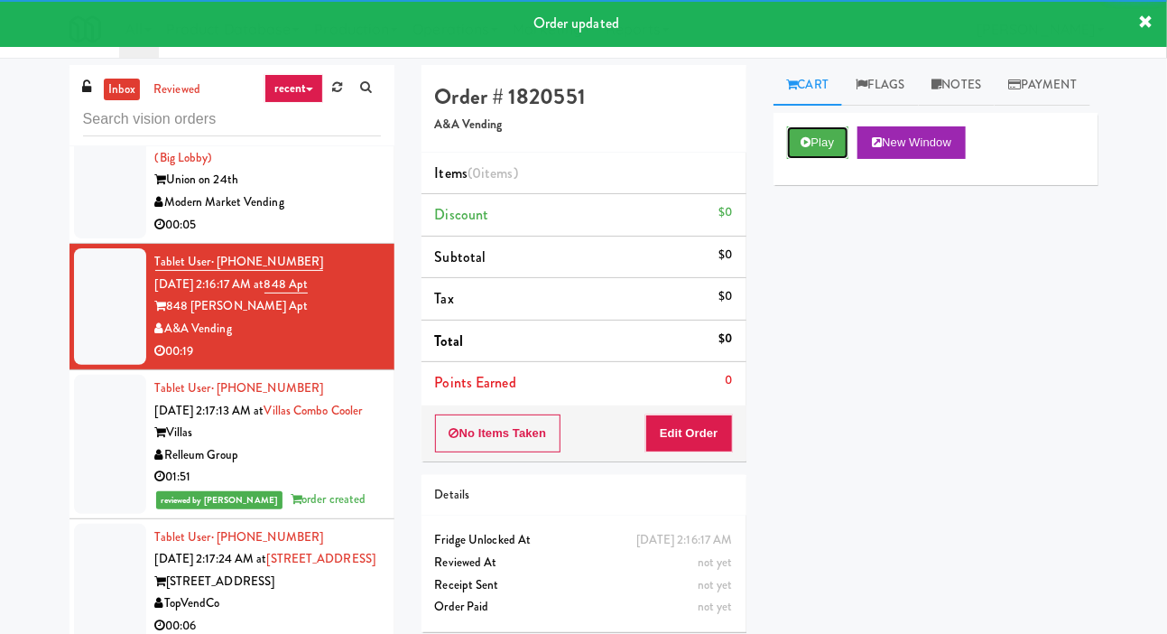
click at [807, 159] on button "Play" at bounding box center [818, 142] width 62 height 32
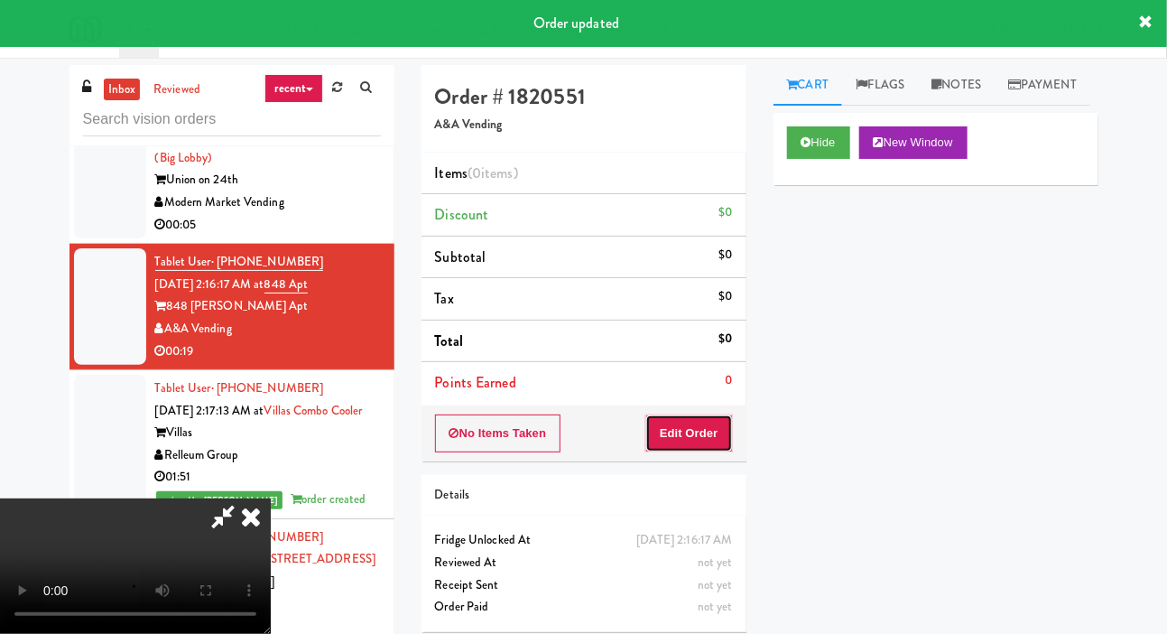
click at [700, 433] on button "Edit Order" at bounding box center [689, 433] width 88 height 38
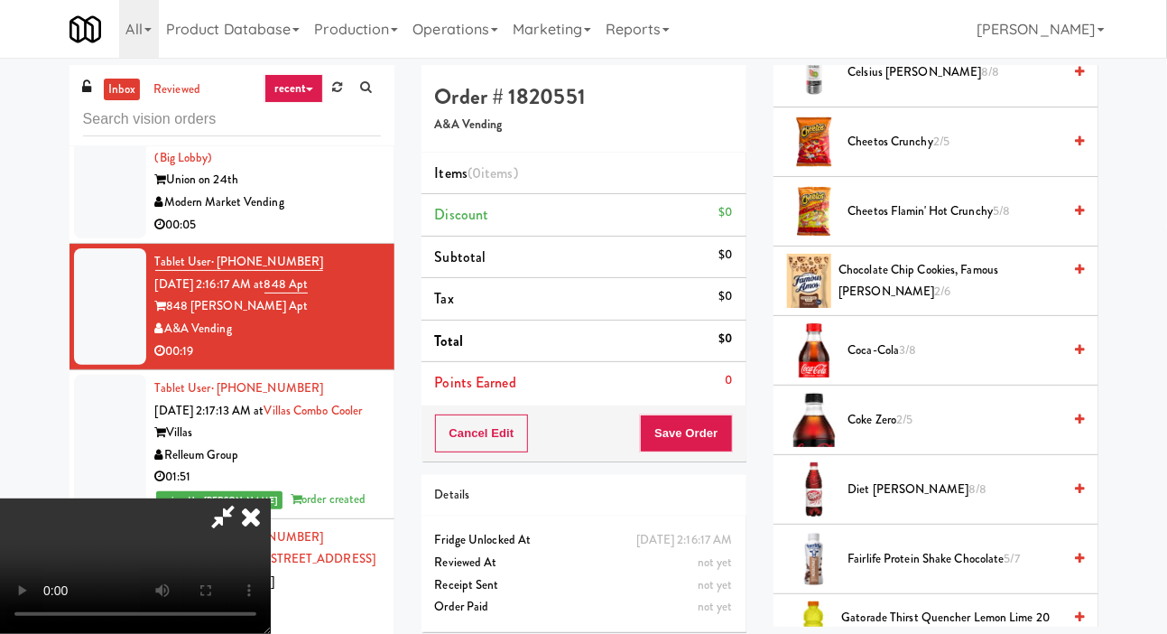
scroll to position [623, 0]
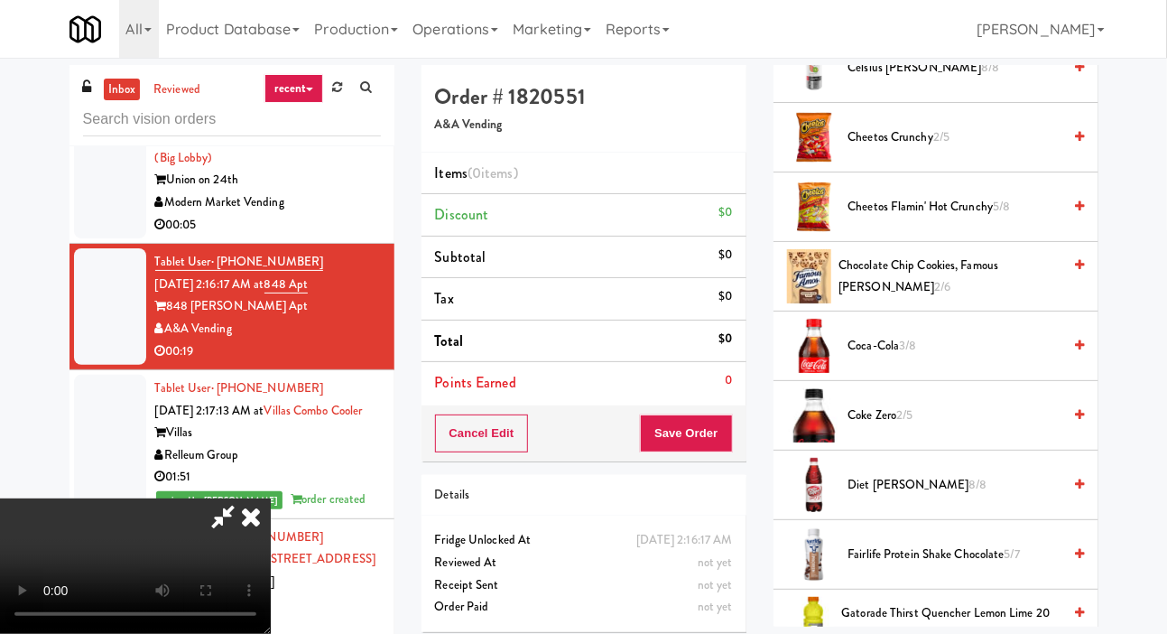
click at [868, 566] on span "Fairlife Protein Shake Chocolate 5/7" at bounding box center [955, 554] width 214 height 23
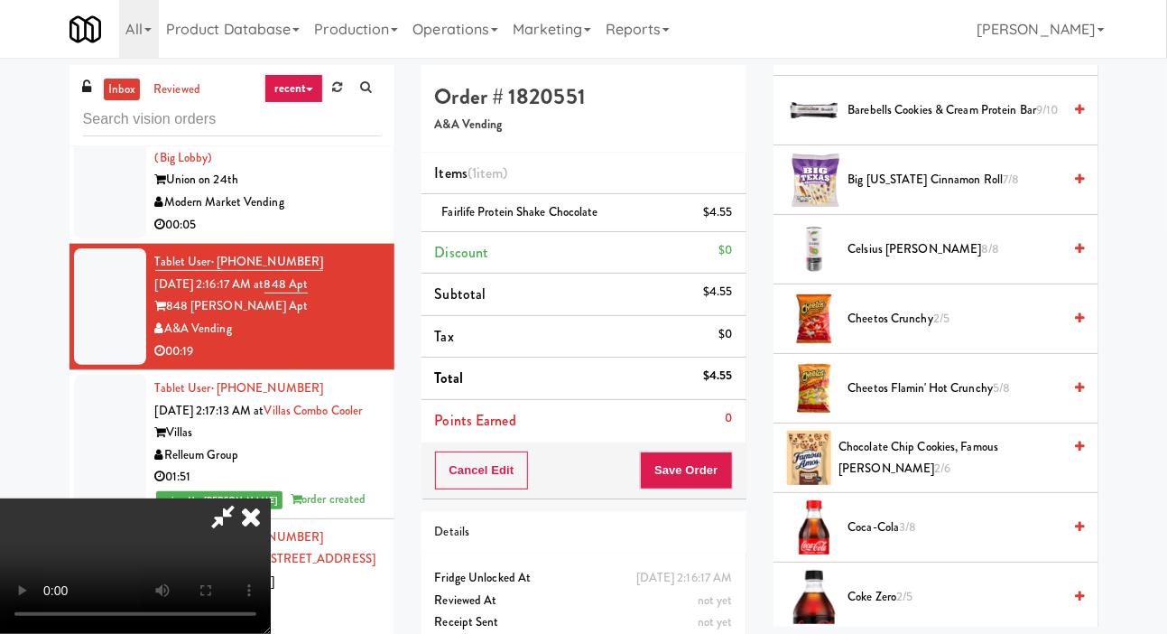
scroll to position [0, 0]
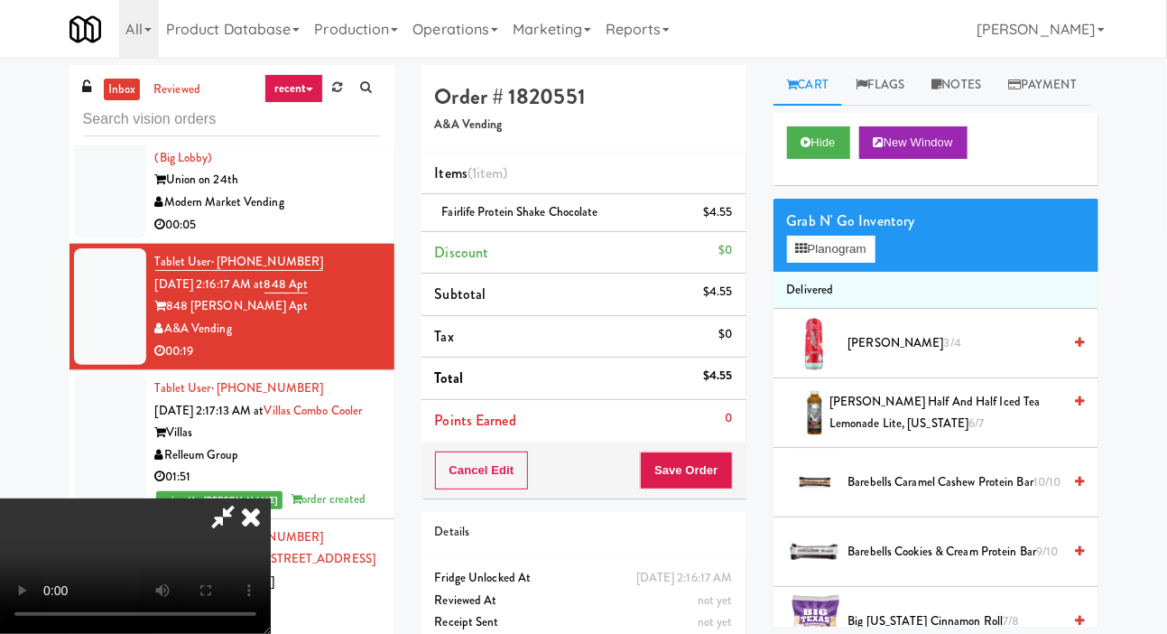
click at [910, 355] on span "[PERSON_NAME] Slush 3/4" at bounding box center [955, 343] width 214 height 23
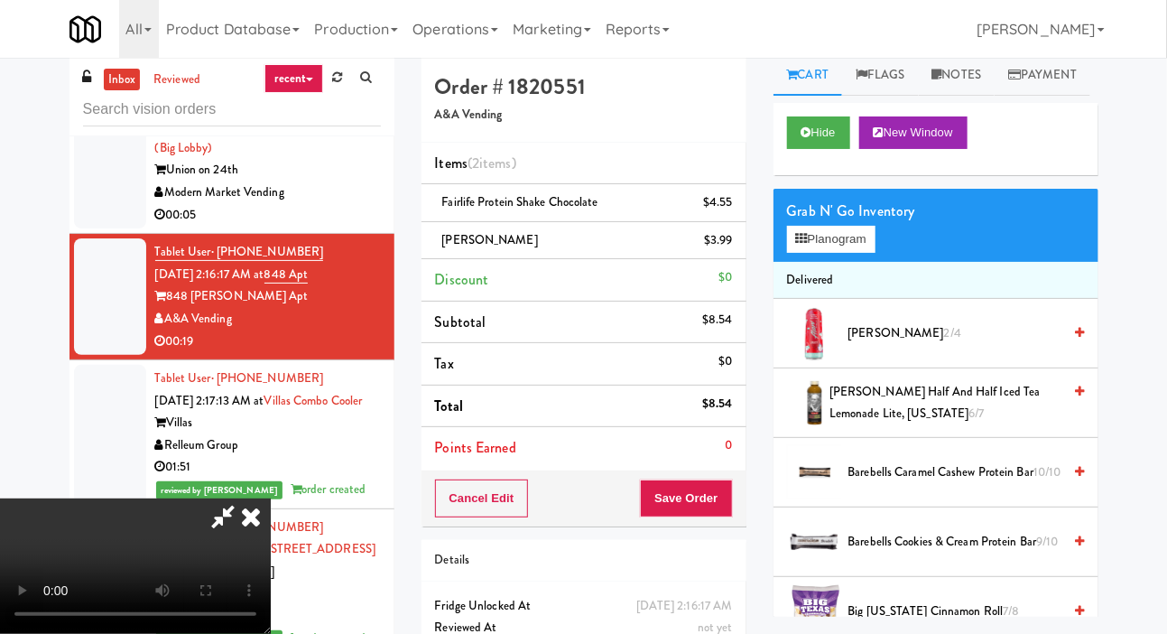
click at [891, 345] on span "[PERSON_NAME] Slush 2/4" at bounding box center [955, 333] width 214 height 23
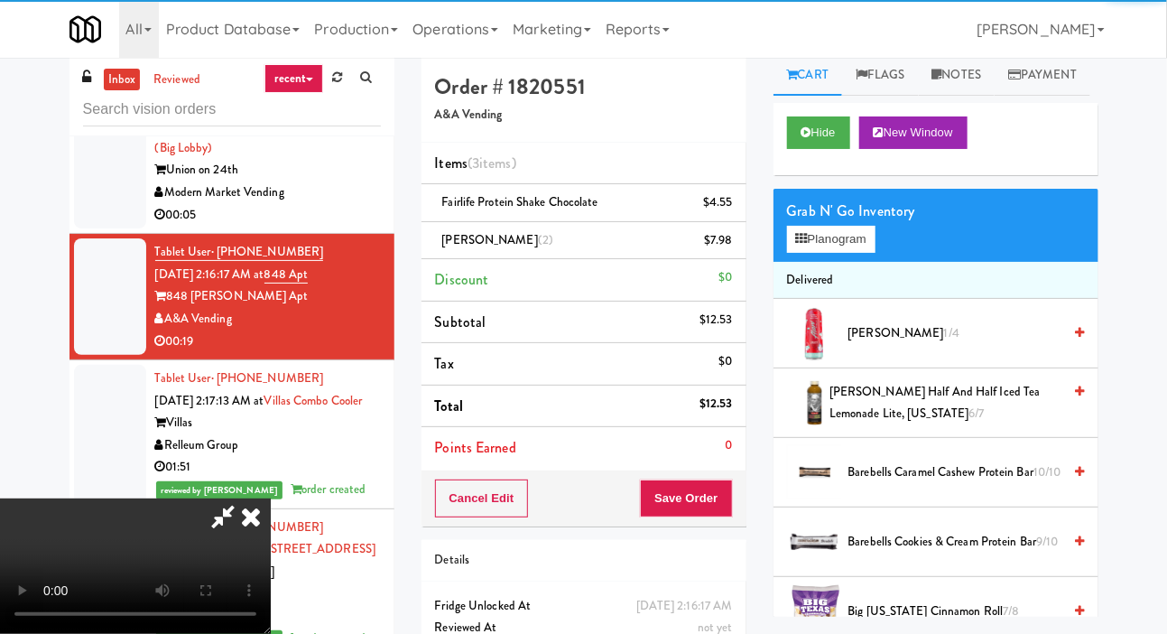
click at [908, 345] on span "[PERSON_NAME] Slush 1/4" at bounding box center [955, 333] width 214 height 23
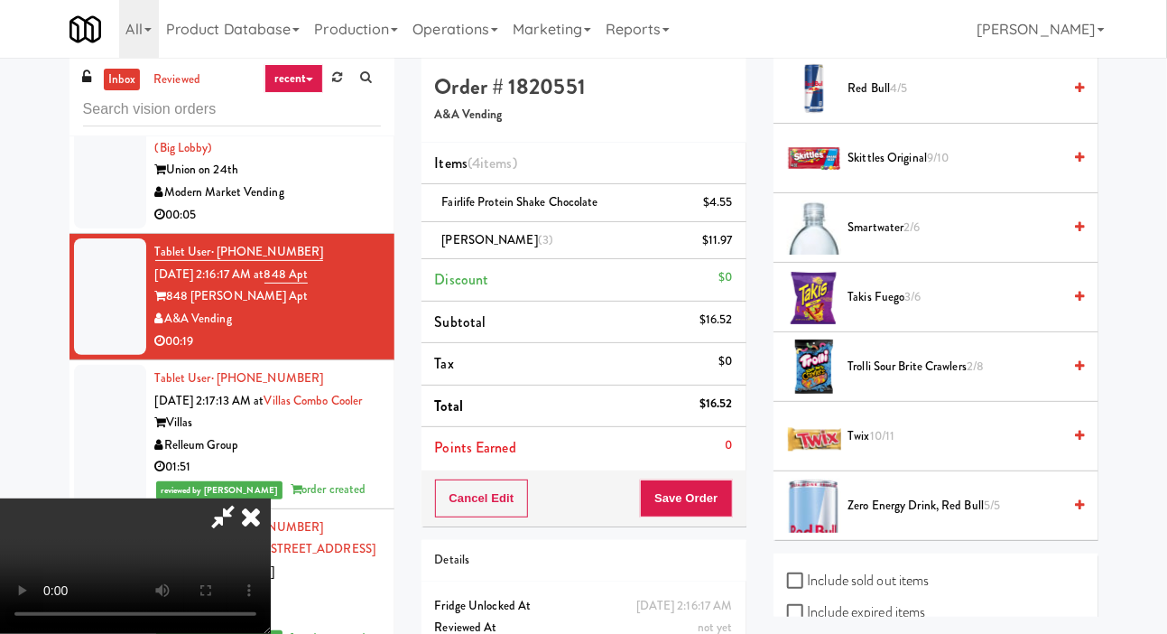
scroll to position [1914, 0]
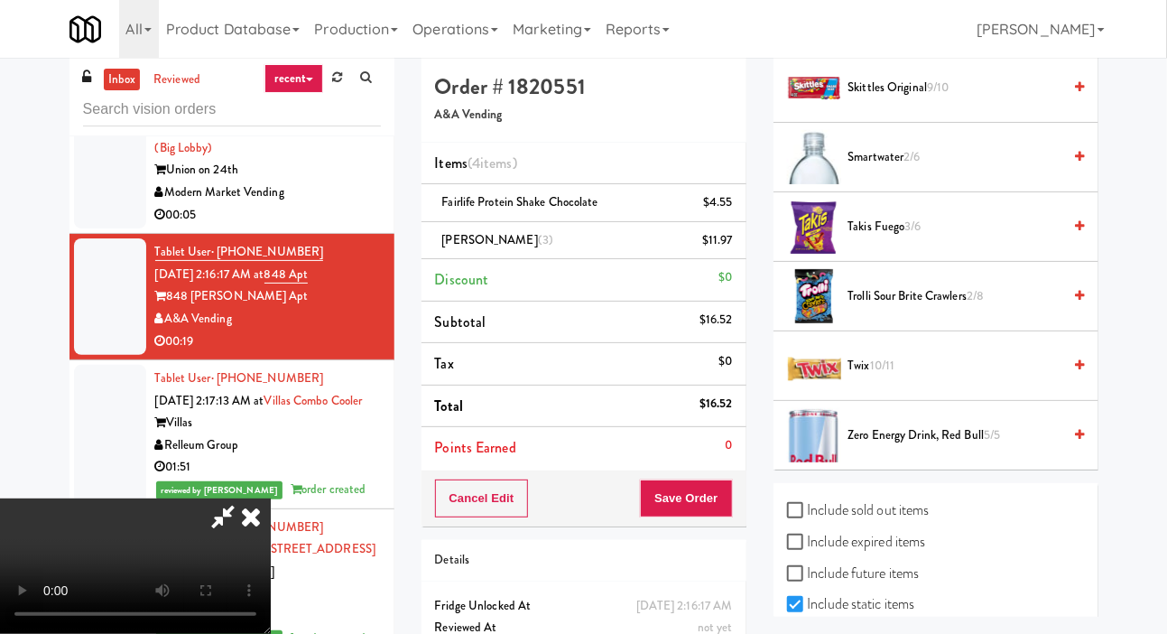
click at [848, 524] on label "Include sold out items" at bounding box center [858, 509] width 143 height 27
click at [808, 518] on input "Include sold out items" at bounding box center [797, 511] width 21 height 14
checkbox input "true"
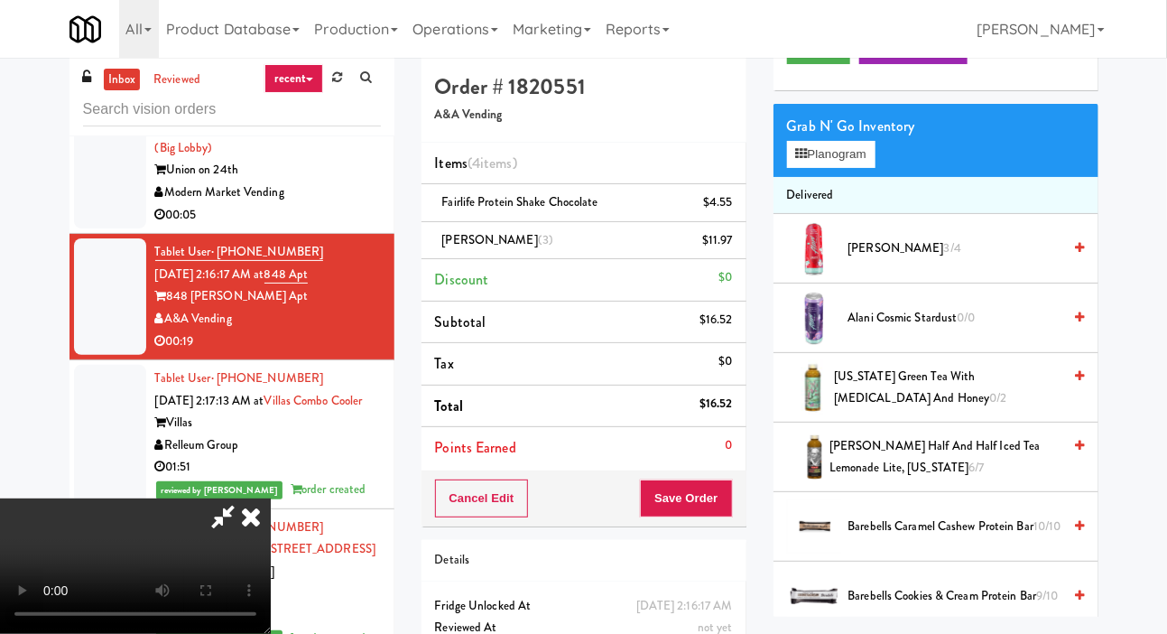
scroll to position [87, 0]
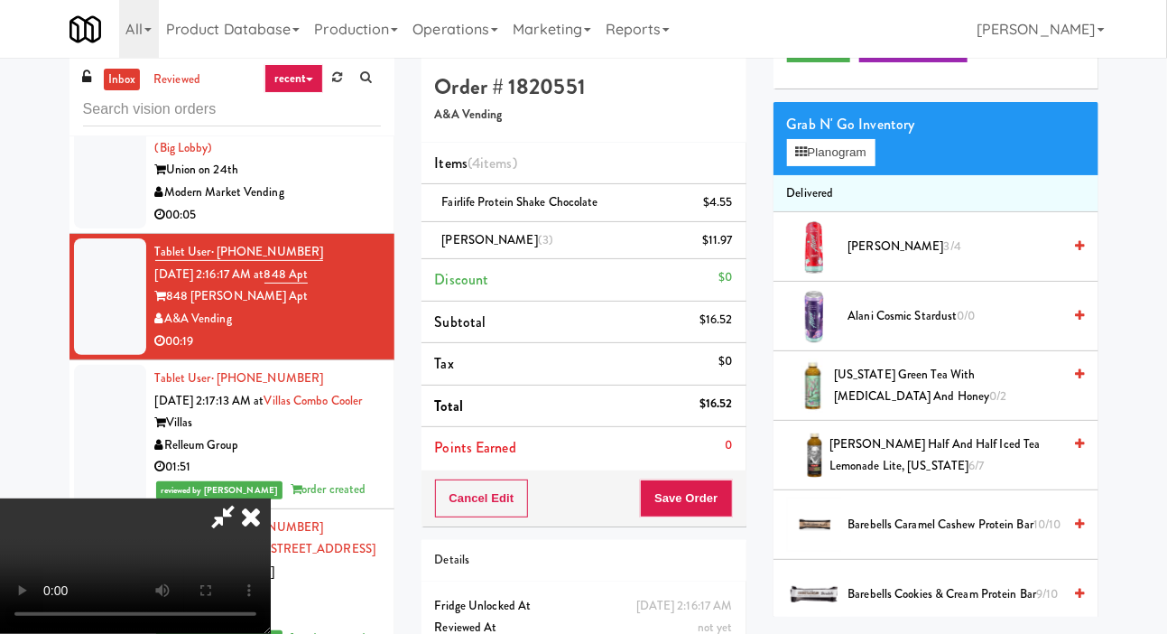
click at [907, 473] on span "[PERSON_NAME] Half and Half Iced Tea Lemonade Lite, [US_STATE] 6/7" at bounding box center [946, 455] width 232 height 44
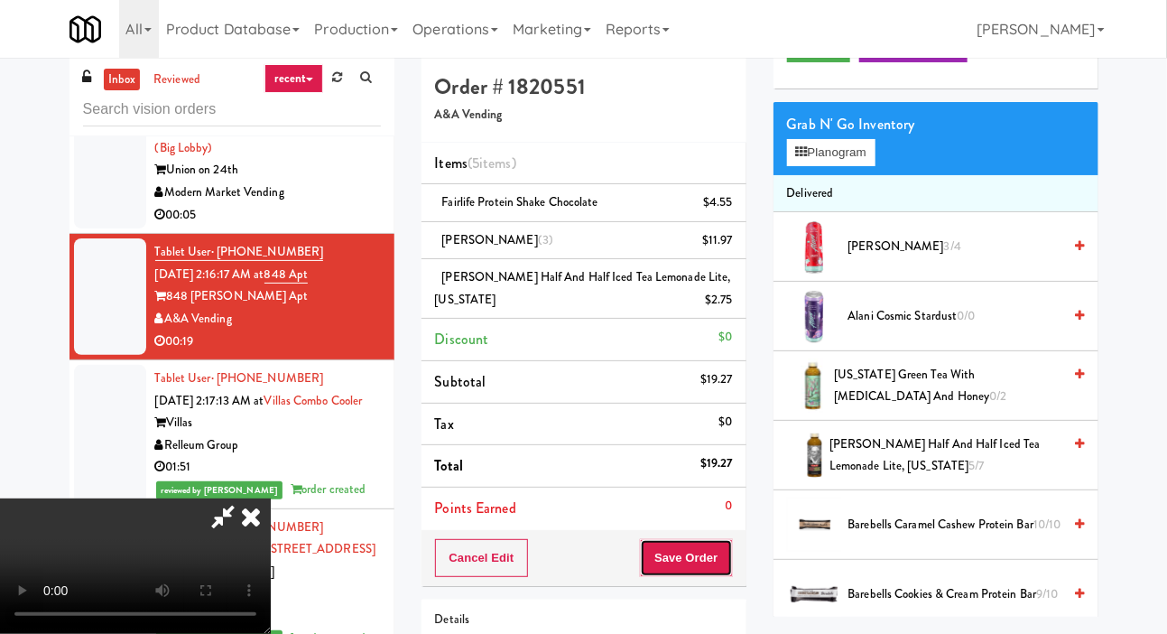
click at [728, 565] on button "Save Order" at bounding box center [686, 558] width 92 height 38
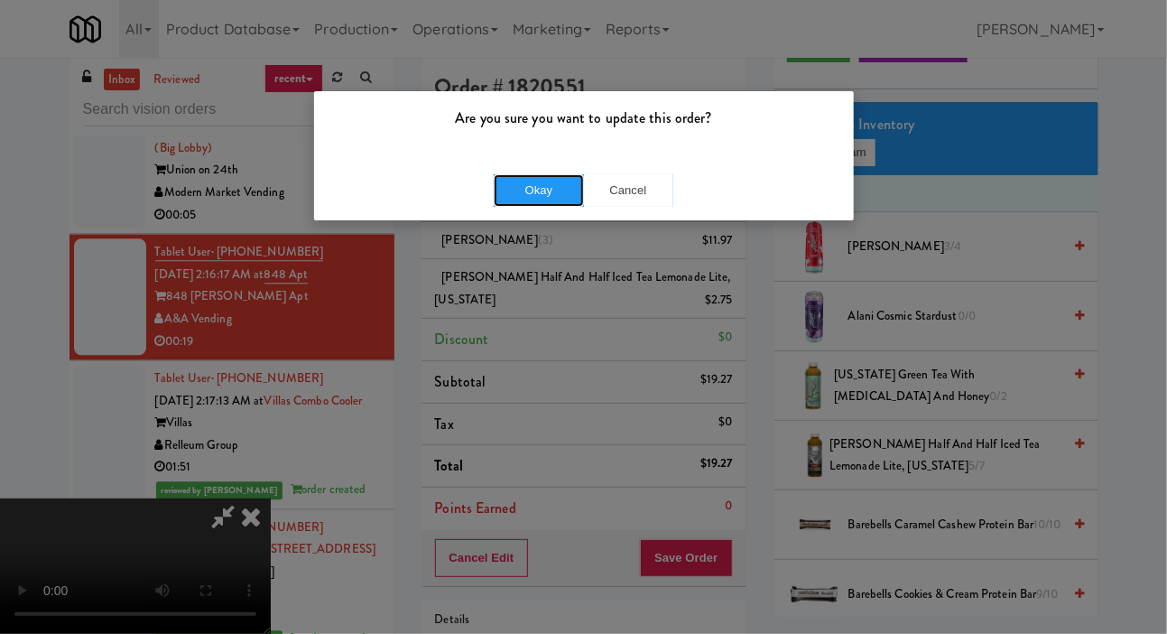
click at [518, 184] on button "Okay" at bounding box center [539, 190] width 90 height 32
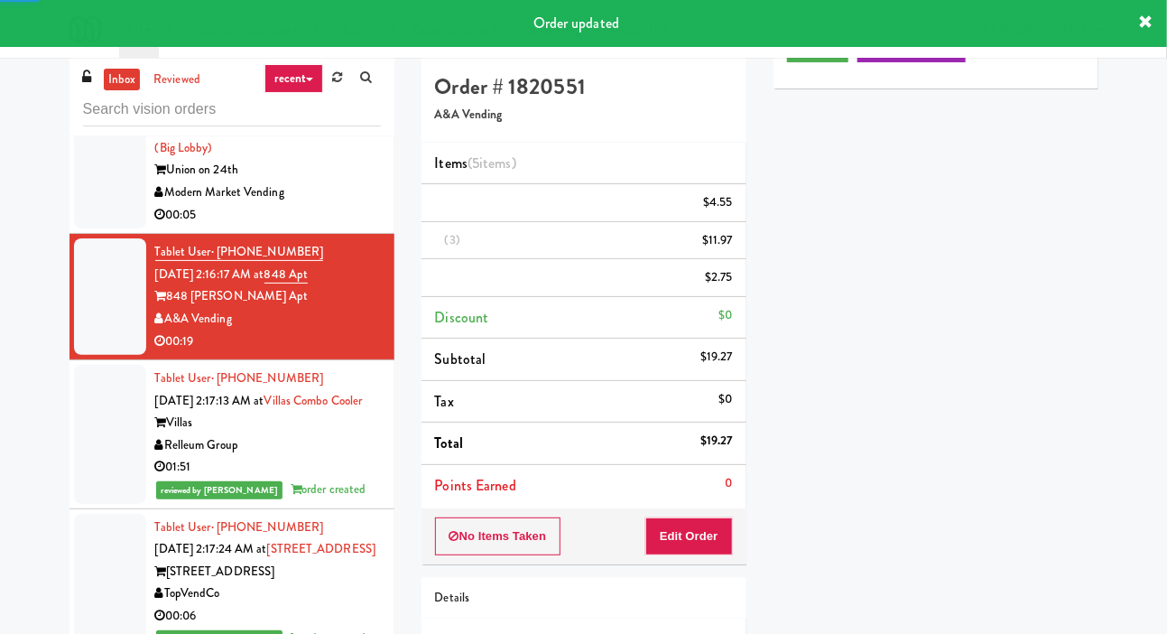
scroll to position [0, 0]
click at [121, 195] on div at bounding box center [110, 159] width 72 height 139
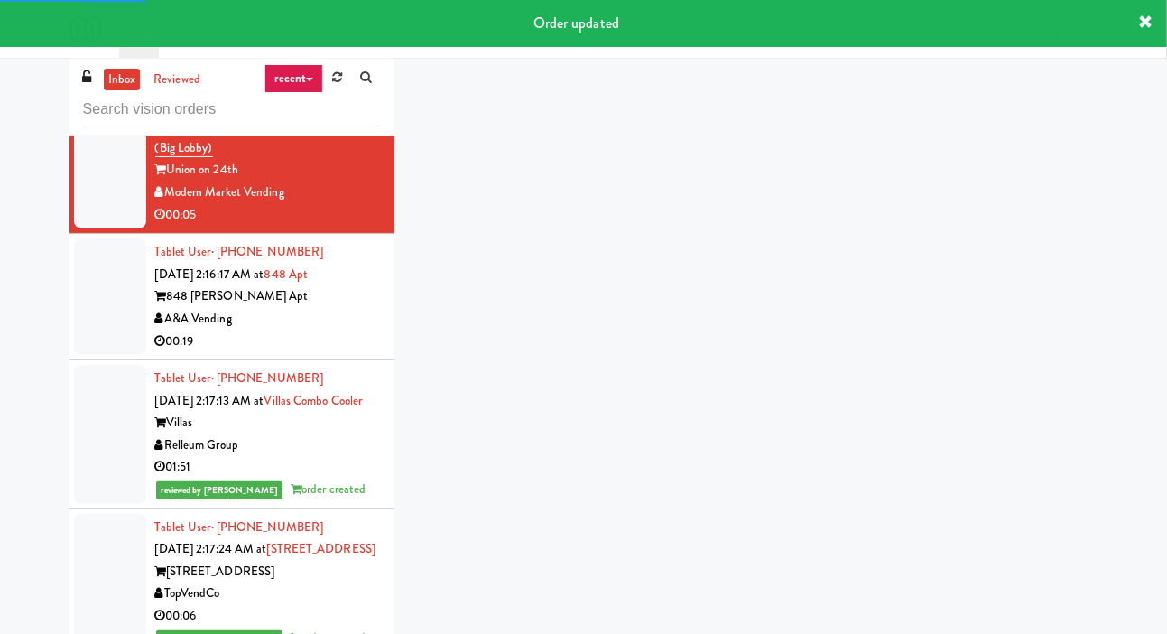
click at [109, 341] on div at bounding box center [110, 296] width 72 height 116
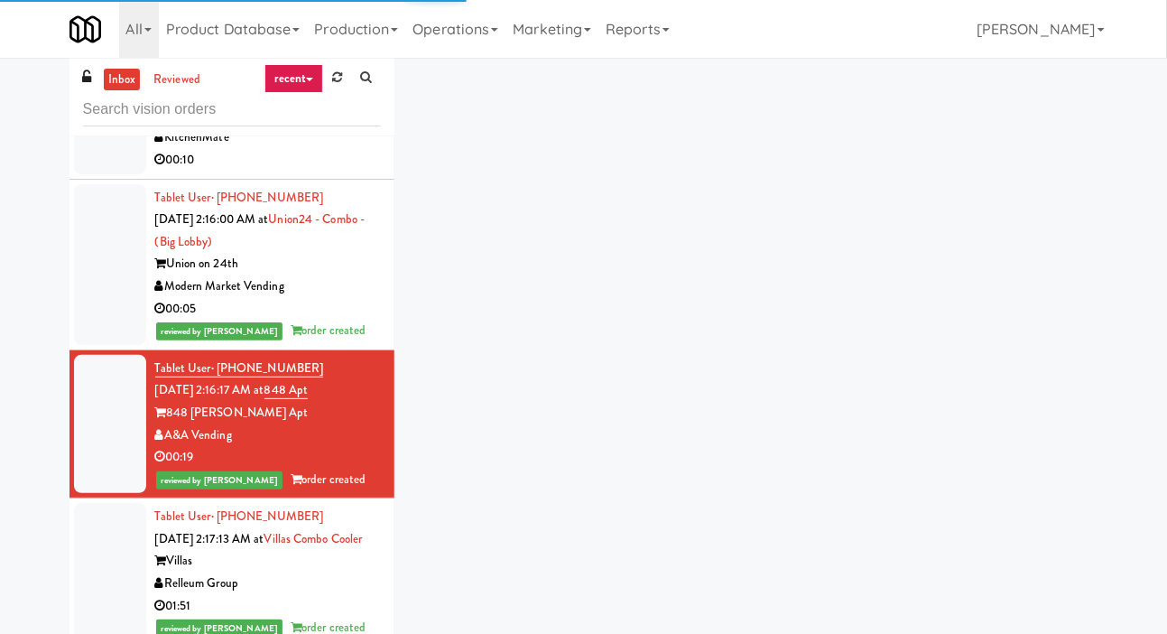
scroll to position [7095, 0]
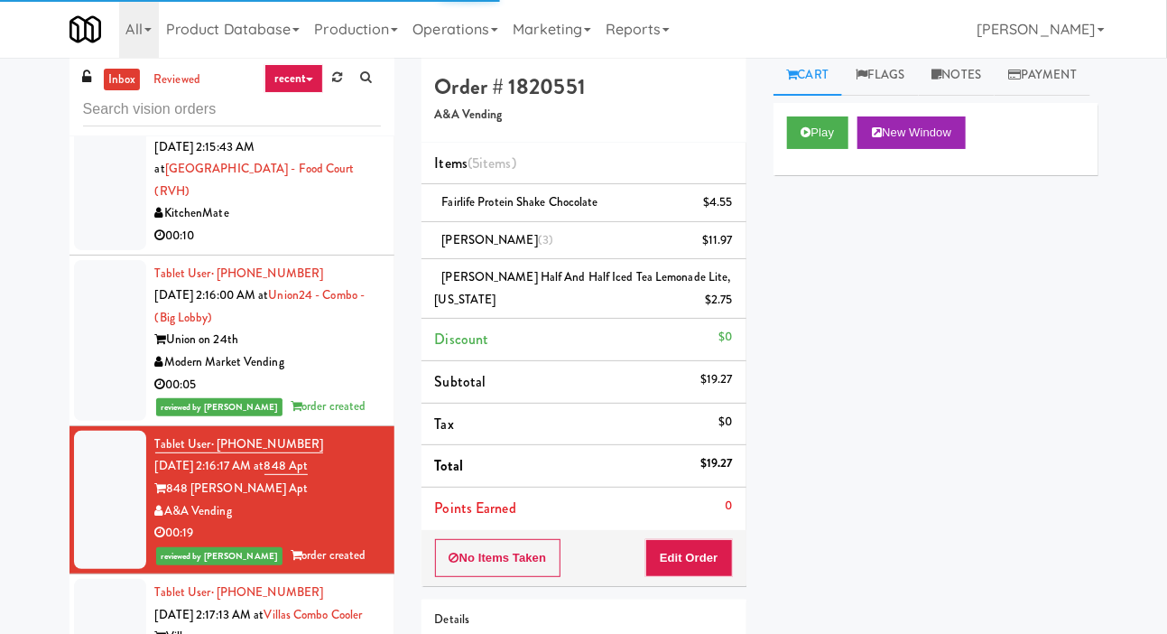
click at [117, 337] on div at bounding box center [110, 340] width 72 height 161
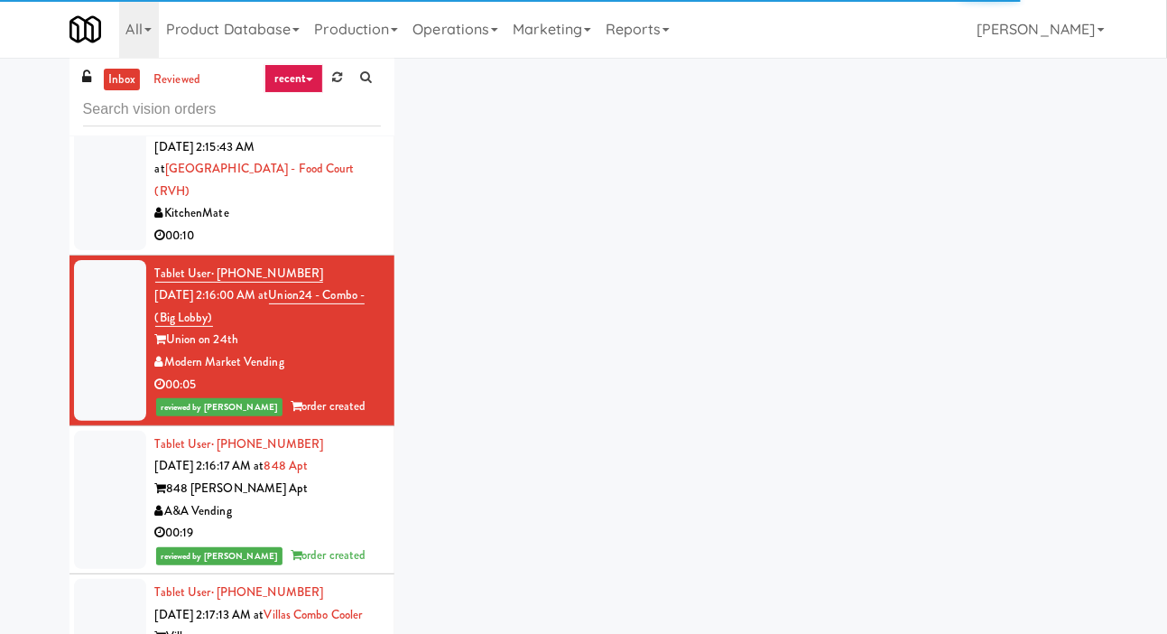
click at [125, 229] on div at bounding box center [110, 180] width 72 height 139
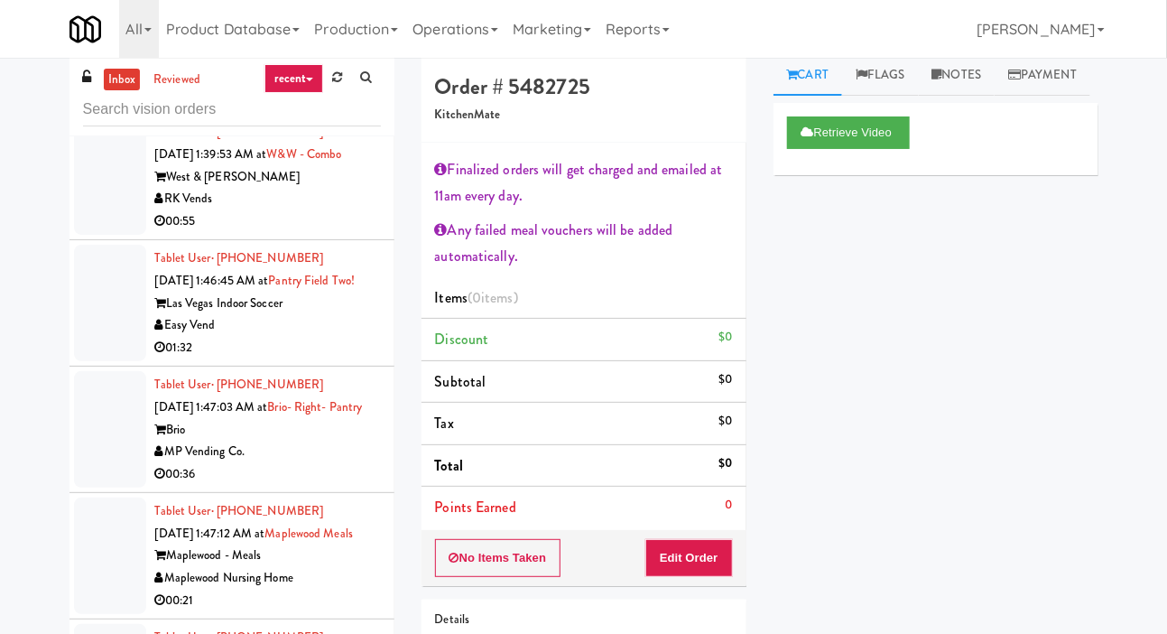
scroll to position [2270, 0]
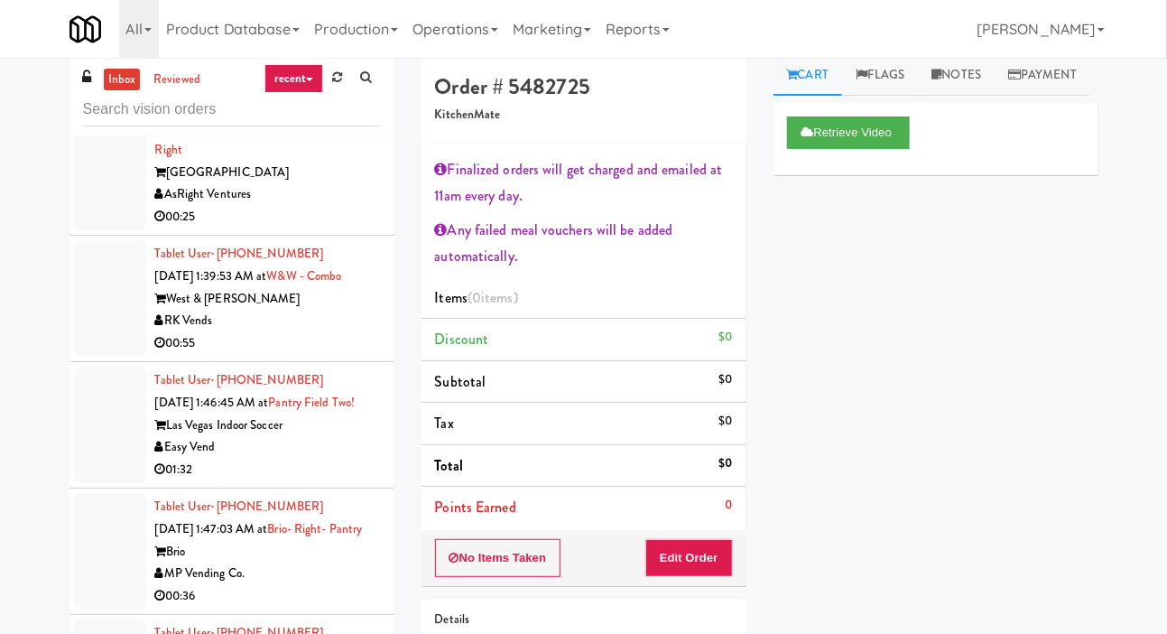
click at [123, 268] on div at bounding box center [110, 298] width 72 height 116
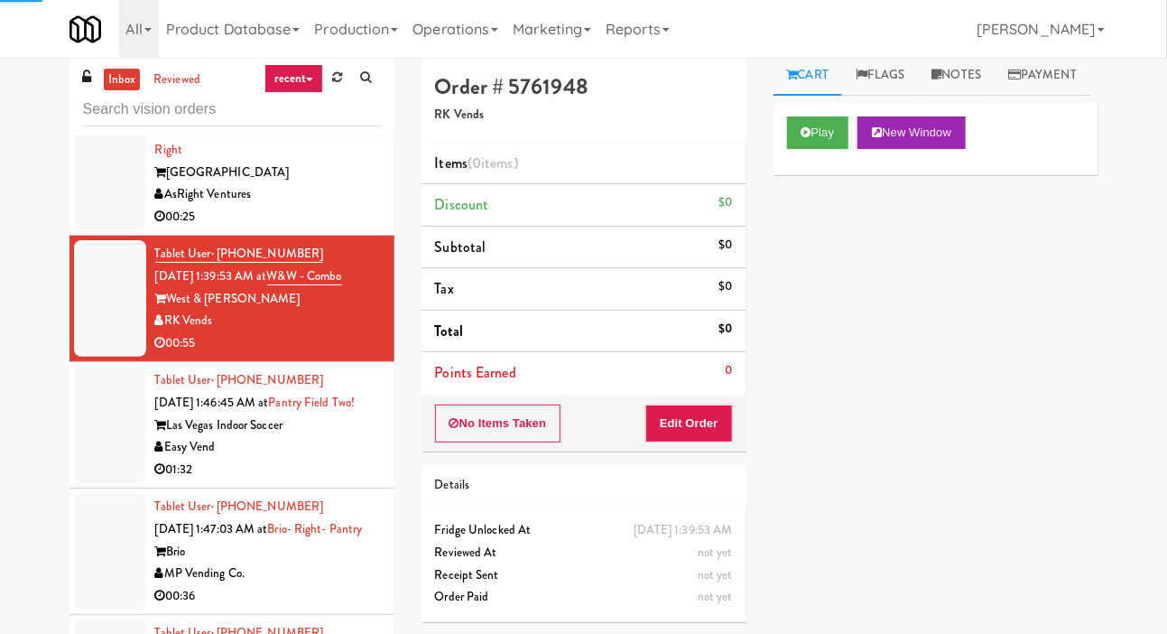
click at [118, 198] on div at bounding box center [110, 161] width 72 height 139
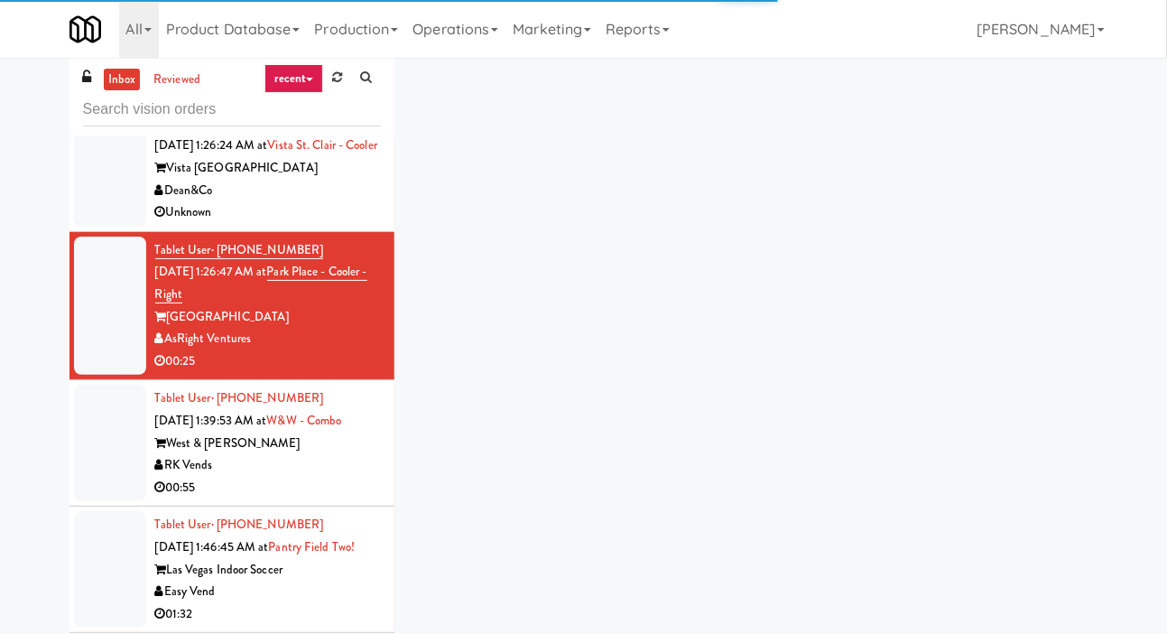
scroll to position [2117, 0]
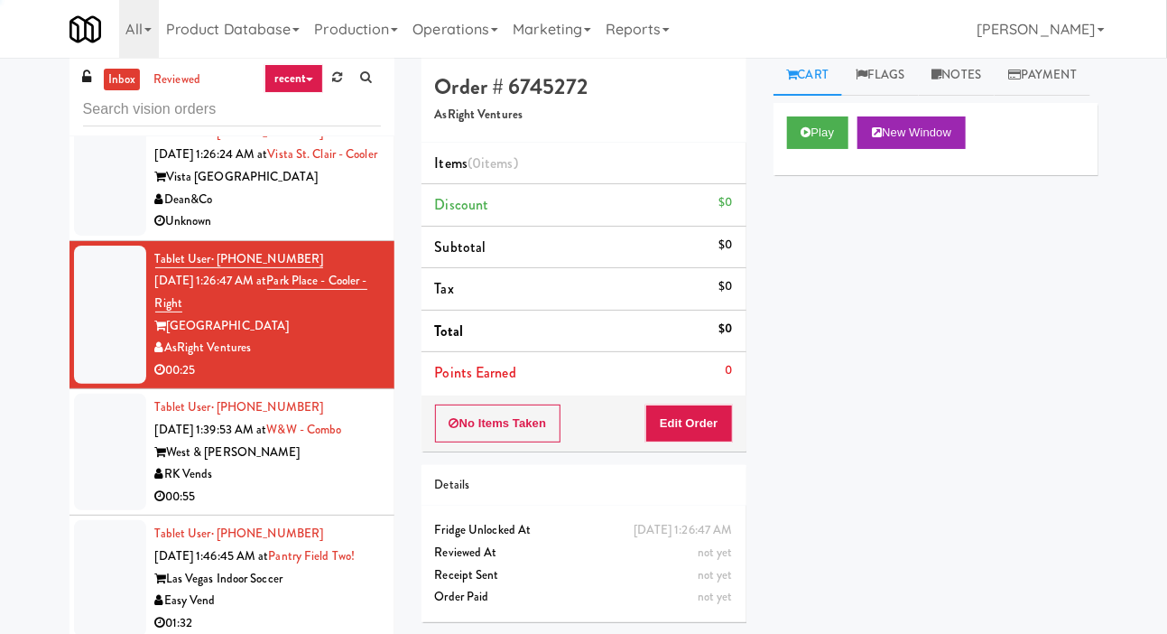
click at [117, 200] on div at bounding box center [110, 177] width 72 height 116
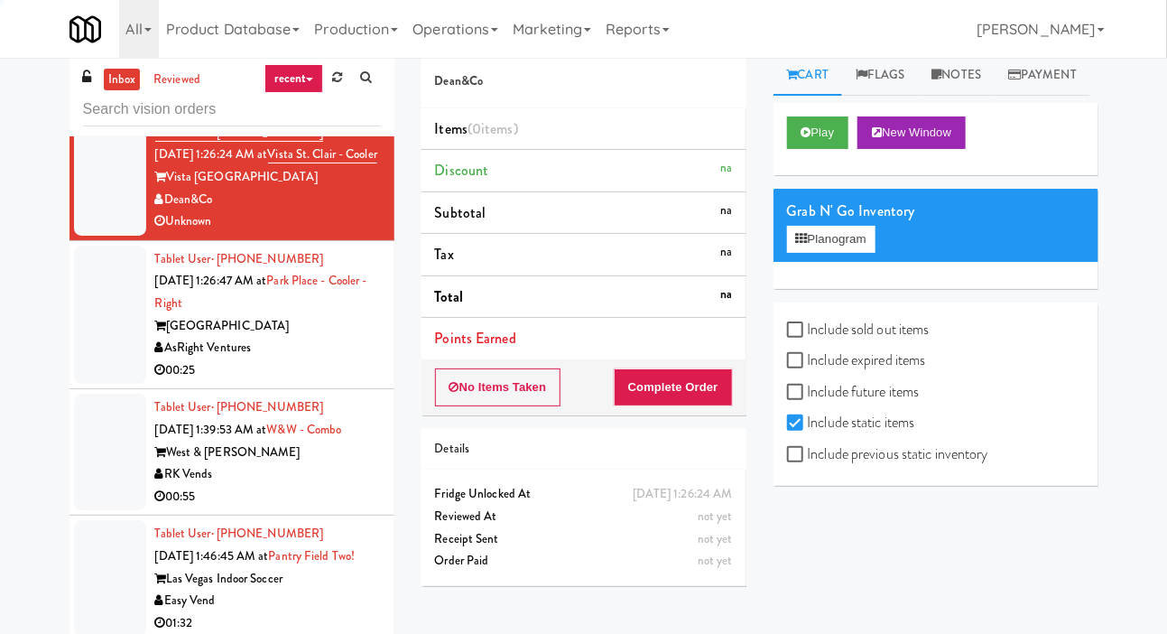
click at [124, 297] on div at bounding box center [110, 315] width 72 height 139
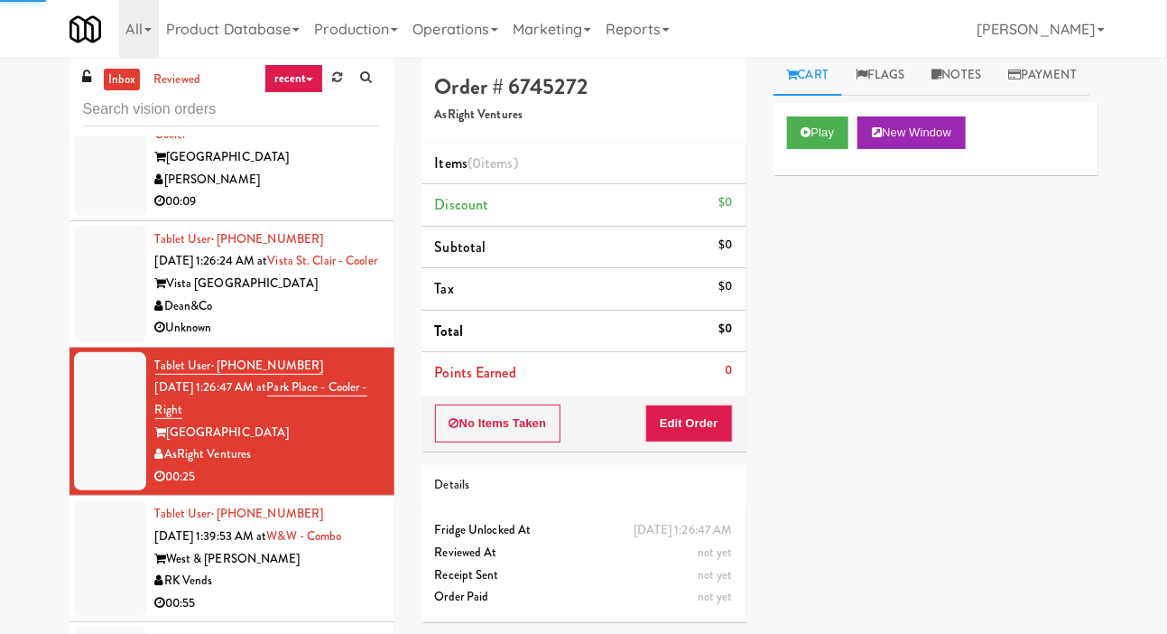
scroll to position [2008, 0]
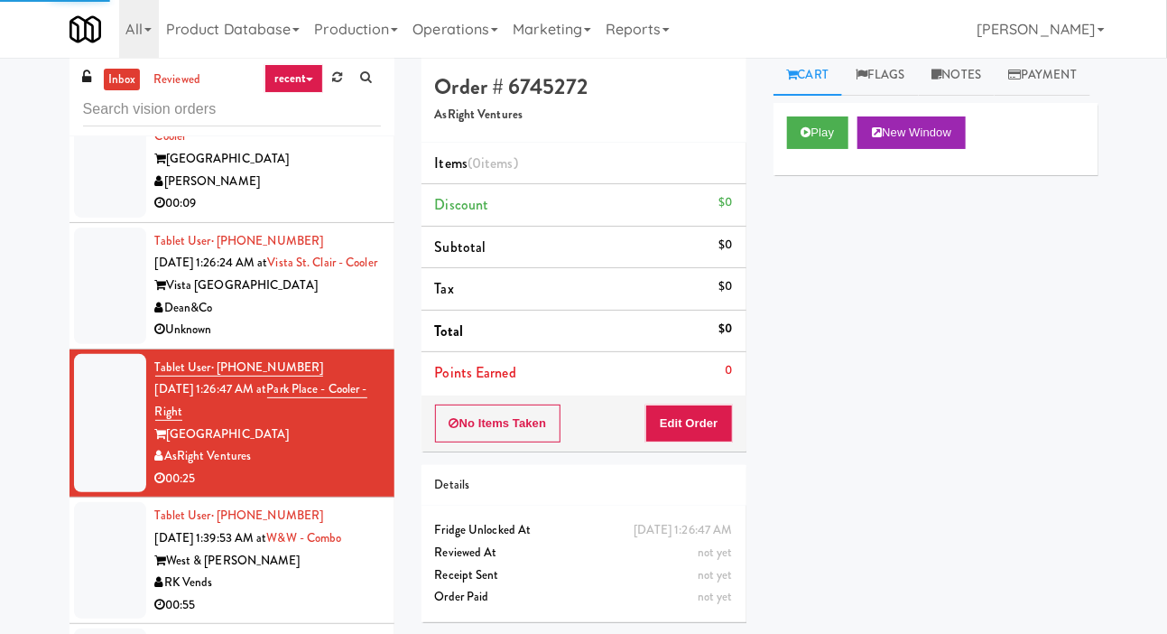
click at [121, 266] on div at bounding box center [110, 285] width 72 height 116
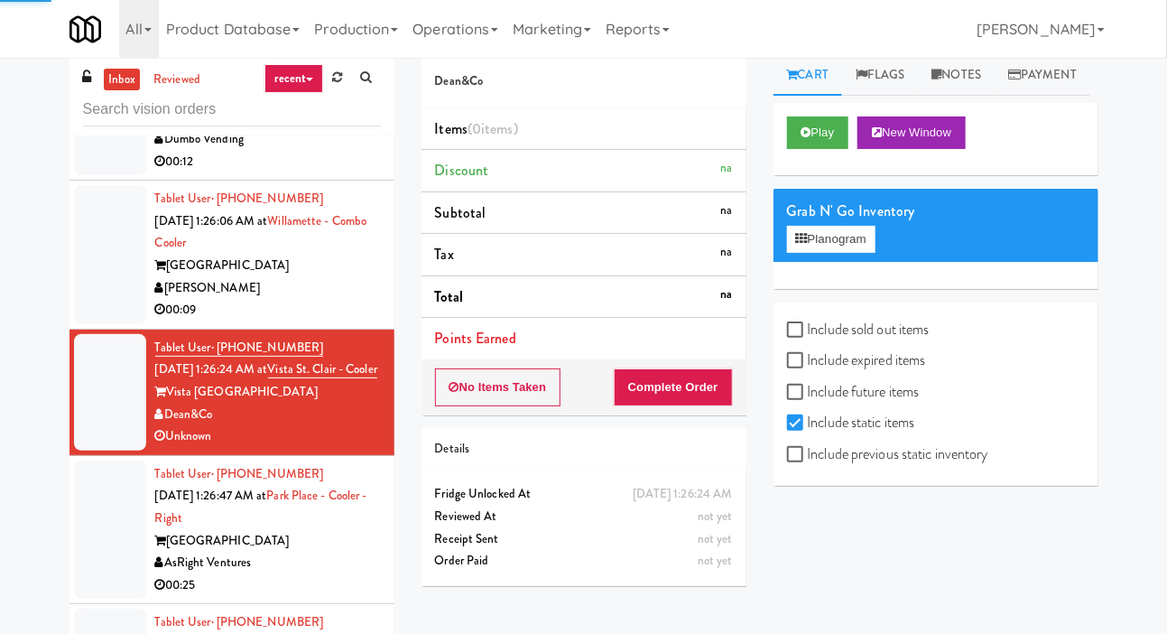
scroll to position [1903, 0]
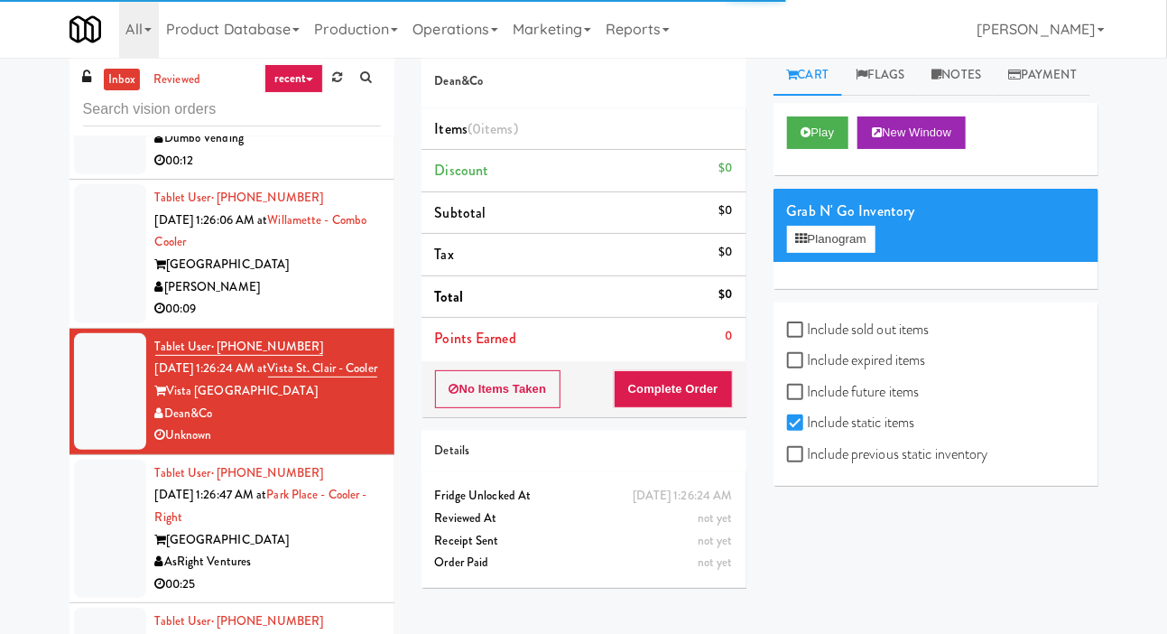
click at [113, 196] on div at bounding box center [110, 253] width 72 height 139
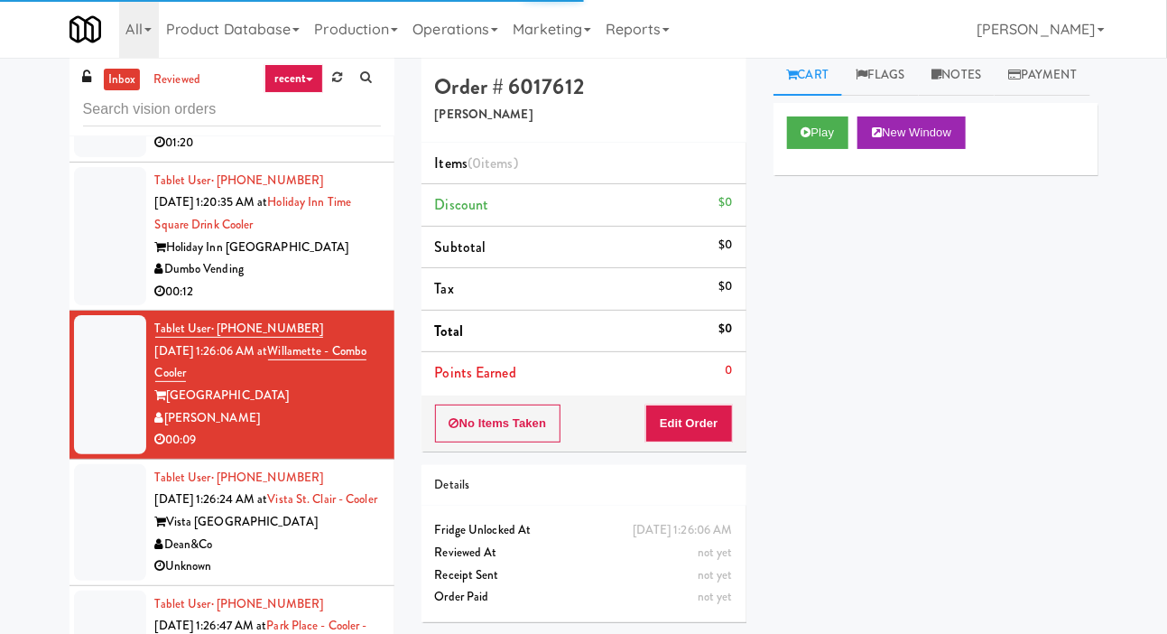
click at [121, 212] on div at bounding box center [110, 236] width 72 height 139
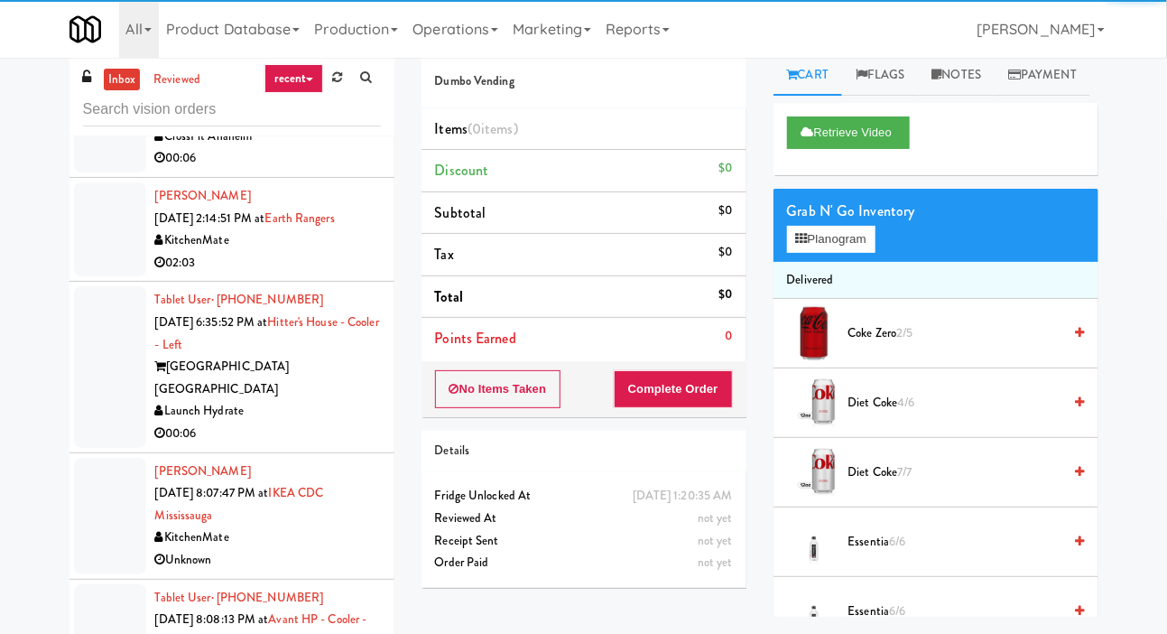
scroll to position [381, 0]
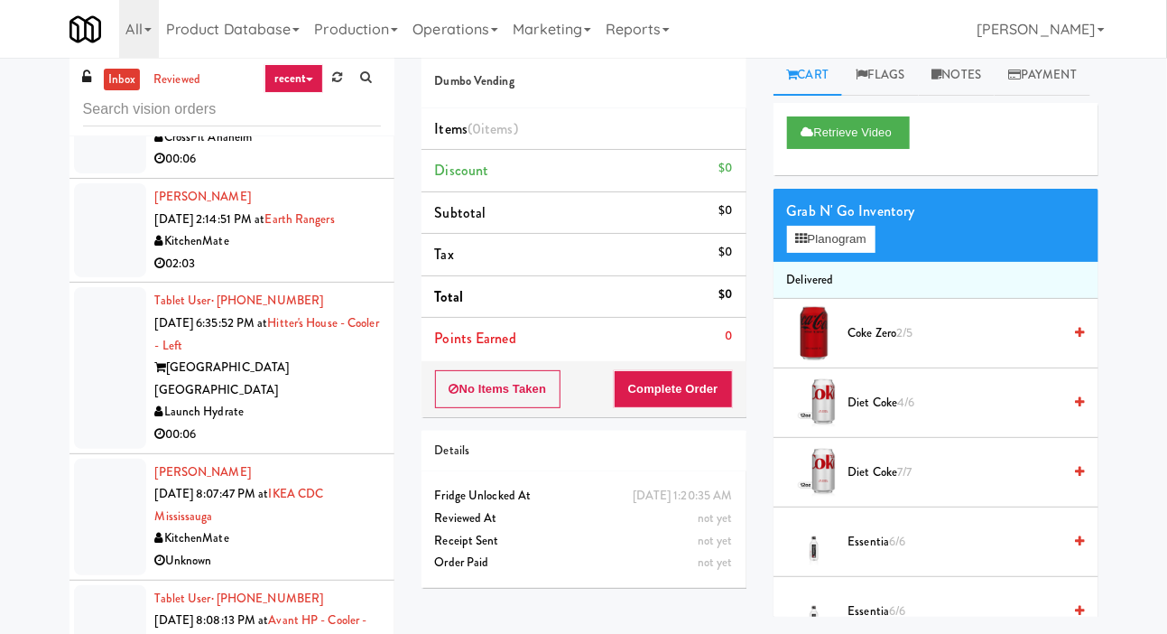
click at [114, 209] on div at bounding box center [110, 230] width 72 height 94
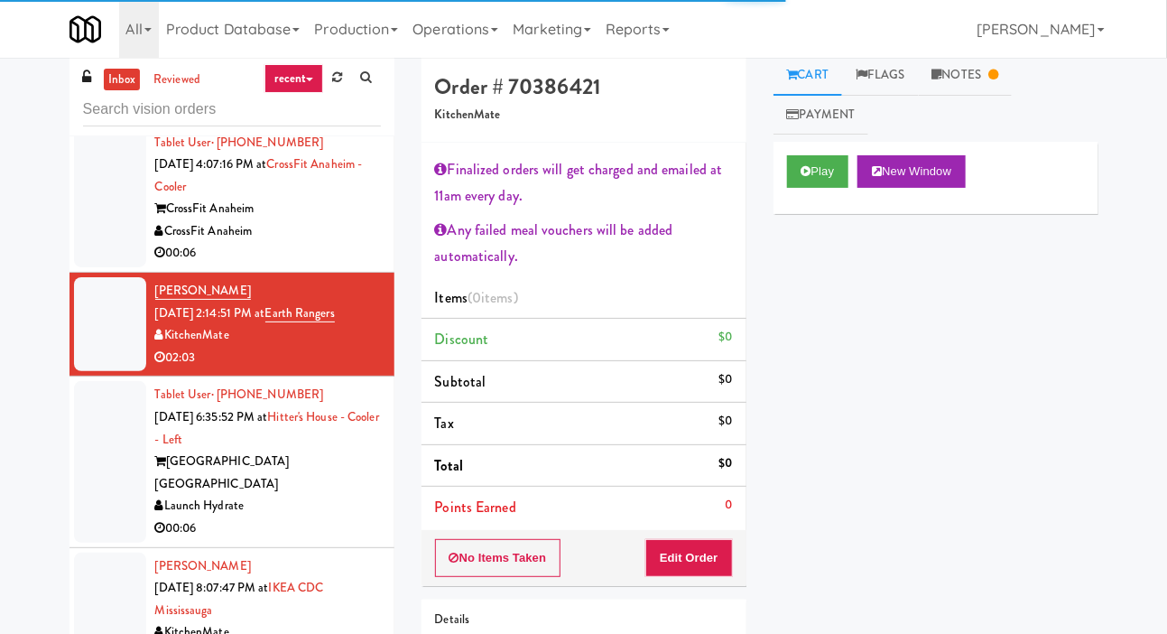
scroll to position [292, 0]
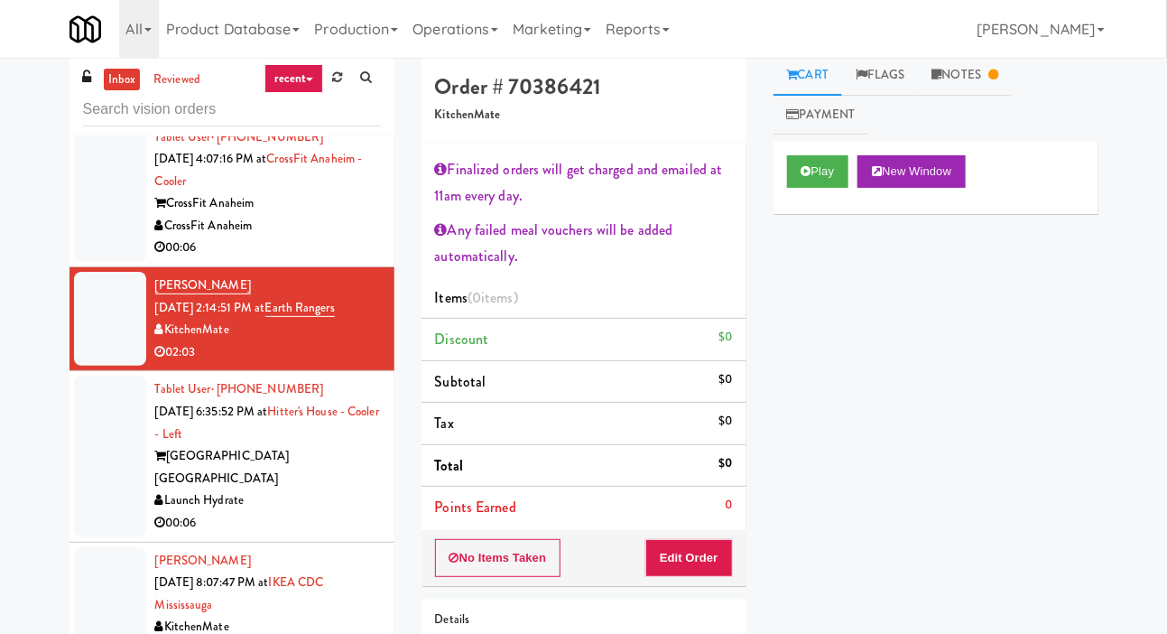
click at [963, 77] on link "Notes" at bounding box center [966, 75] width 94 height 41
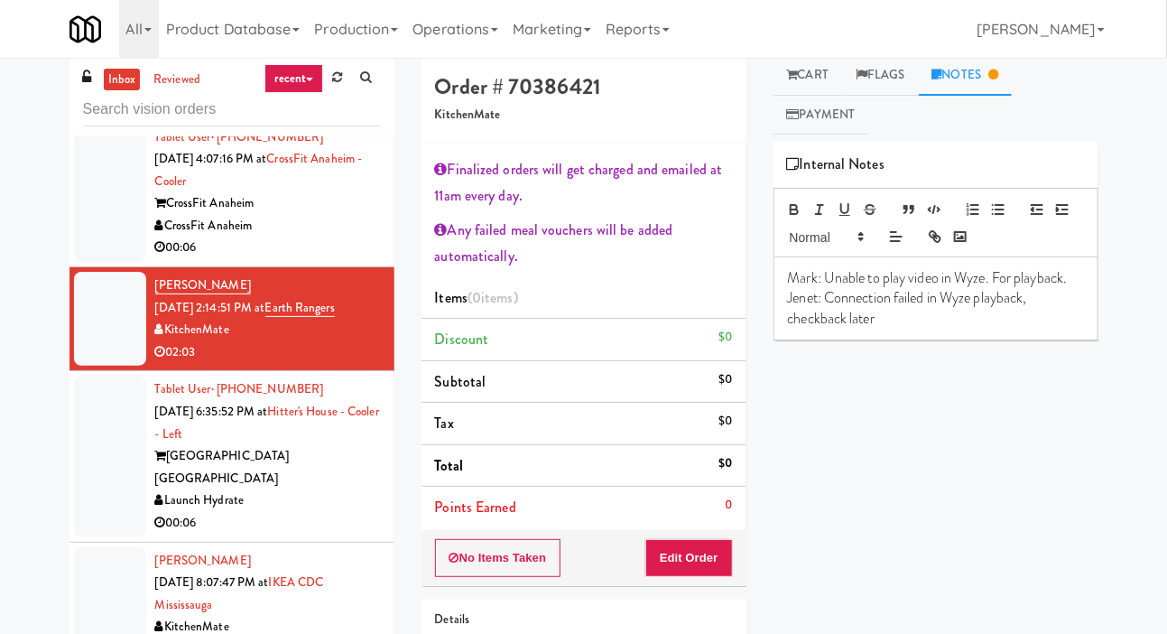
click at [817, 64] on link "Cart" at bounding box center [809, 75] width 70 height 41
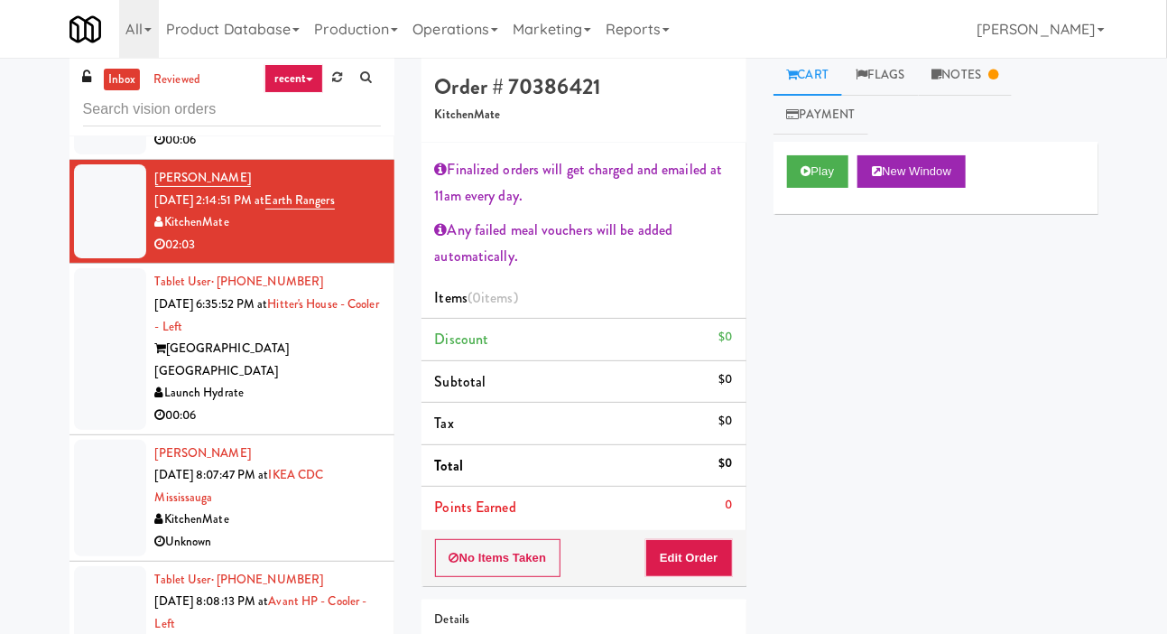
scroll to position [391, 0]
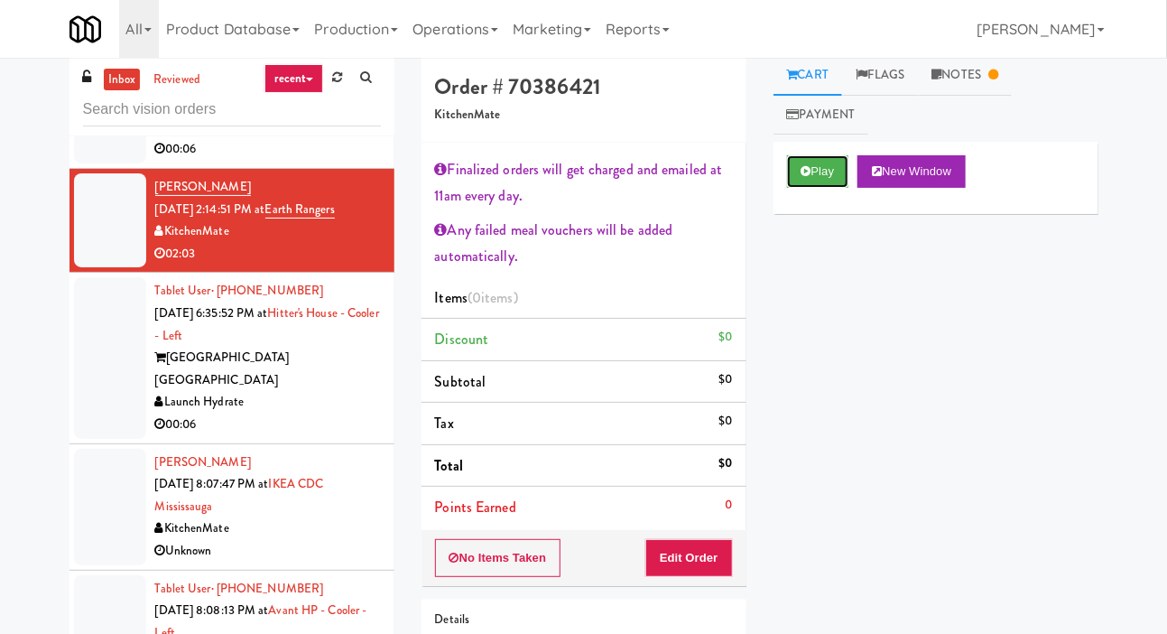
click at [845, 162] on button "Play" at bounding box center [818, 171] width 62 height 32
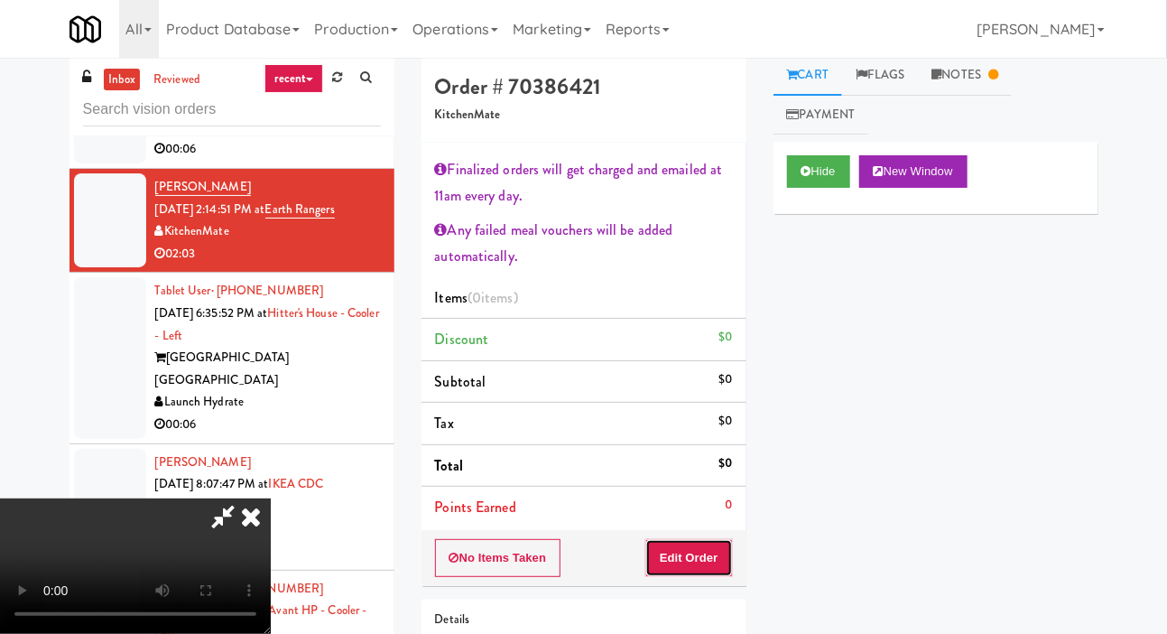
click at [704, 539] on button "Edit Order" at bounding box center [689, 558] width 88 height 38
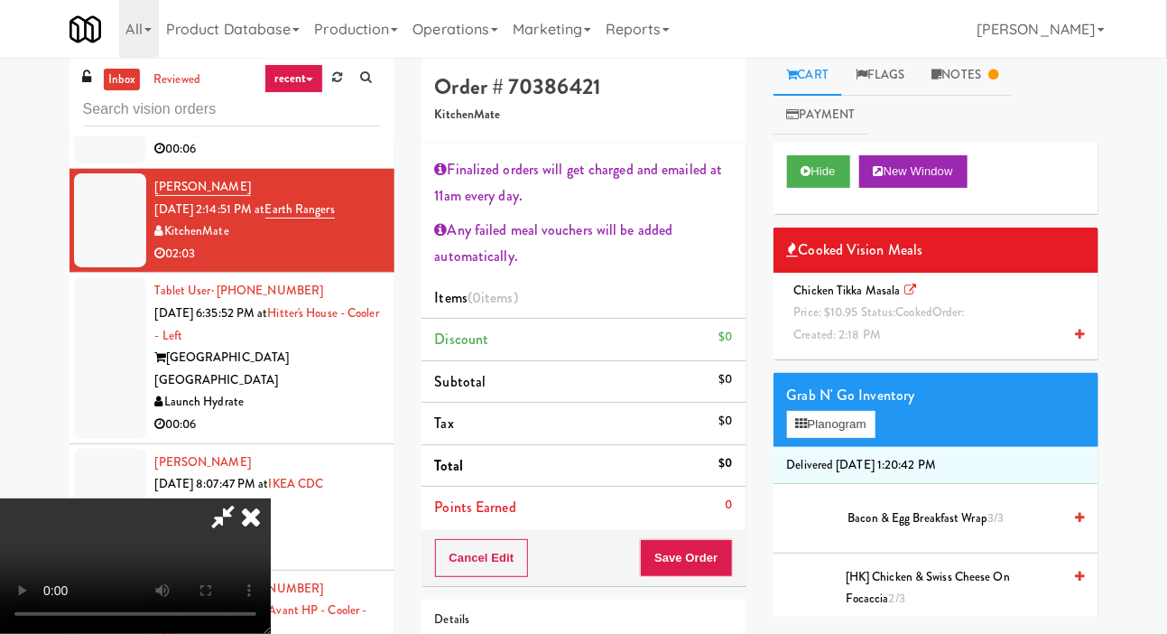
scroll to position [115, 0]
click at [808, 179] on button "Hide" at bounding box center [818, 171] width 63 height 32
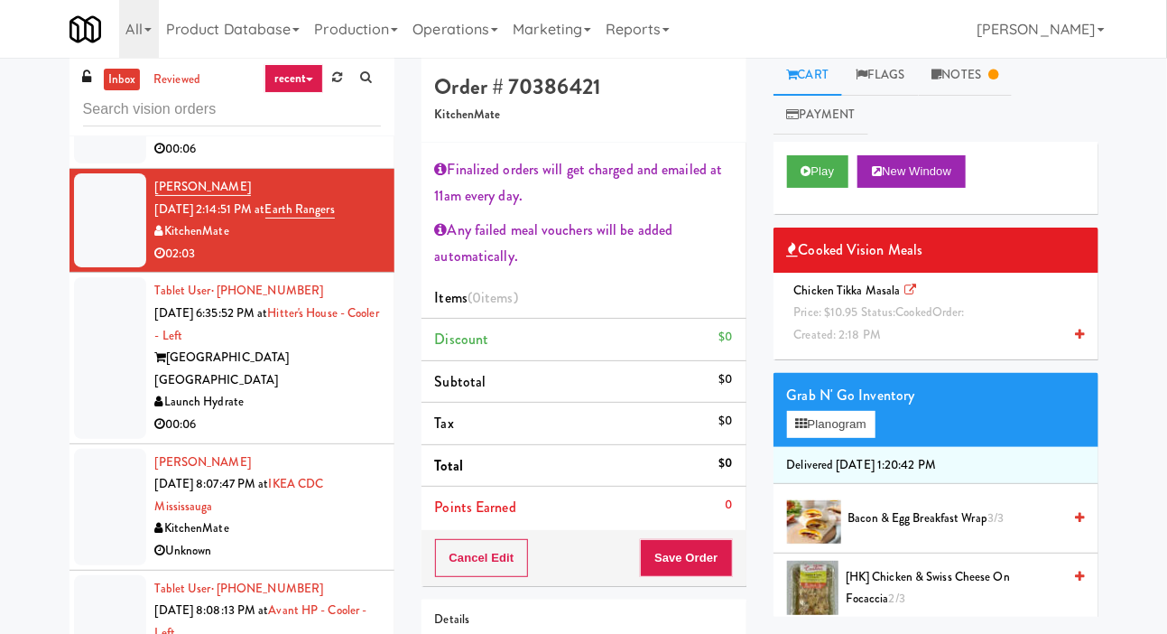
click at [108, 357] on div at bounding box center [110, 357] width 72 height 161
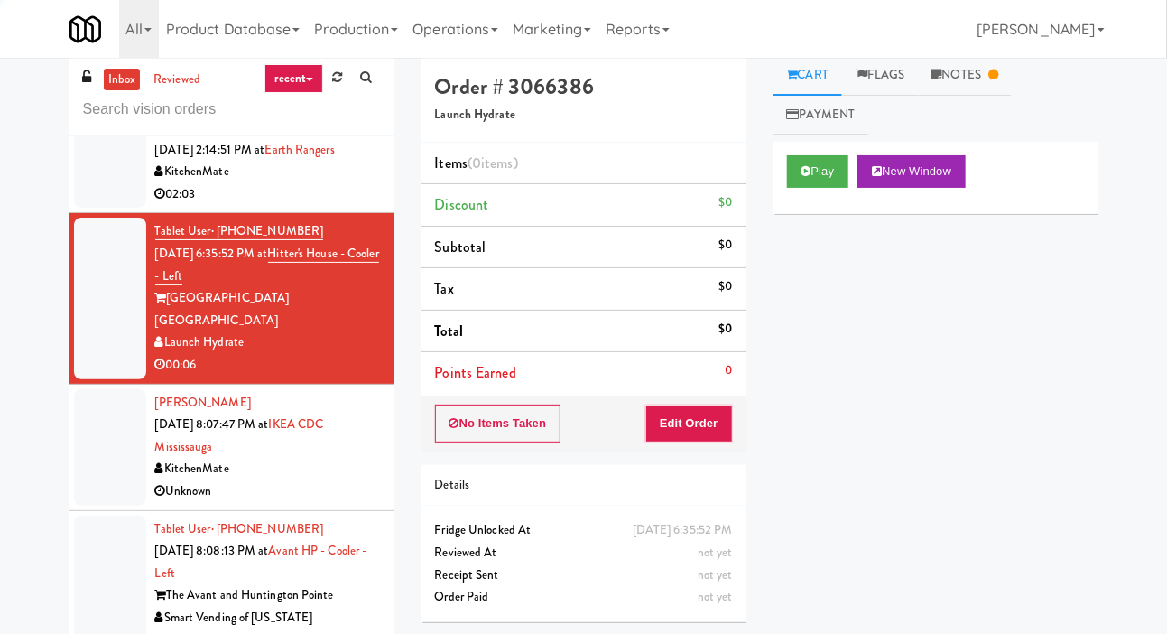
scroll to position [453, 0]
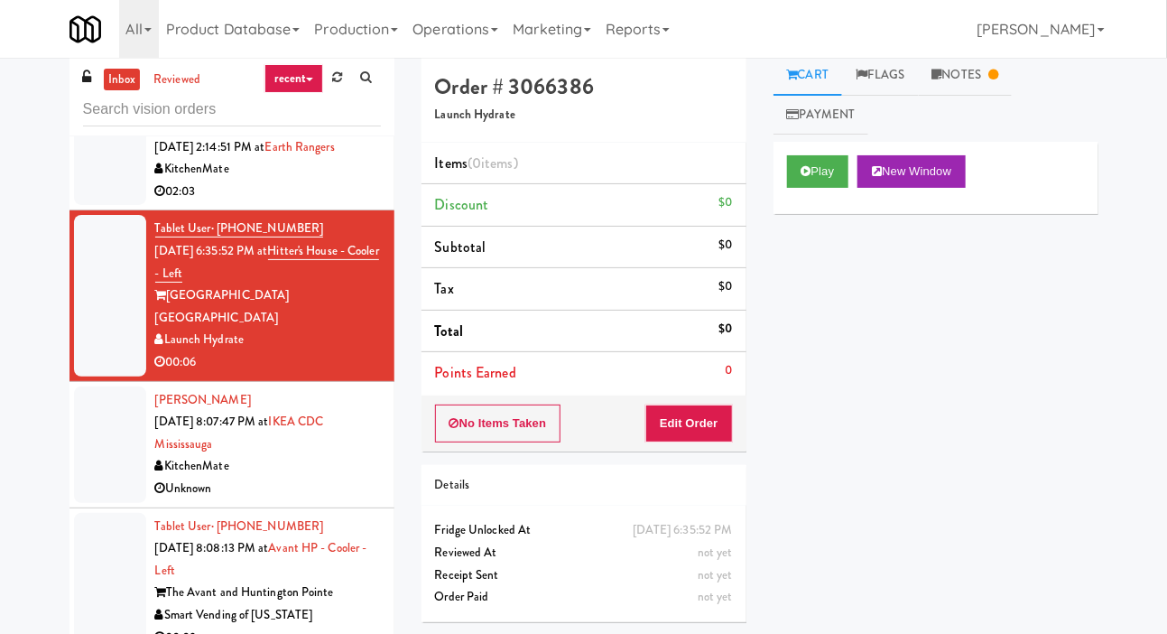
click at [940, 89] on link "Notes" at bounding box center [966, 75] width 94 height 41
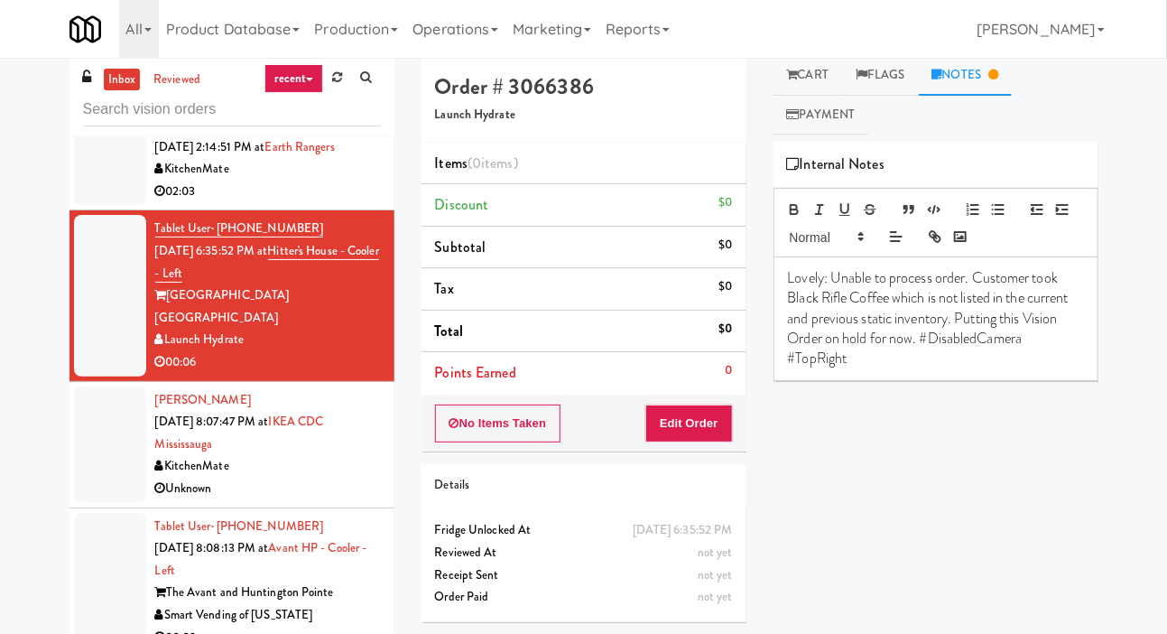
click at [127, 392] on div at bounding box center [110, 444] width 72 height 116
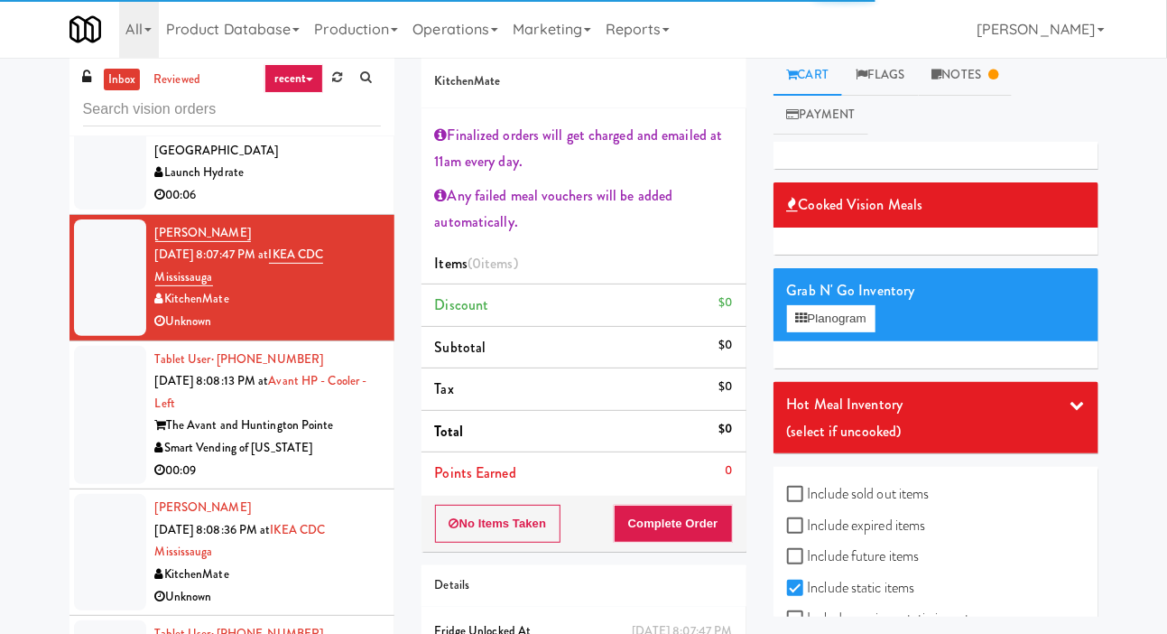
scroll to position [672, 0]
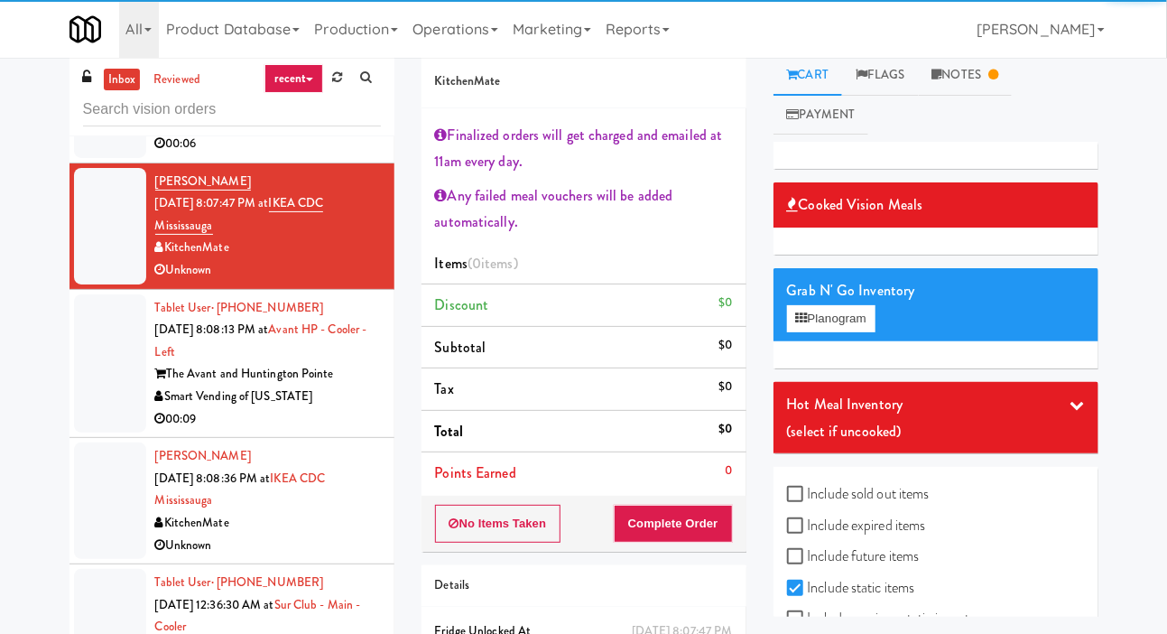
click at [141, 326] on div at bounding box center [110, 363] width 72 height 139
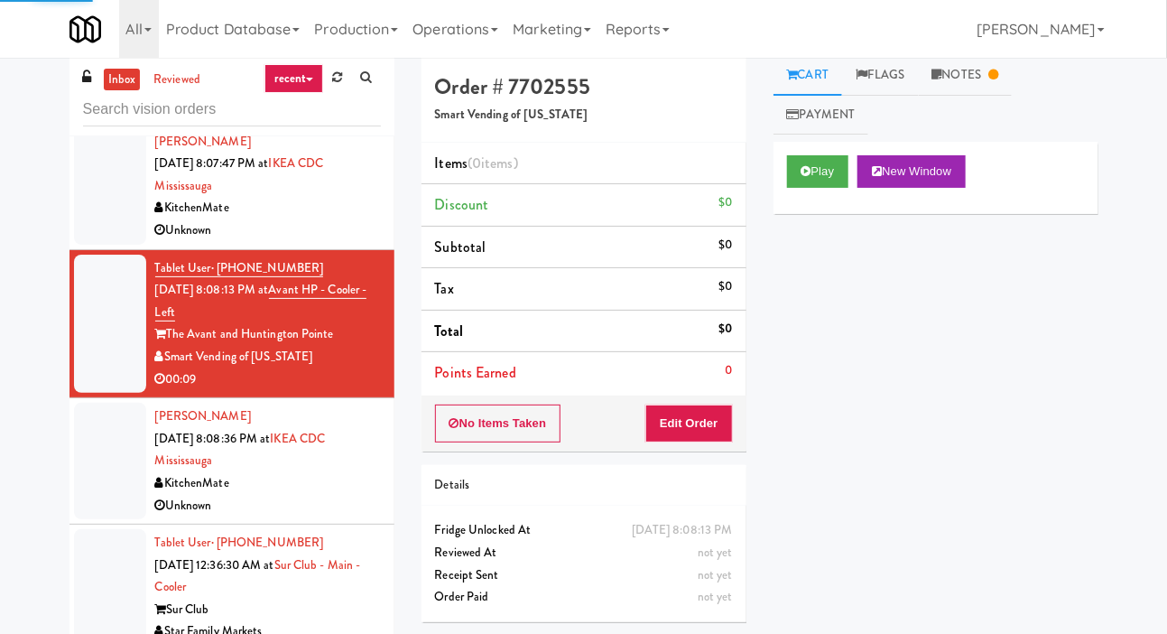
scroll to position [713, 0]
click at [947, 80] on link "Notes" at bounding box center [966, 75] width 94 height 41
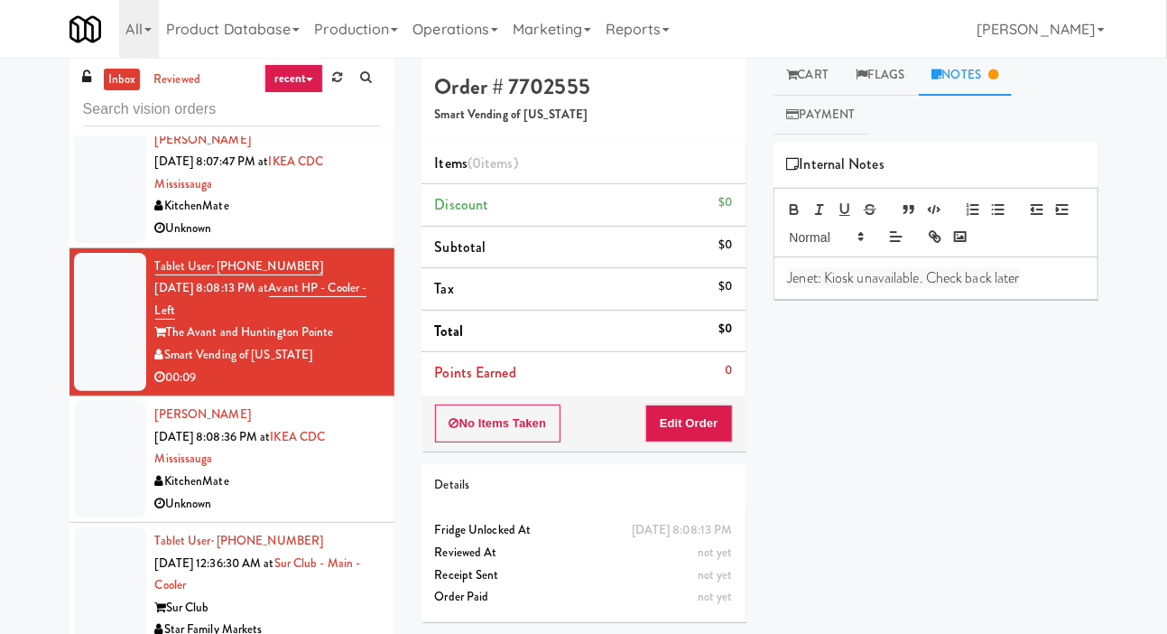
click at [803, 100] on link "Payment" at bounding box center [822, 115] width 96 height 41
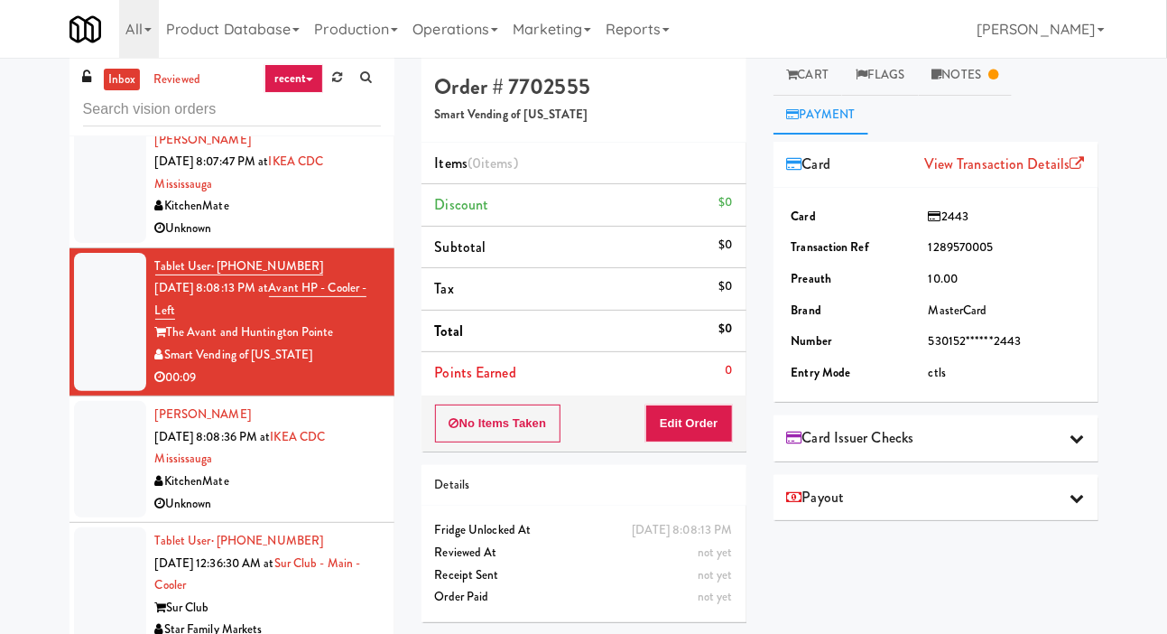
click at [819, 74] on link "Cart" at bounding box center [809, 75] width 70 height 41
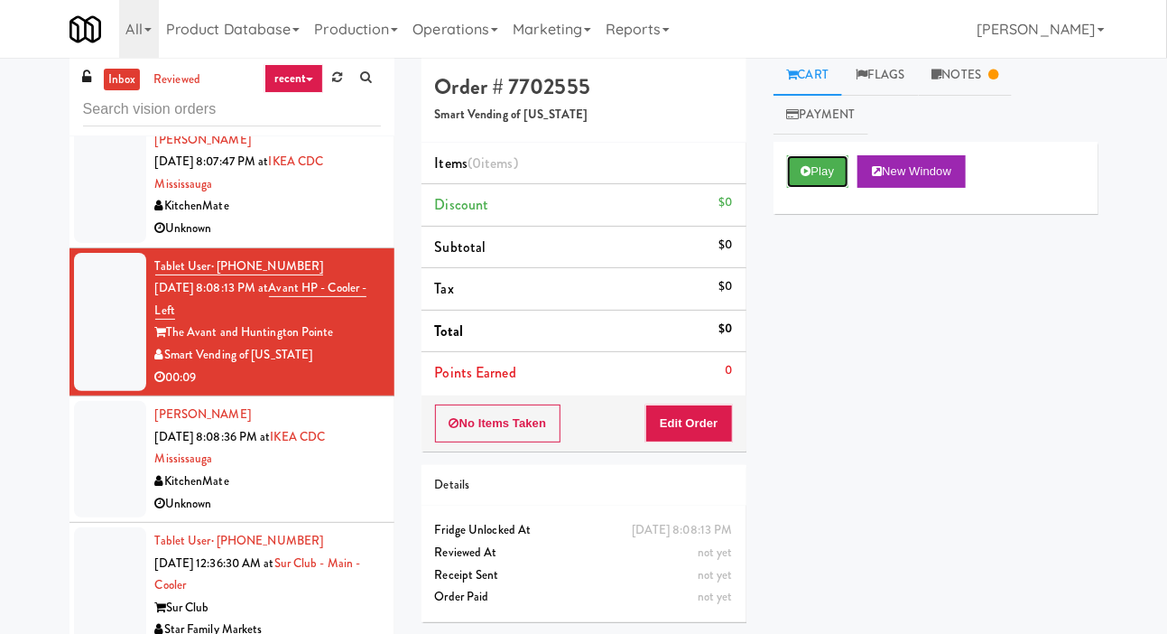
click at [823, 185] on button "Play" at bounding box center [818, 171] width 62 height 32
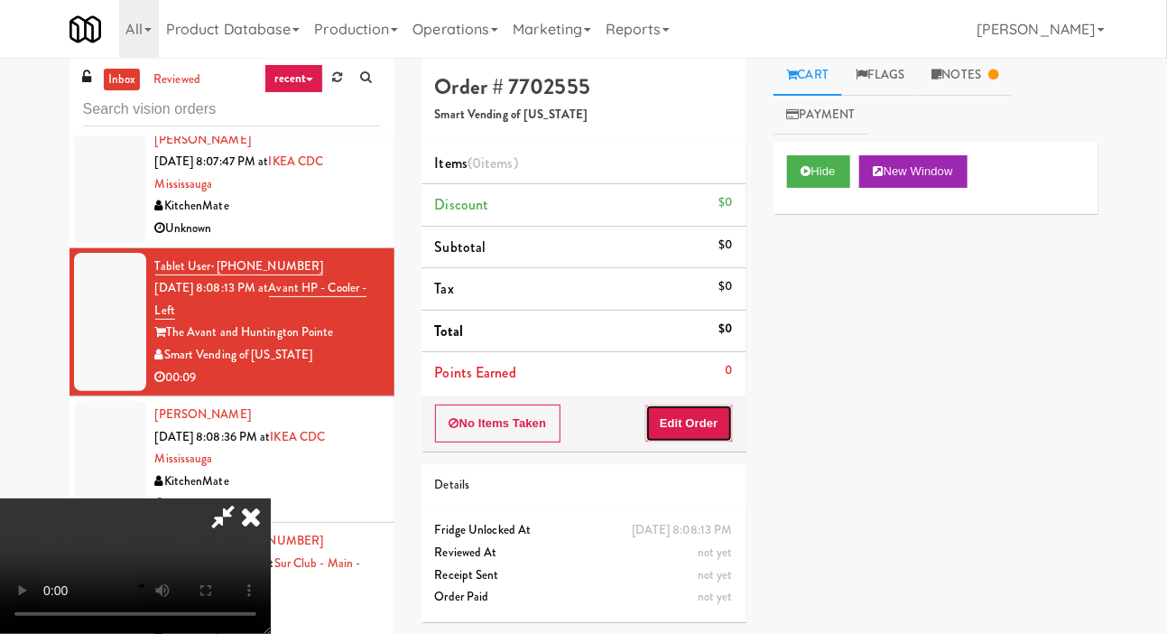
click at [683, 423] on button "Edit Order" at bounding box center [689, 423] width 88 height 38
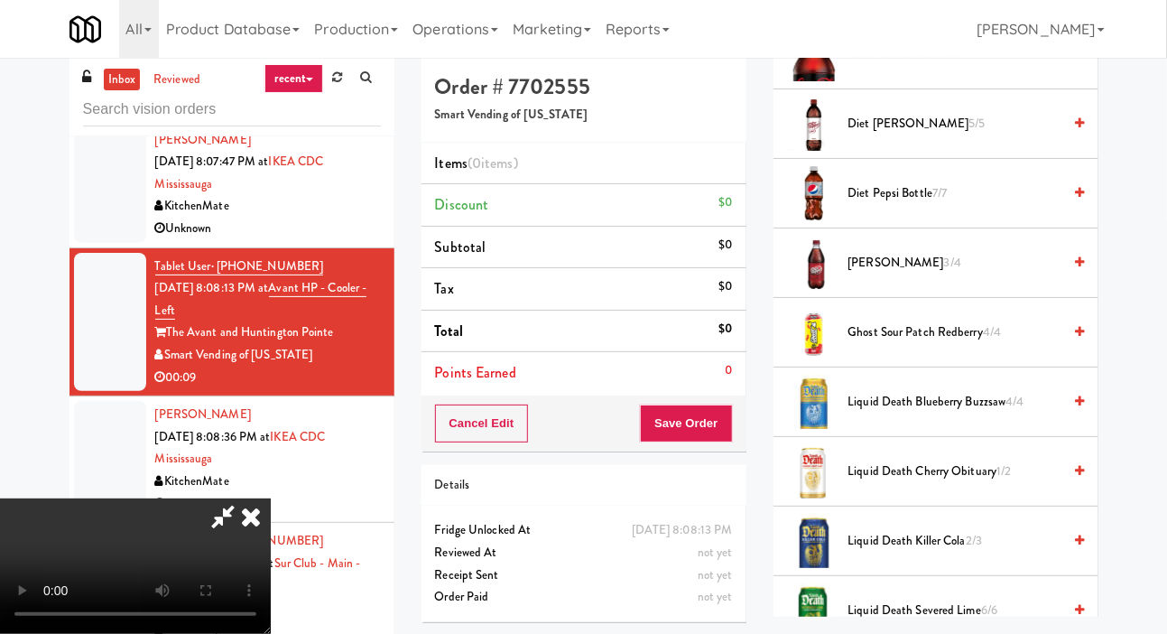
scroll to position [808, 0]
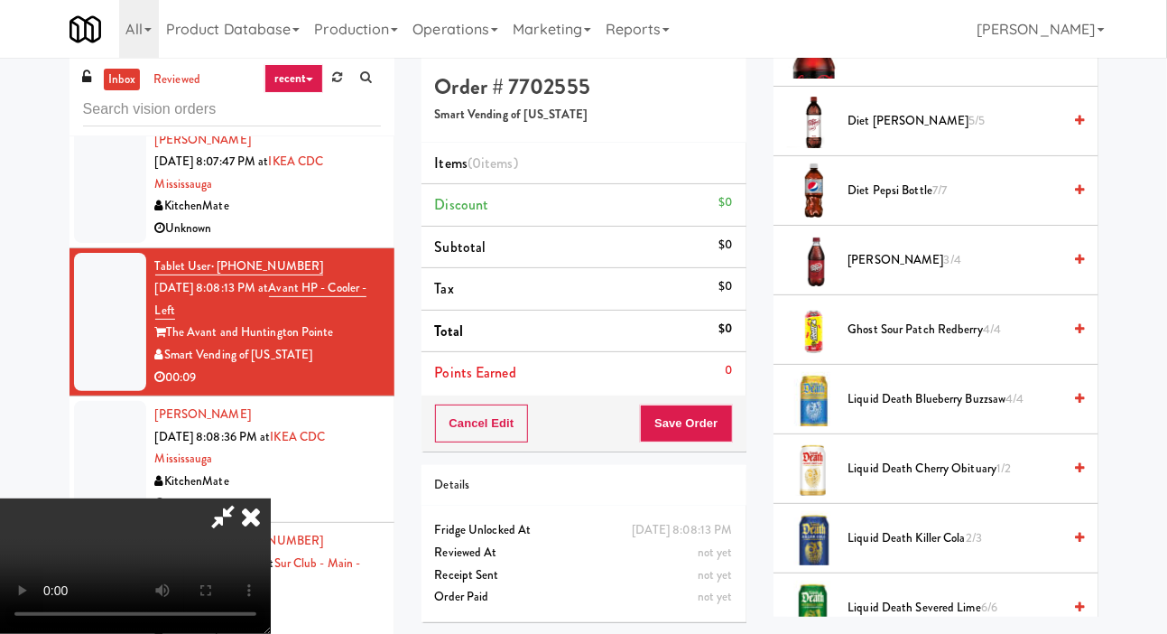
click at [931, 249] on span "[PERSON_NAME] 3/4" at bounding box center [955, 260] width 214 height 23
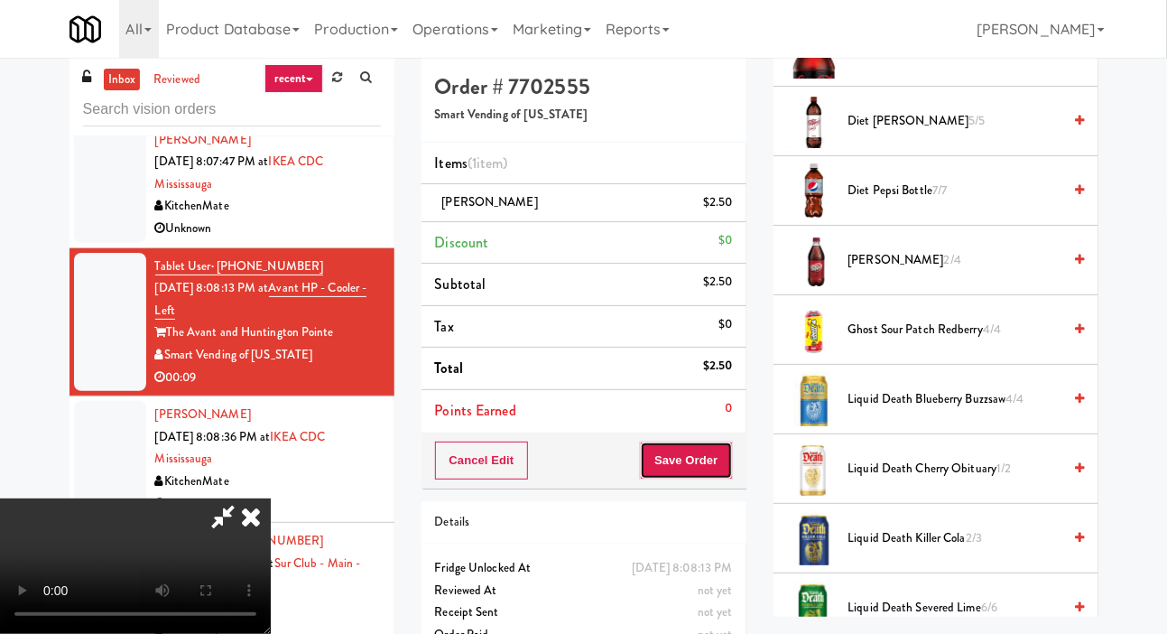
click at [721, 461] on button "Save Order" at bounding box center [686, 460] width 92 height 38
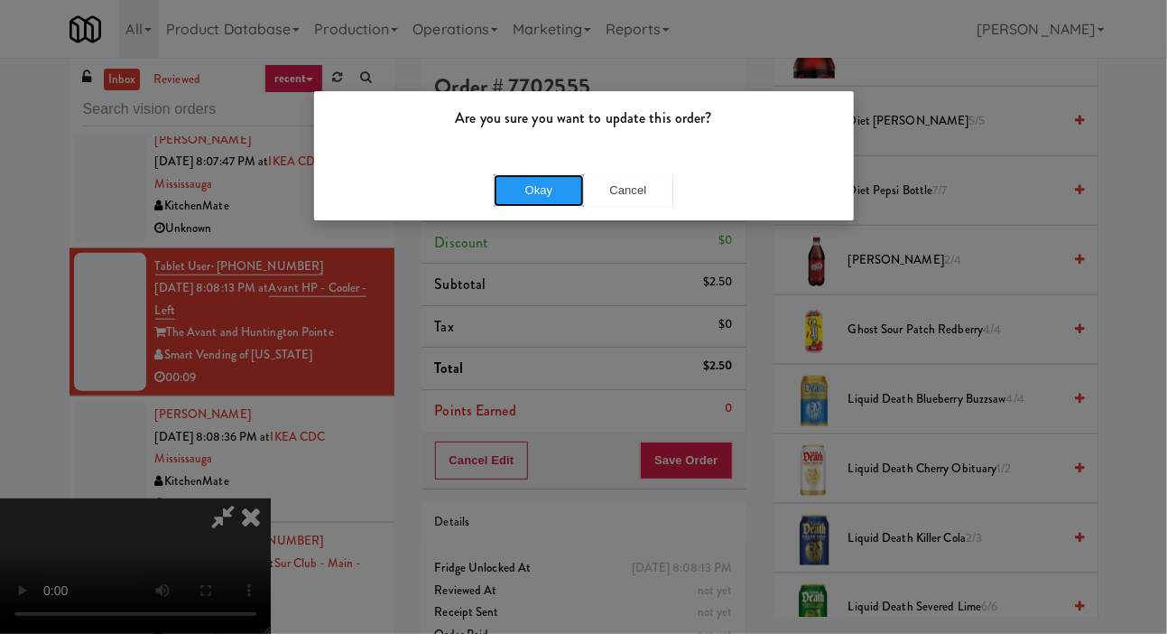
click at [500, 184] on button "Okay" at bounding box center [539, 190] width 90 height 32
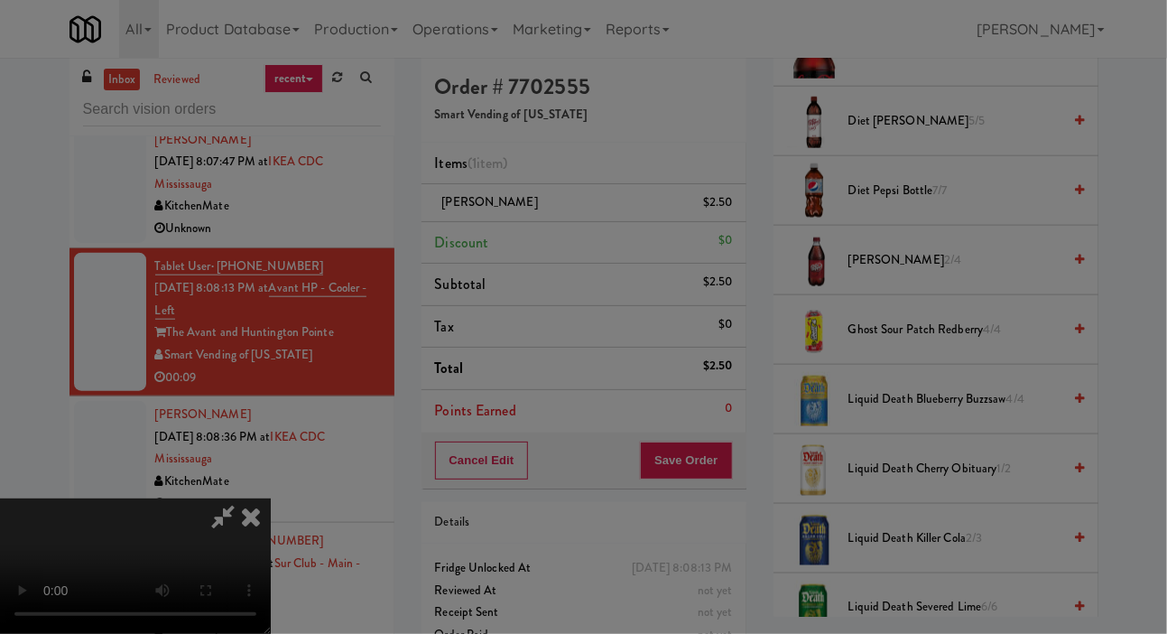
click at [2, 88] on div "Are you sure you want to update this order? Okay Cancel" at bounding box center [583, 317] width 1167 height 634
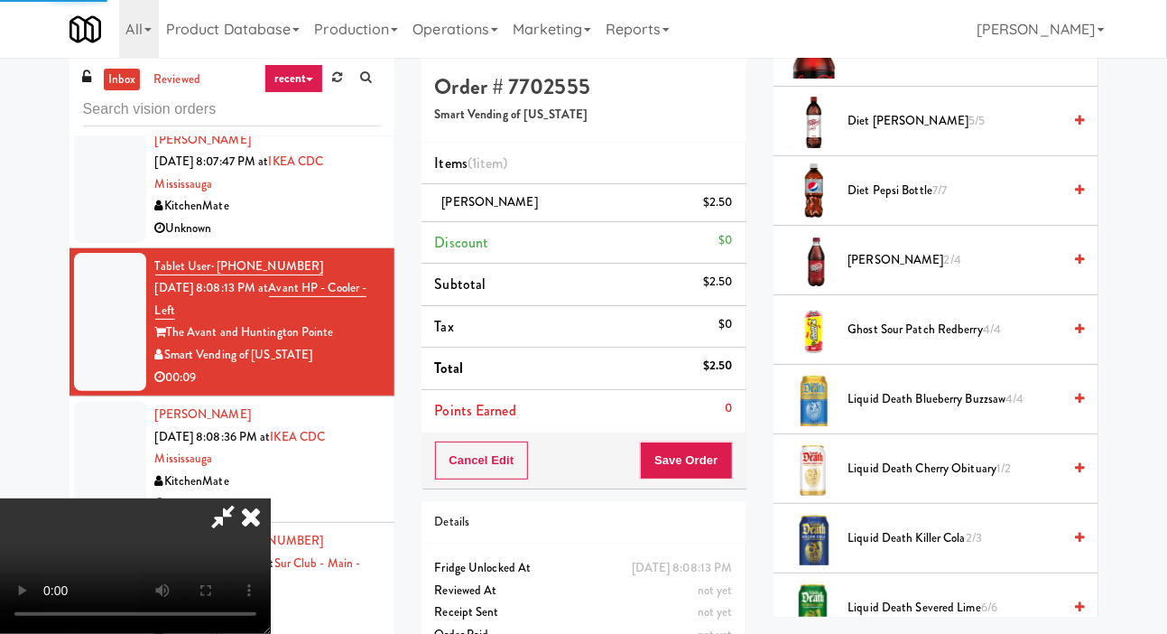
scroll to position [105, 0]
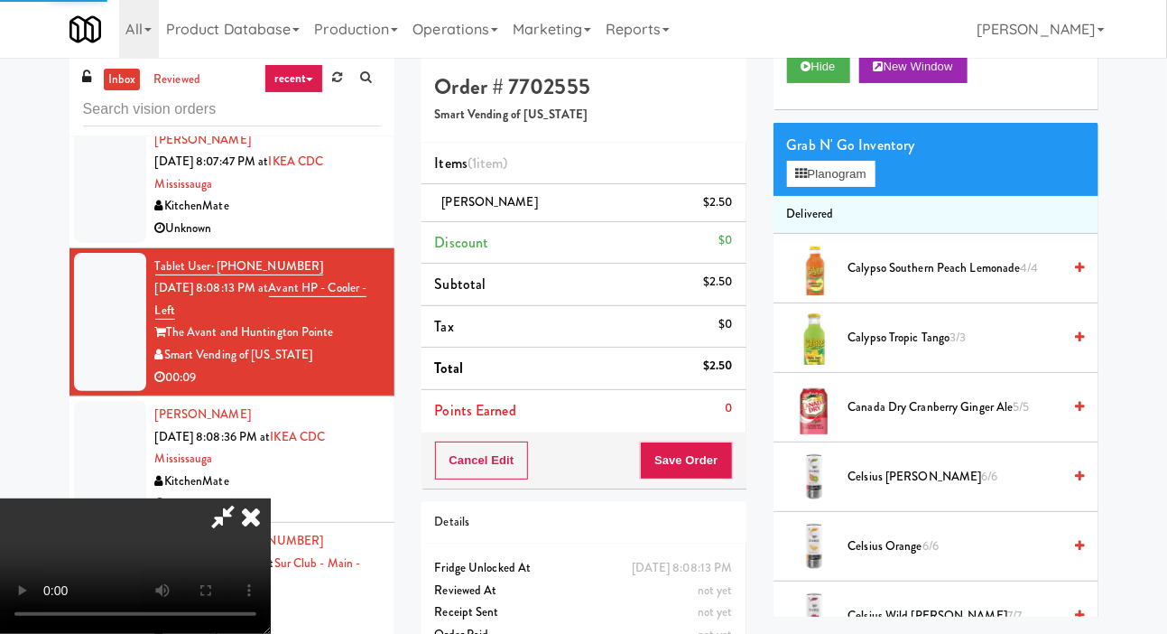
click at [107, 169] on div at bounding box center [110, 184] width 72 height 116
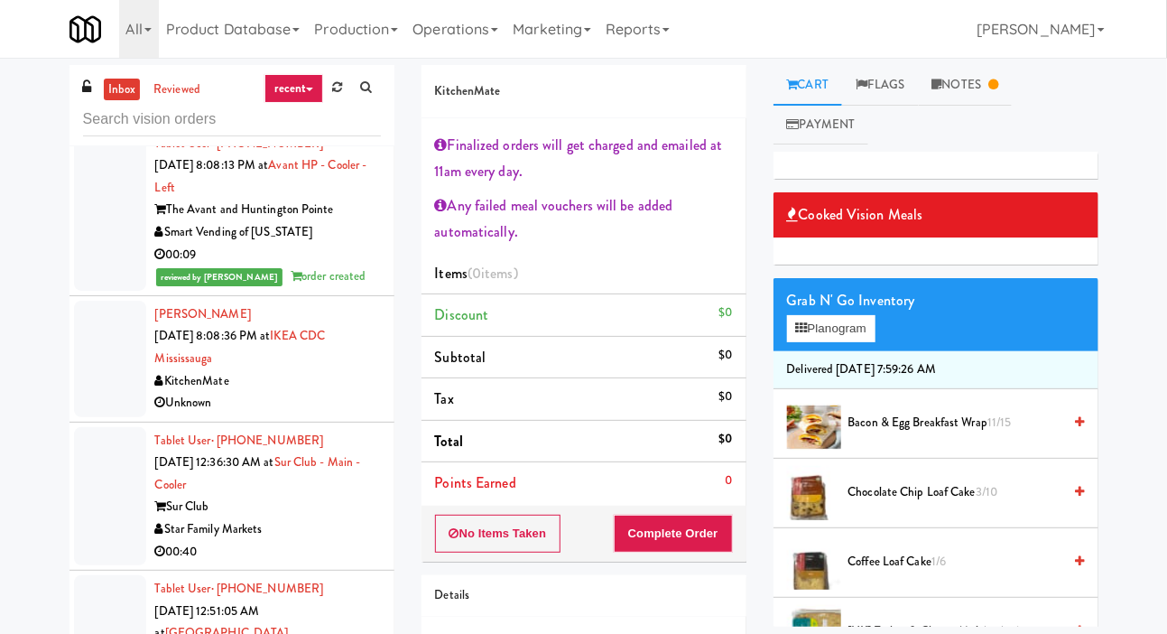
click at [125, 324] on div at bounding box center [110, 359] width 72 height 116
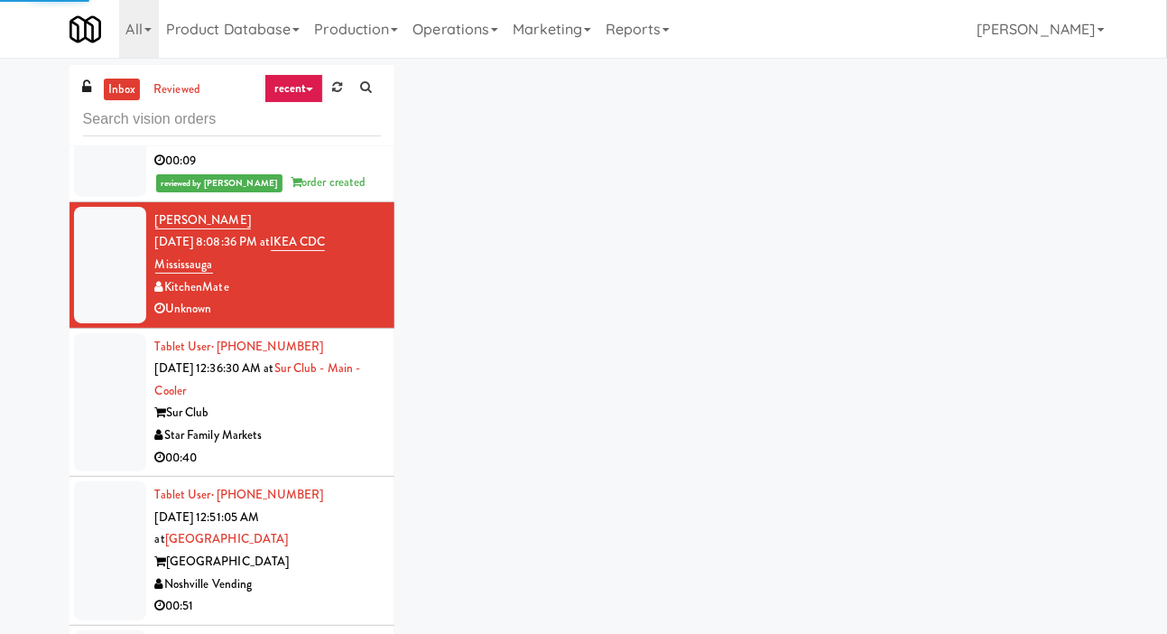
scroll to position [943, 0]
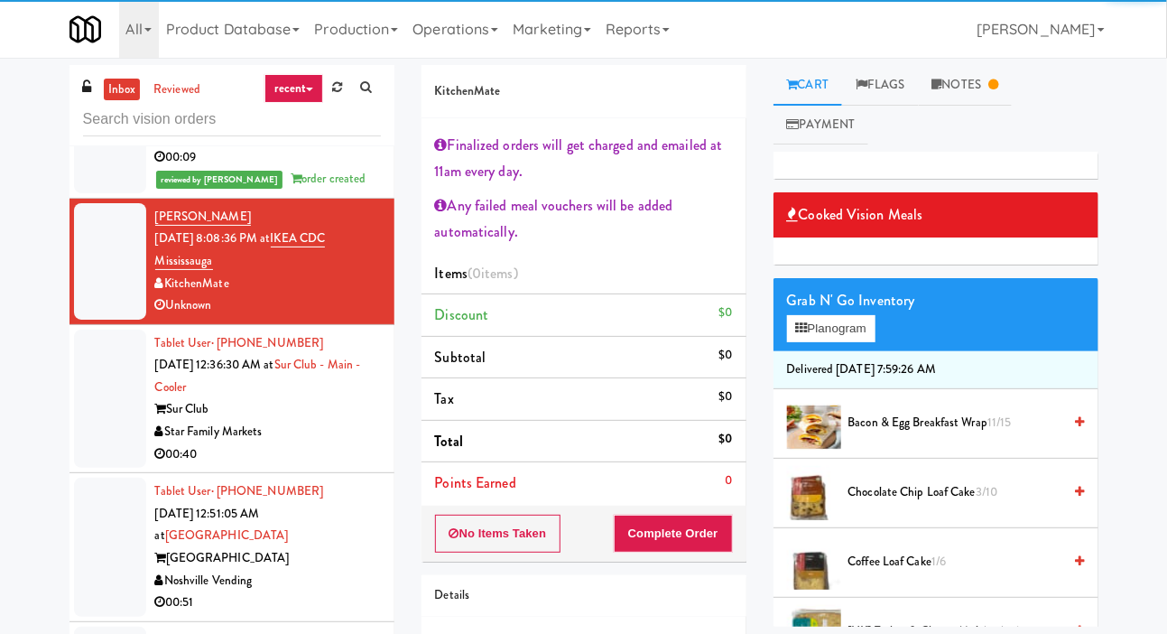
click at [125, 396] on div at bounding box center [110, 398] width 72 height 139
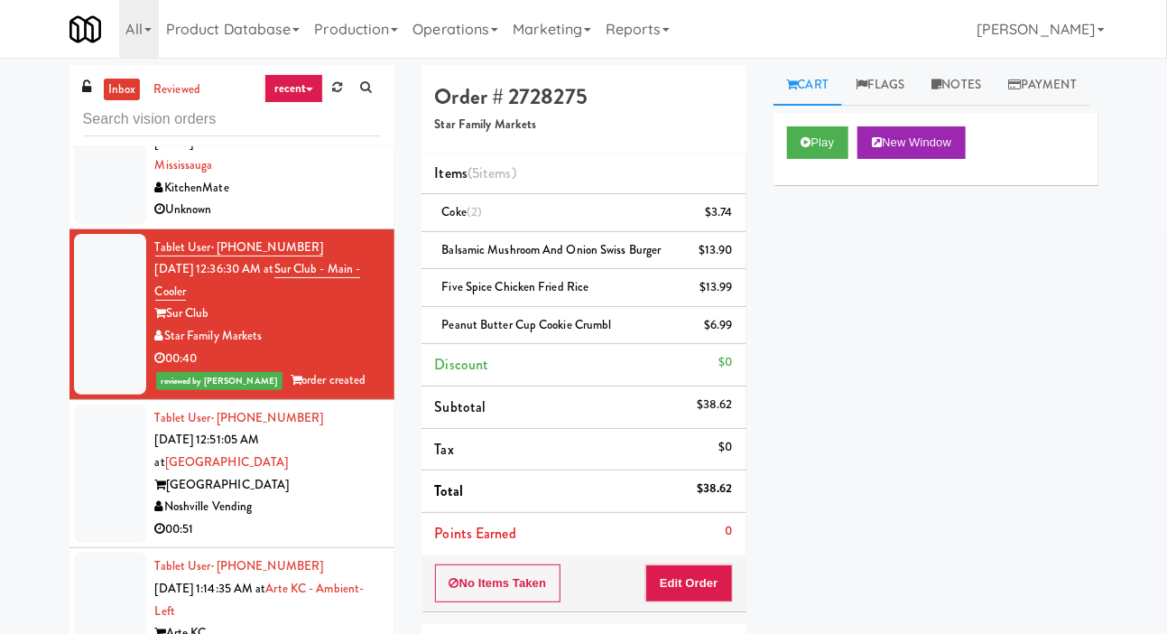
scroll to position [1046, 0]
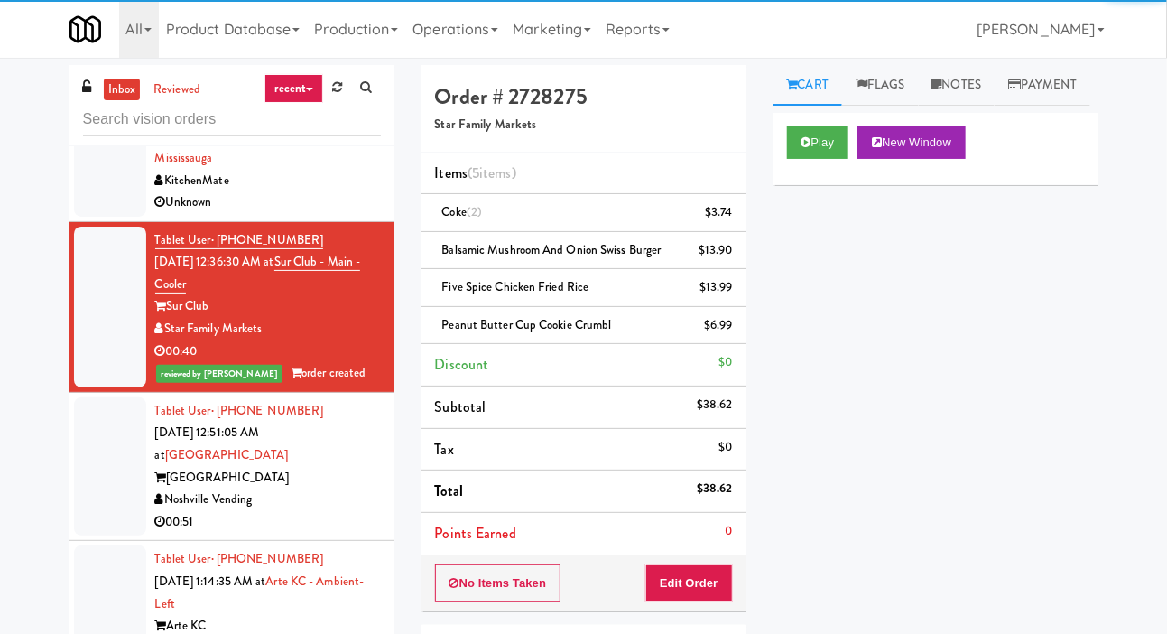
click at [114, 431] on div at bounding box center [110, 466] width 72 height 139
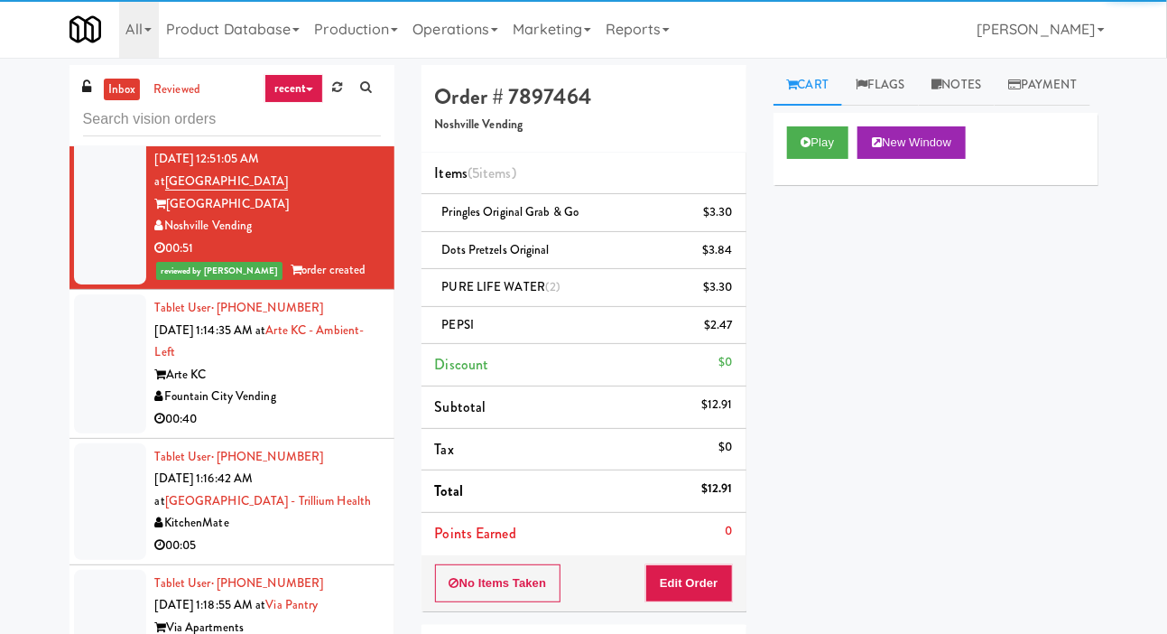
click at [116, 306] on div at bounding box center [110, 363] width 72 height 139
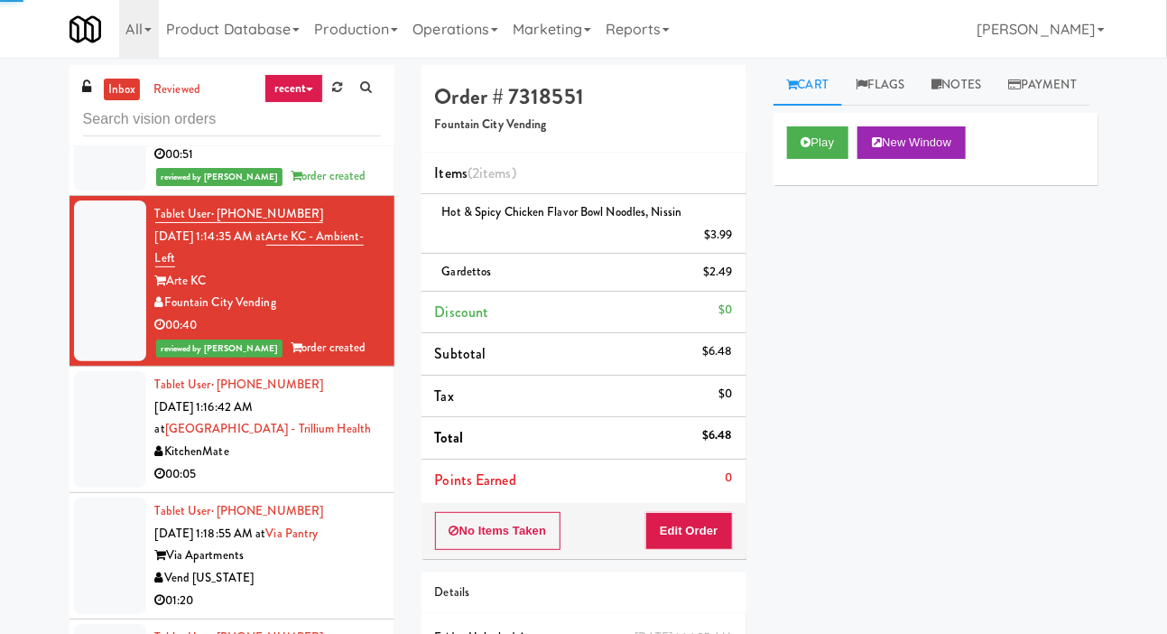
click at [119, 386] on div at bounding box center [110, 429] width 72 height 116
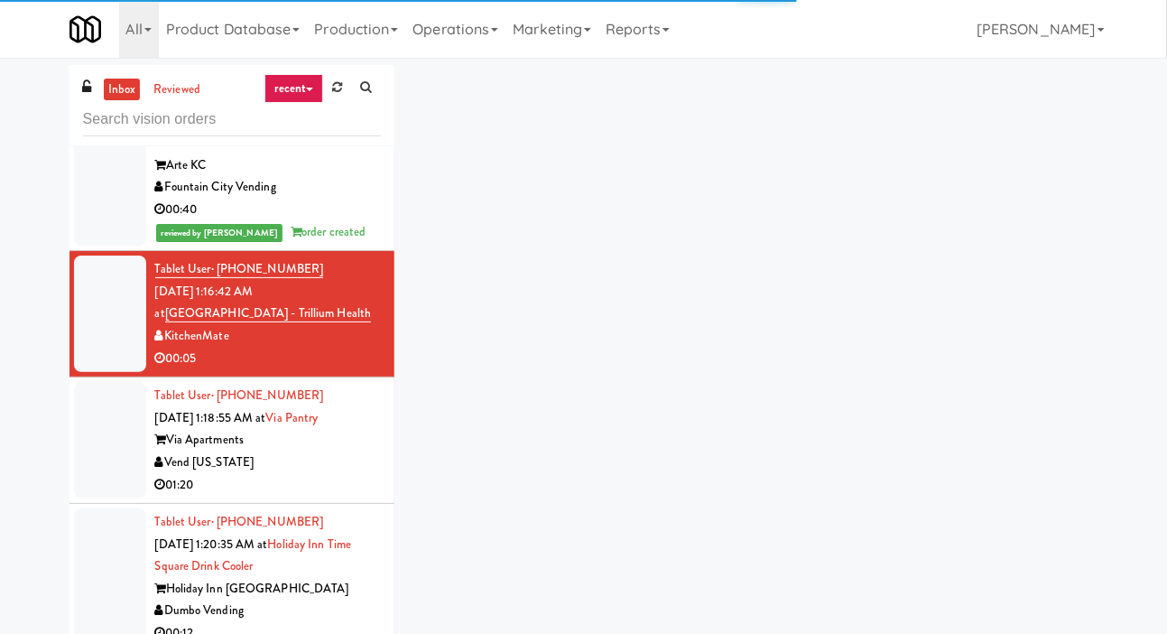
click at [117, 430] on div at bounding box center [110, 440] width 72 height 116
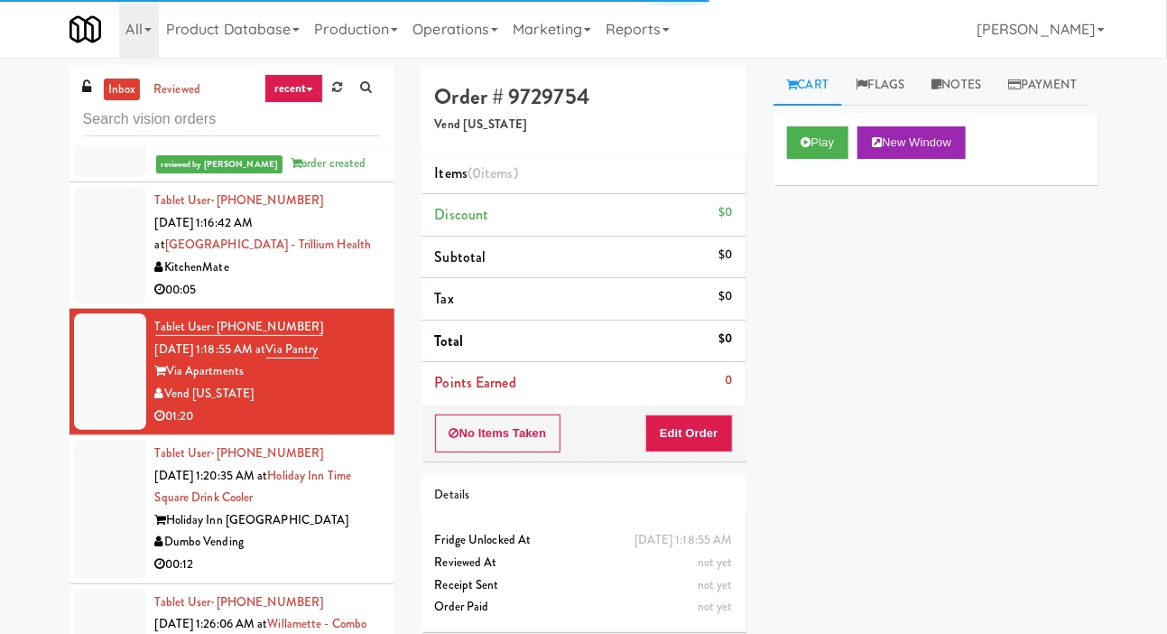
click at [117, 453] on div at bounding box center [110, 509] width 72 height 139
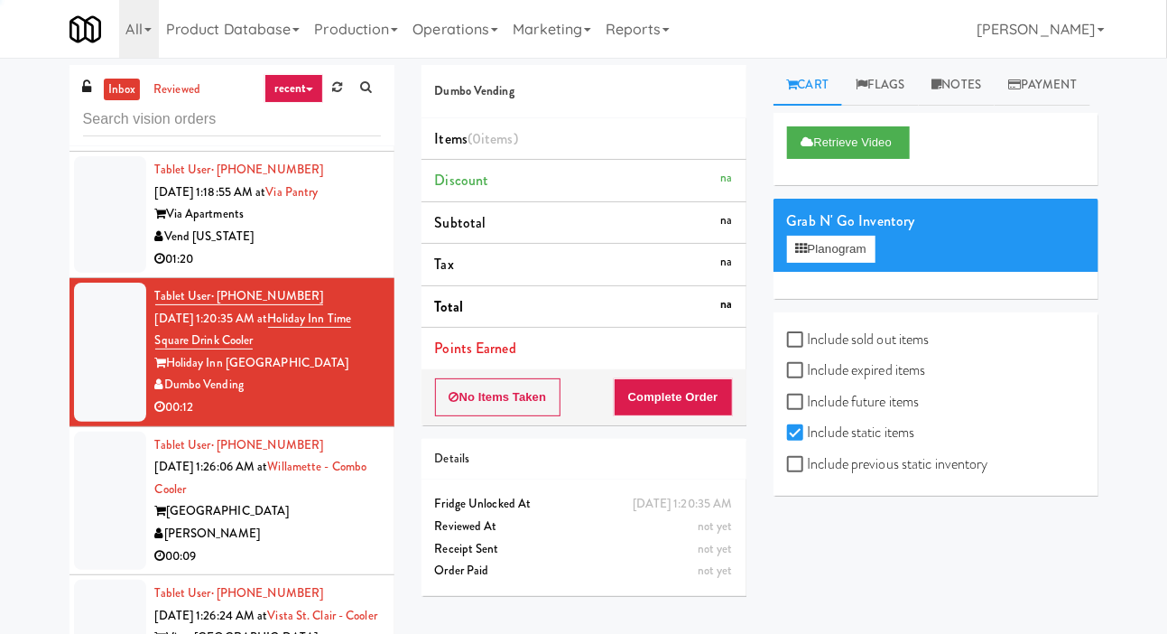
click at [121, 460] on div at bounding box center [110, 500] width 72 height 139
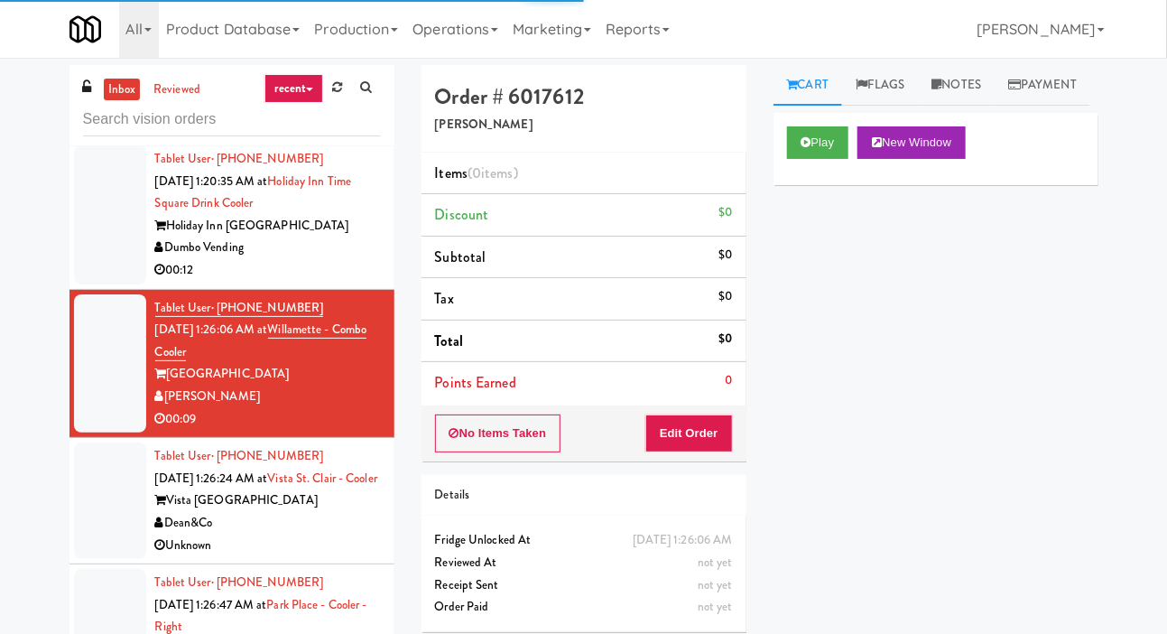
click at [117, 473] on div at bounding box center [110, 500] width 72 height 116
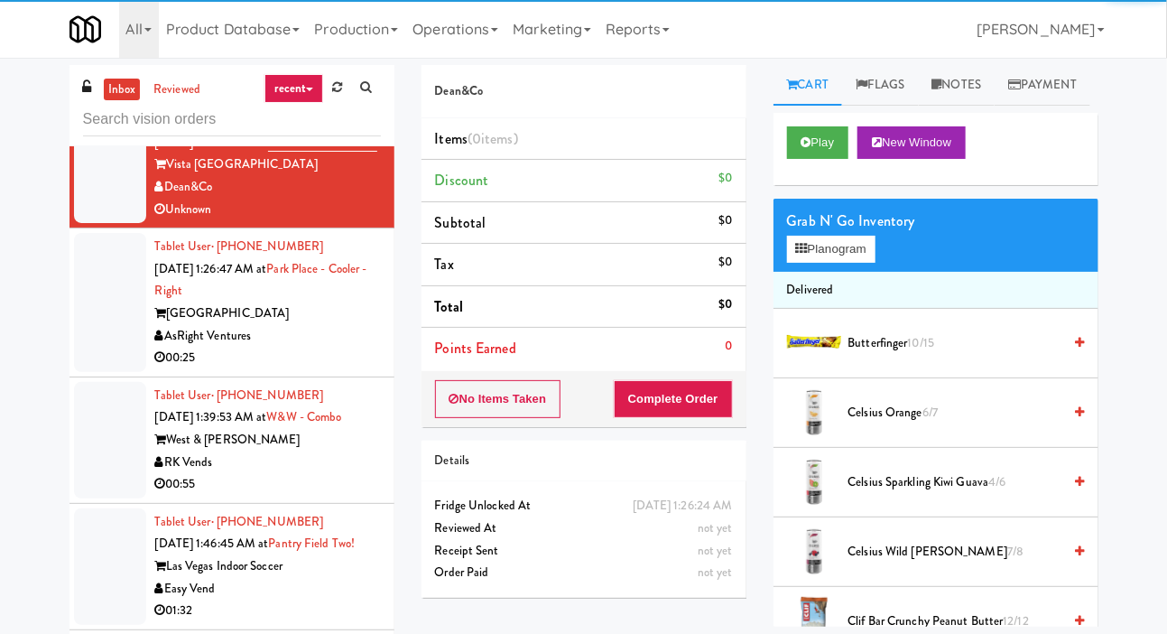
click at [115, 287] on div at bounding box center [110, 302] width 72 height 139
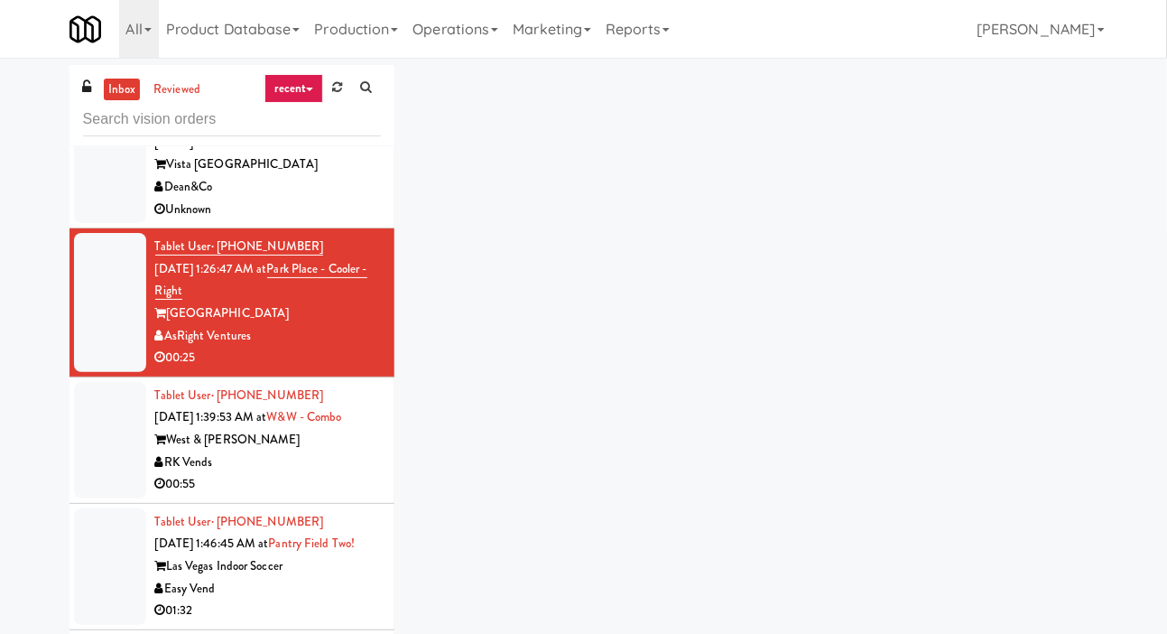
click at [124, 422] on div at bounding box center [110, 440] width 72 height 116
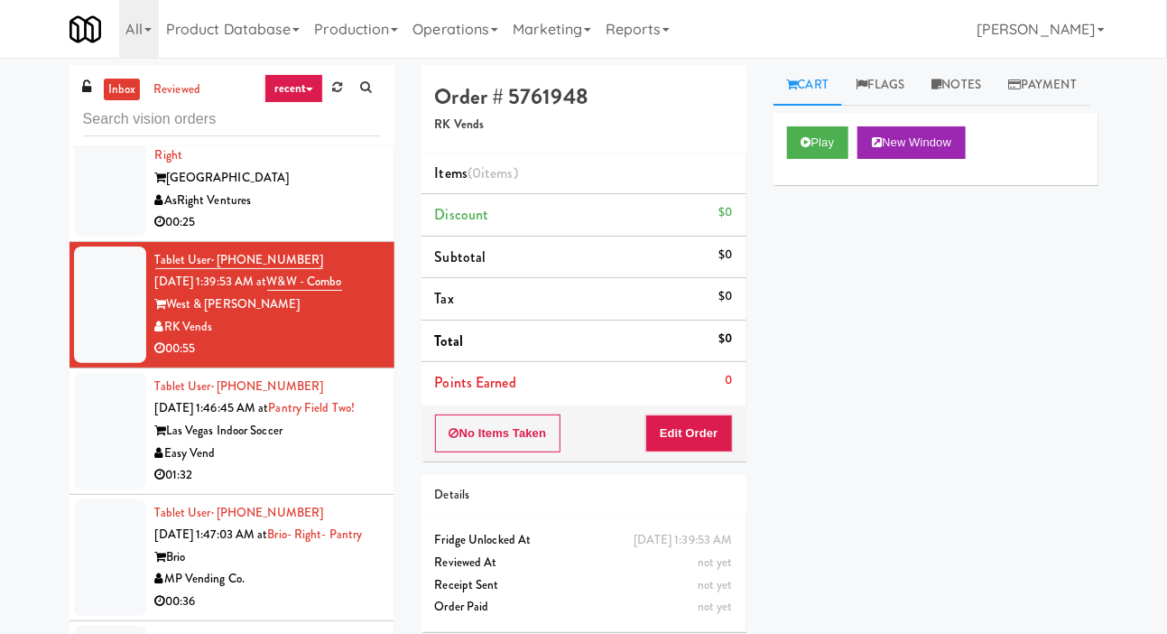
click at [117, 449] on div at bounding box center [110, 431] width 72 height 116
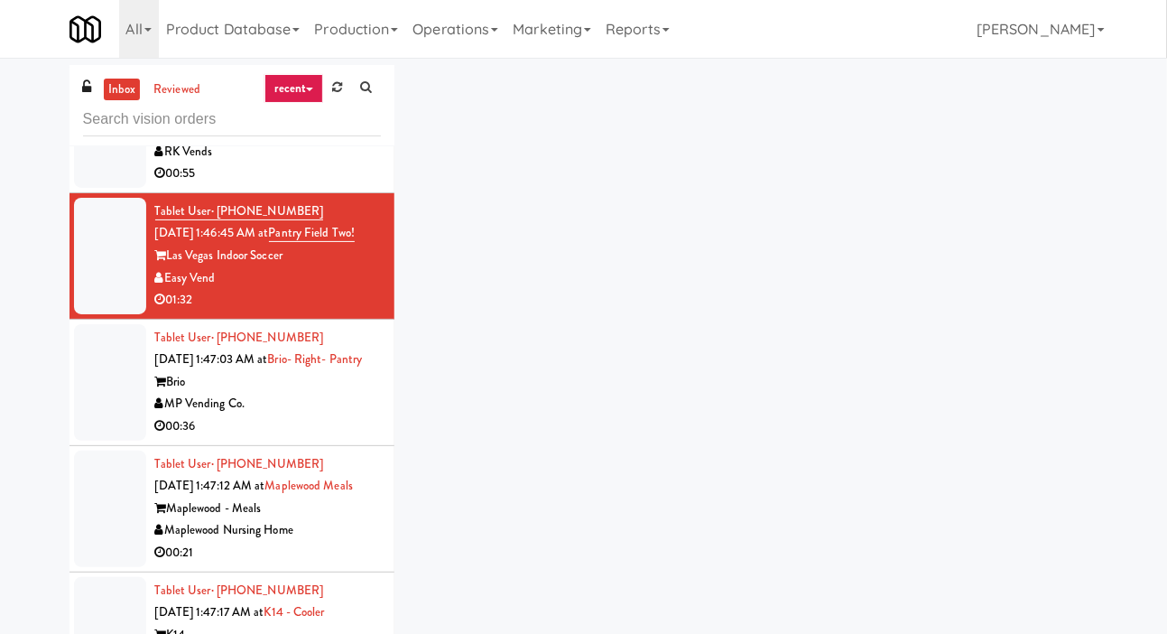
click at [112, 440] on div at bounding box center [110, 382] width 72 height 116
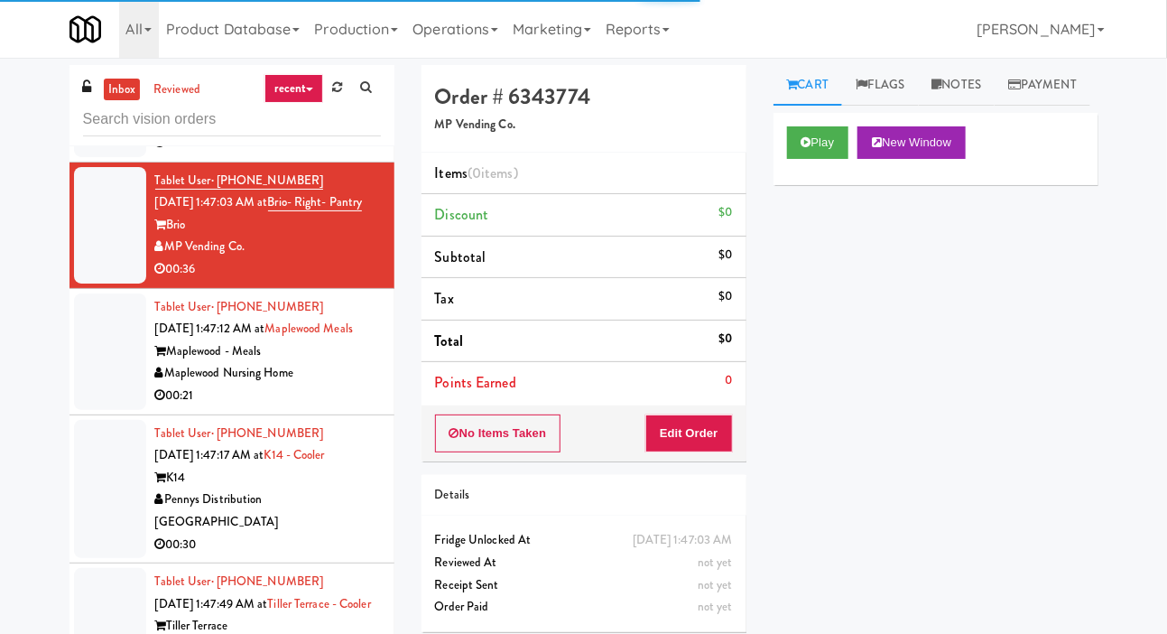
click at [119, 410] on div at bounding box center [110, 351] width 72 height 116
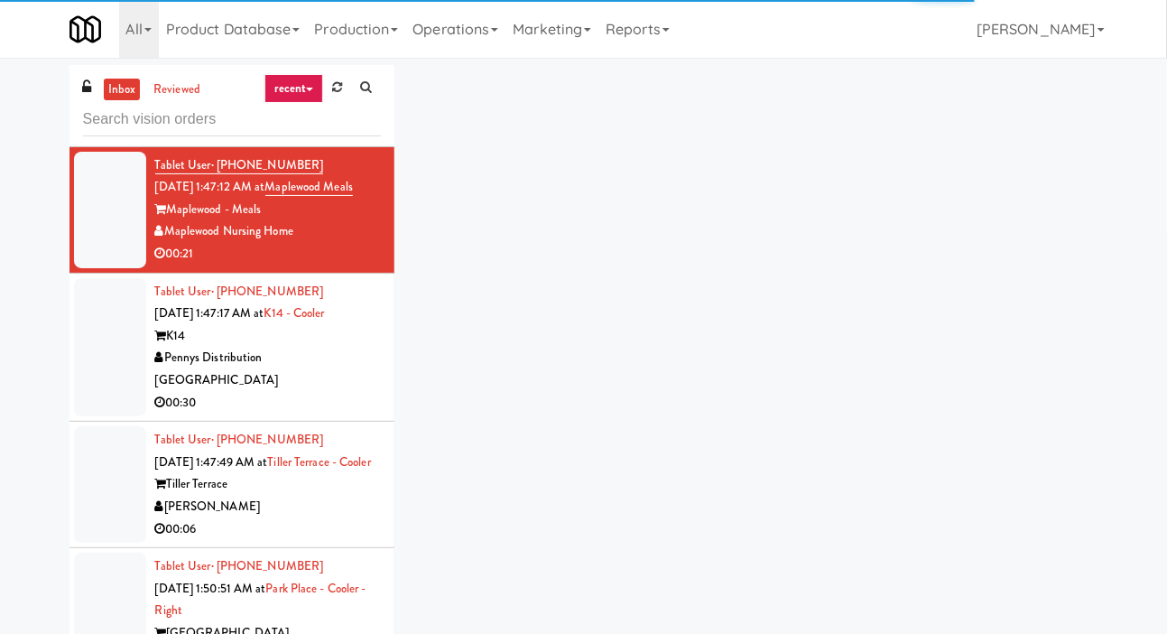
click at [124, 369] on div at bounding box center [110, 347] width 72 height 139
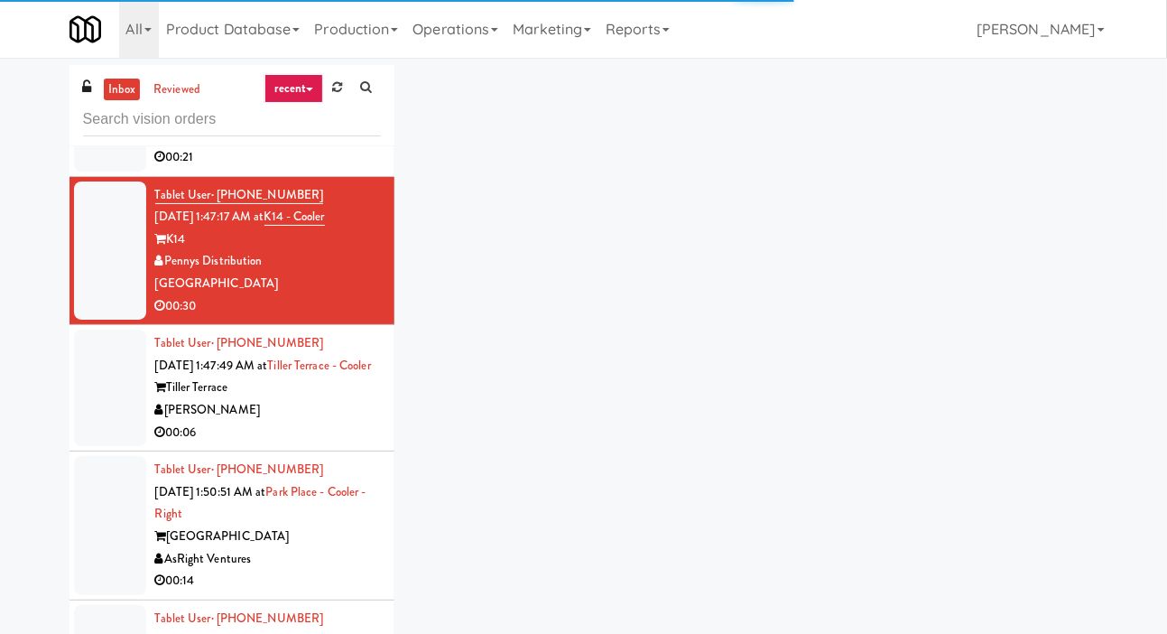
scroll to position [3008, 0]
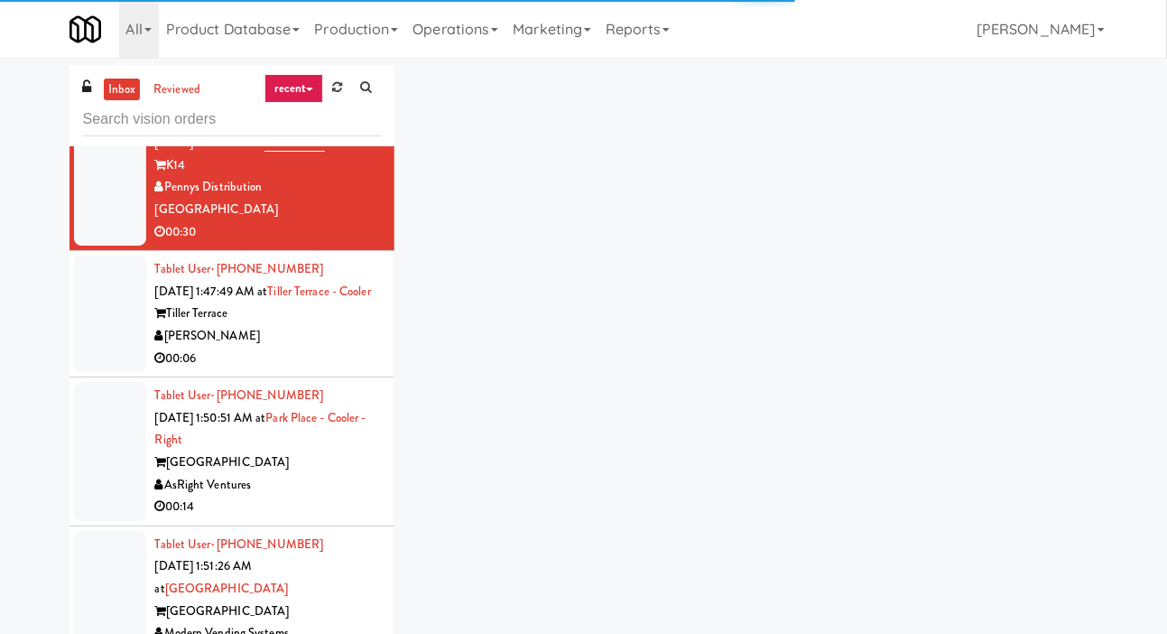
click at [125, 343] on div at bounding box center [110, 313] width 72 height 116
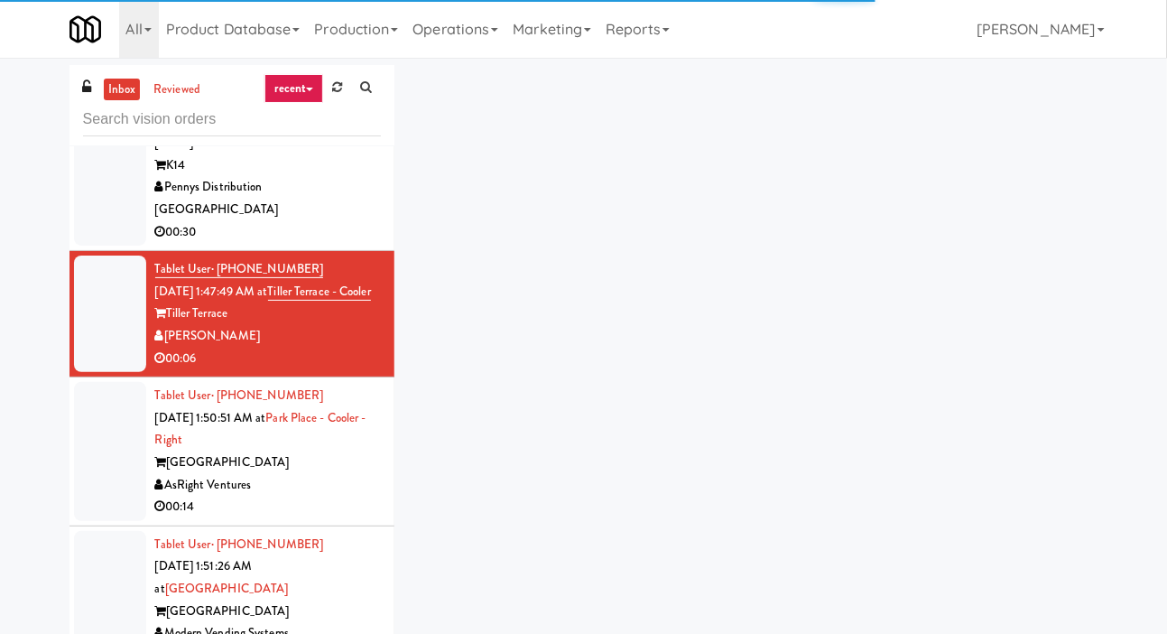
click at [123, 430] on div at bounding box center [110, 451] width 72 height 139
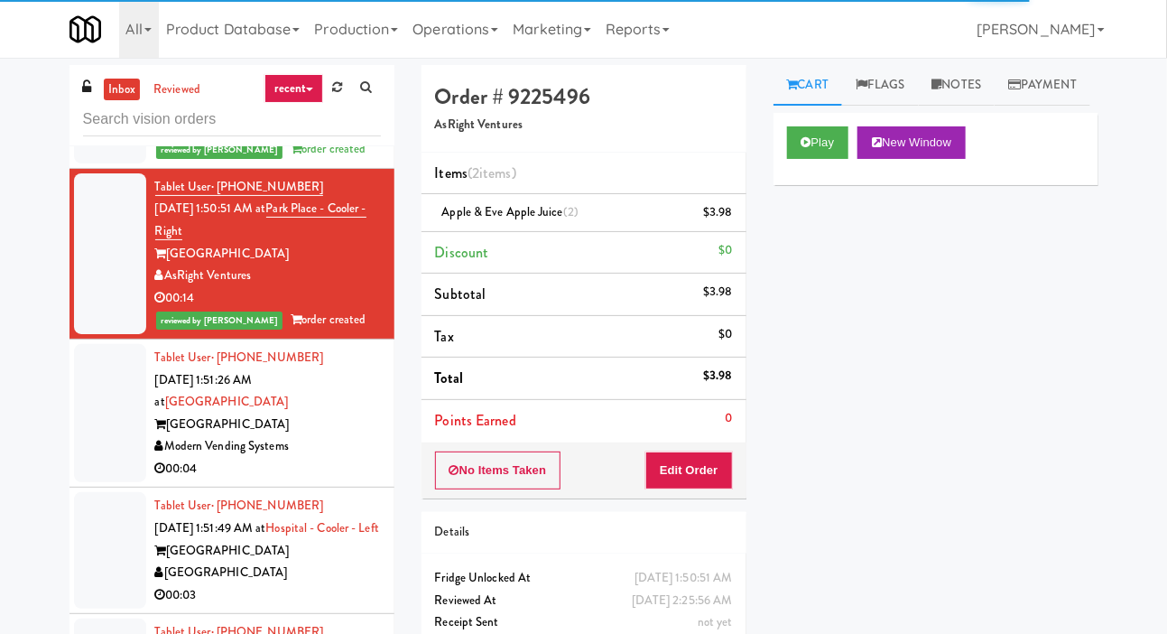
click at [118, 432] on div at bounding box center [110, 413] width 72 height 139
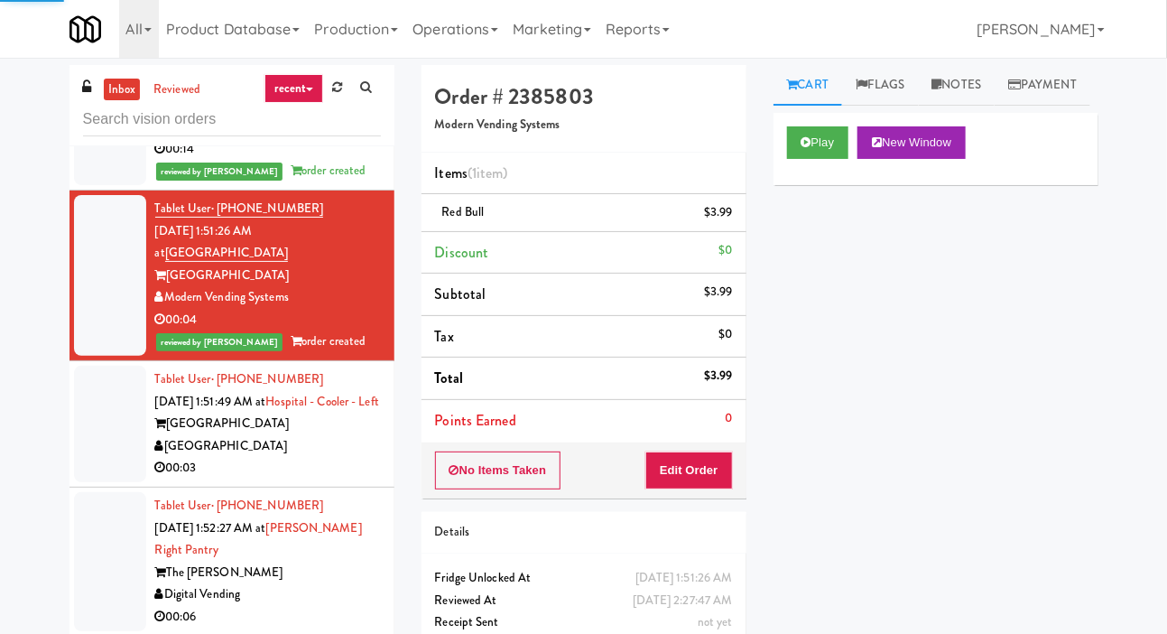
click at [111, 468] on div at bounding box center [110, 424] width 72 height 116
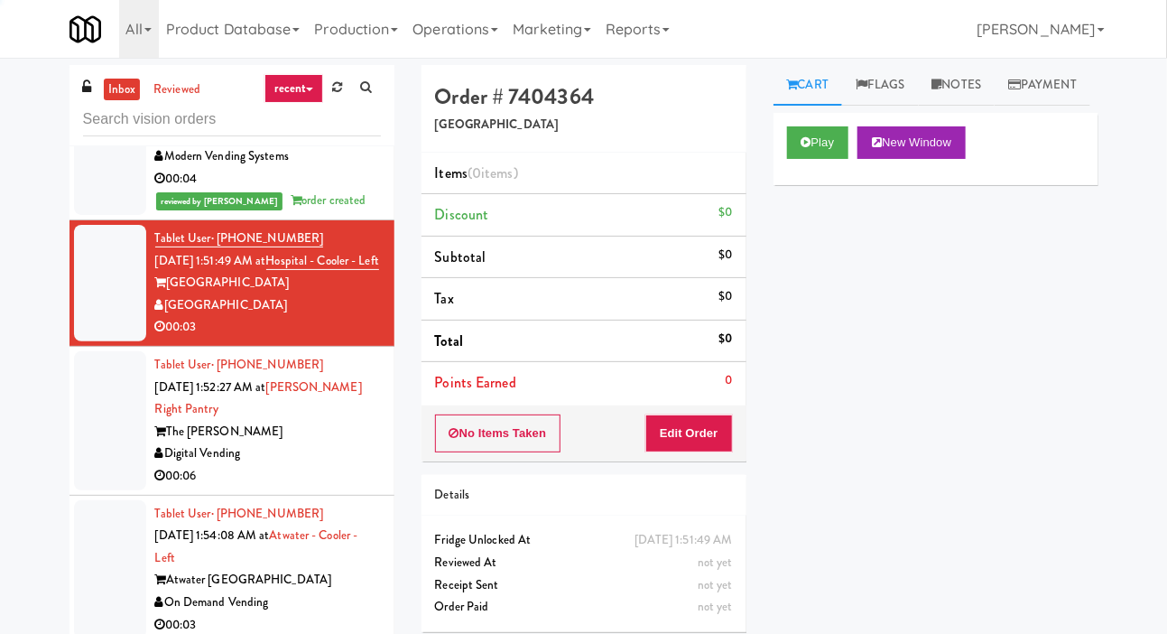
click at [125, 456] on div at bounding box center [110, 420] width 72 height 139
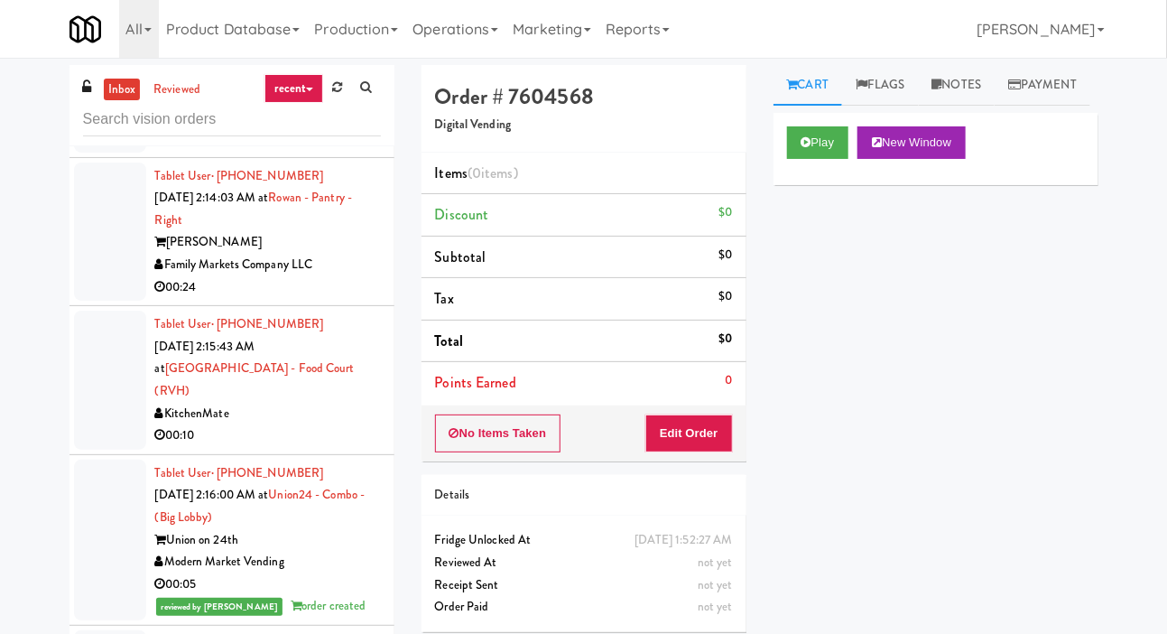
scroll to position [7021, 0]
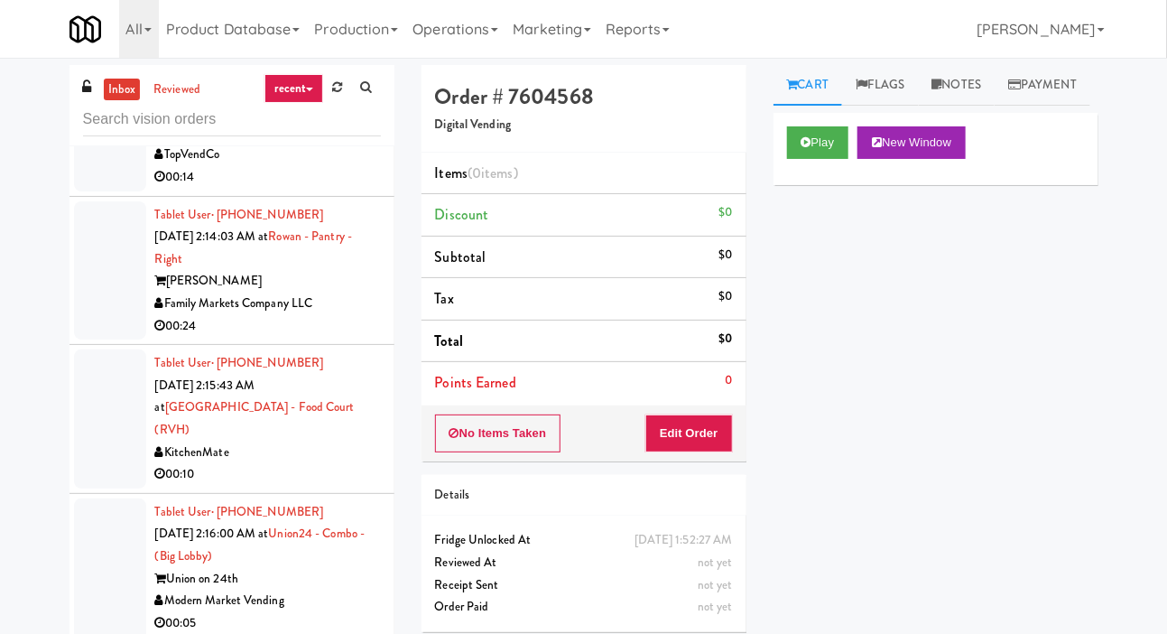
click at [113, 446] on div at bounding box center [110, 418] width 72 height 139
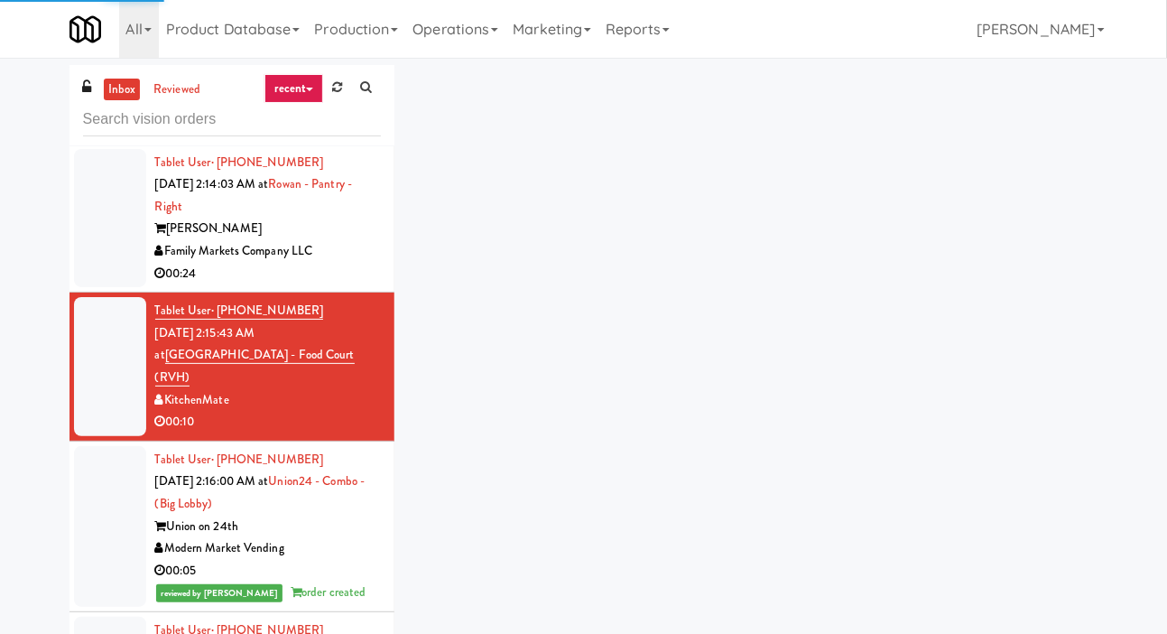
scroll to position [7076, 0]
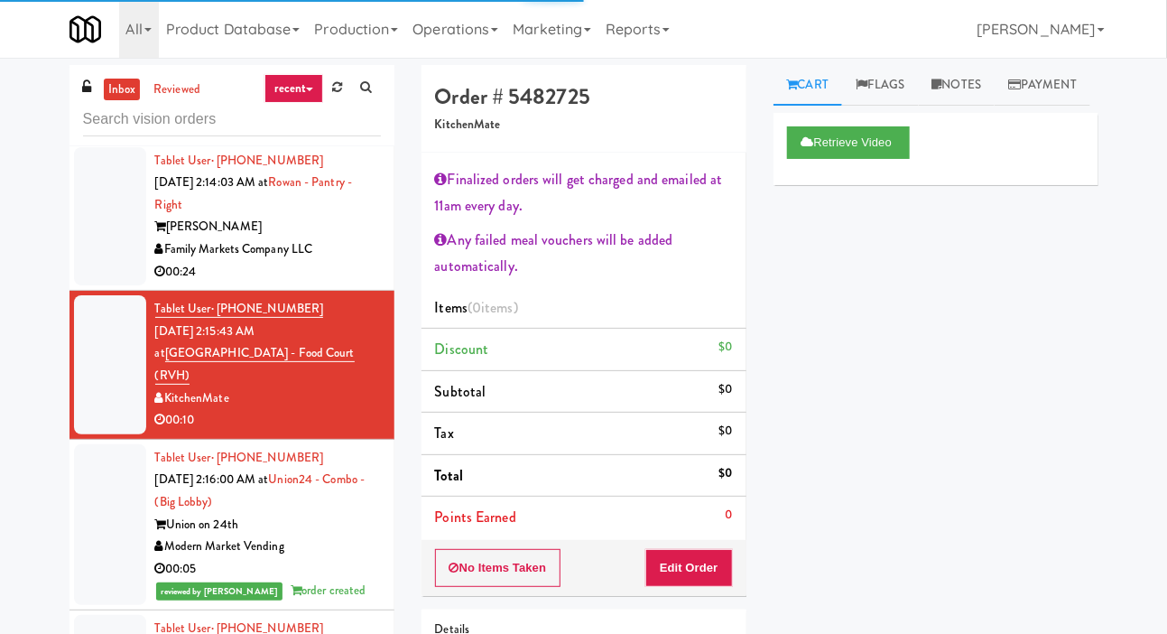
click at [122, 286] on div at bounding box center [110, 216] width 72 height 139
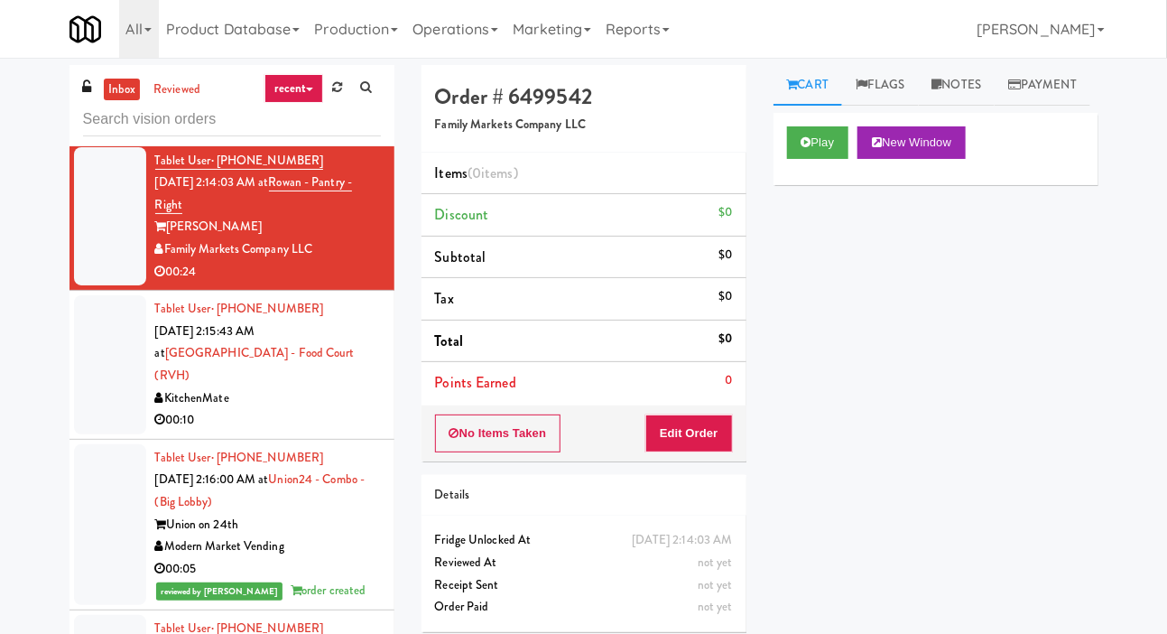
click at [95, 399] on div at bounding box center [110, 364] width 72 height 139
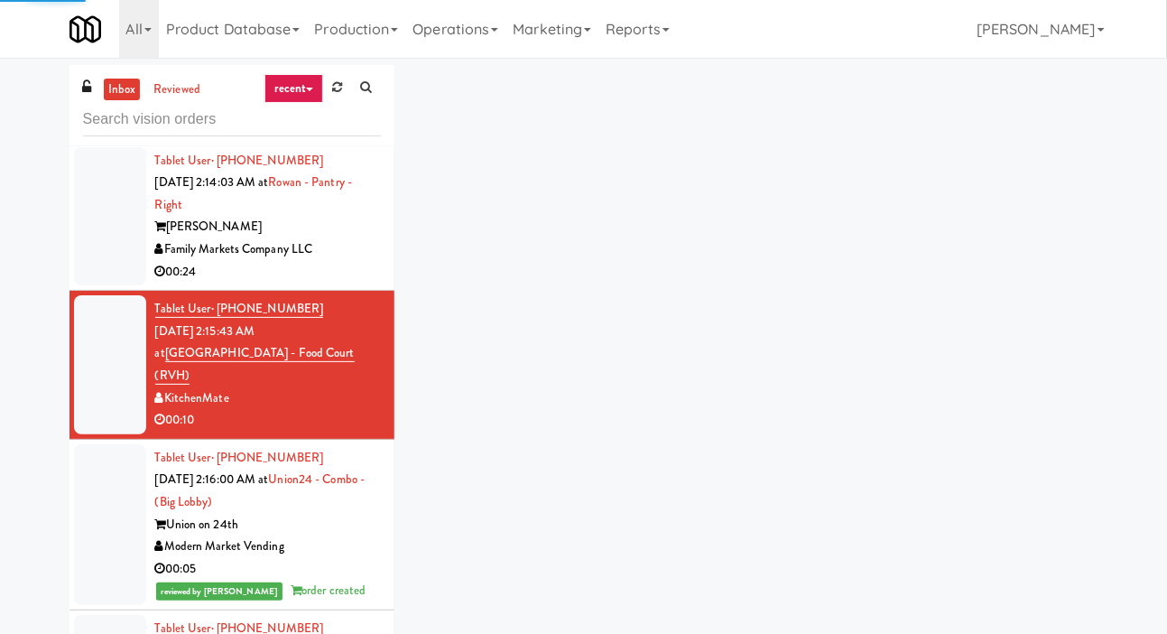
click at [89, 434] on div at bounding box center [110, 364] width 72 height 139
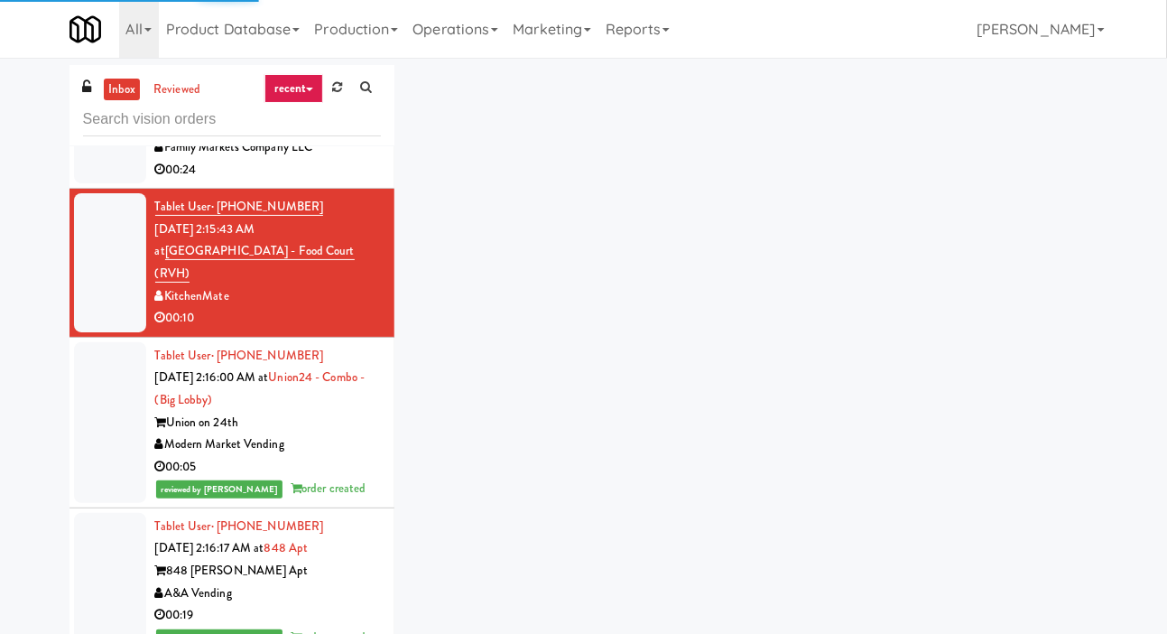
scroll to position [7173, 0]
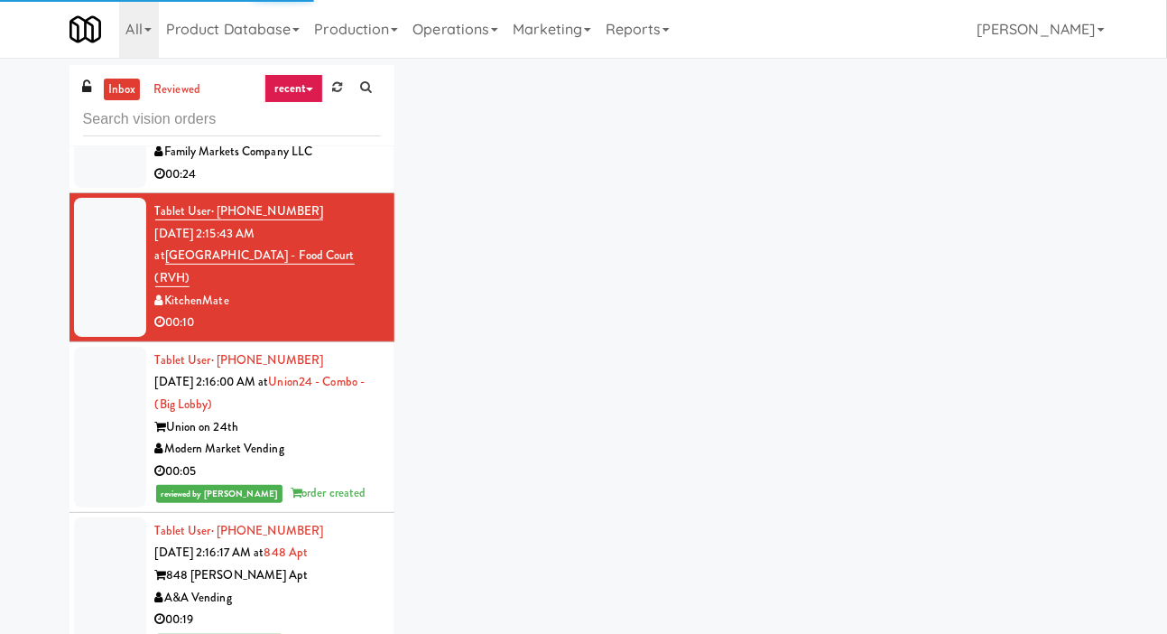
click at [74, 337] on div at bounding box center [110, 267] width 72 height 139
click at [80, 416] on div at bounding box center [110, 427] width 72 height 161
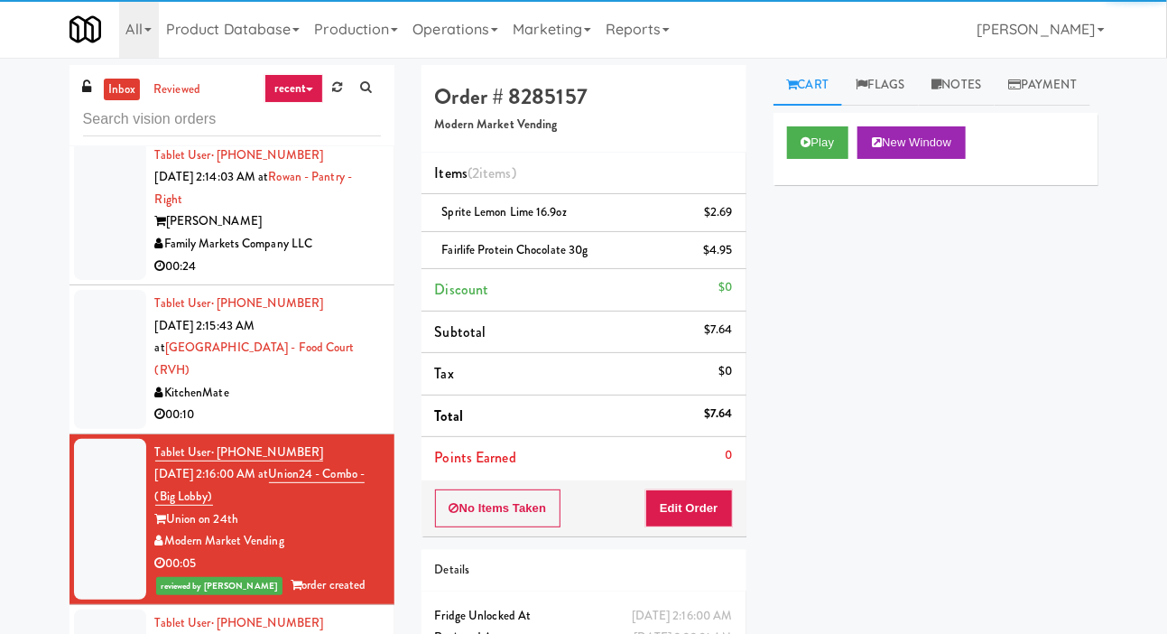
scroll to position [7081, 0]
